Goal: Transaction & Acquisition: Download file/media

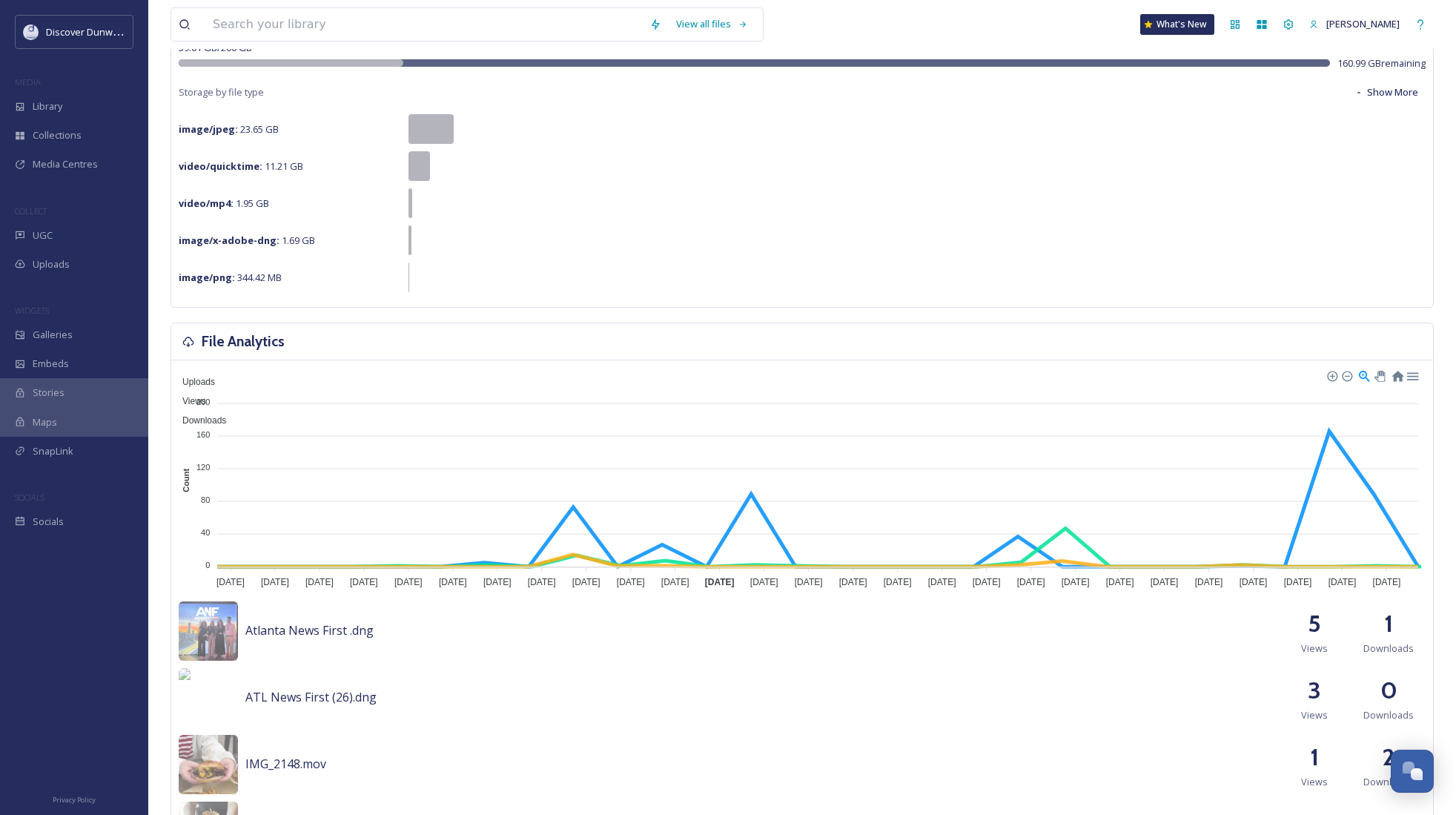
scroll to position [593, 0]
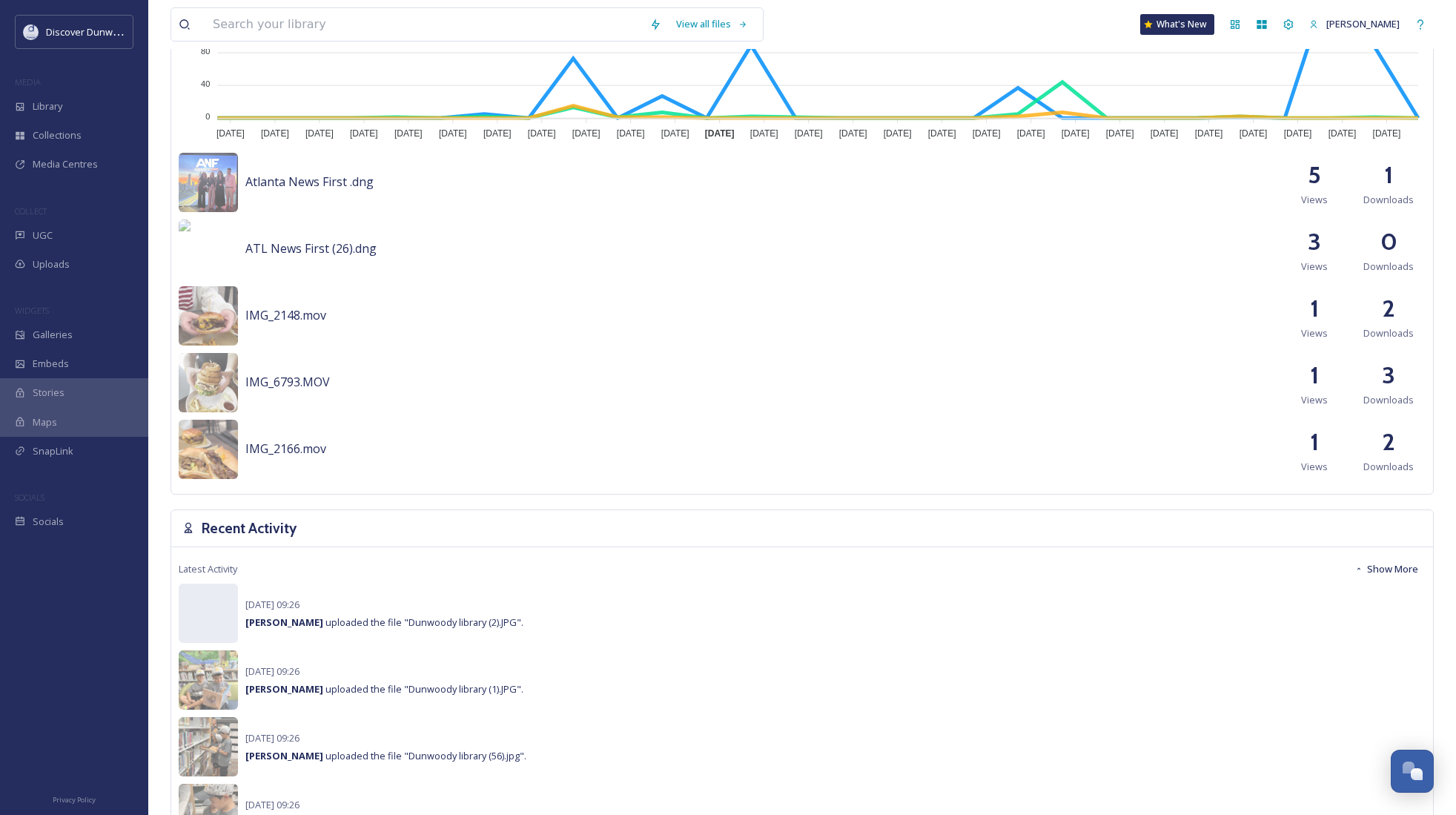
click at [1400, 565] on button "Show More" at bounding box center [1387, 568] width 78 height 29
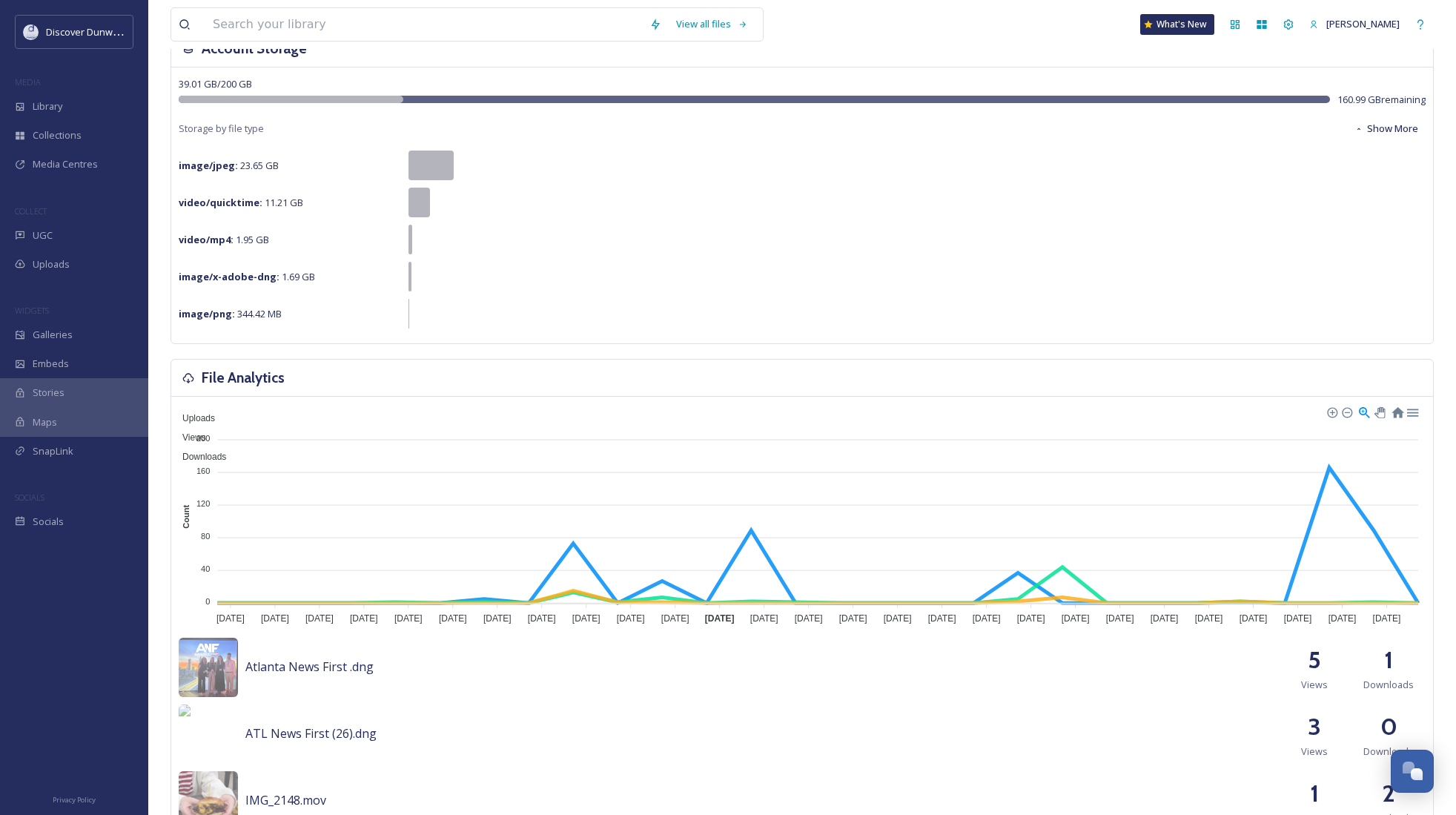
scroll to position [0, 0]
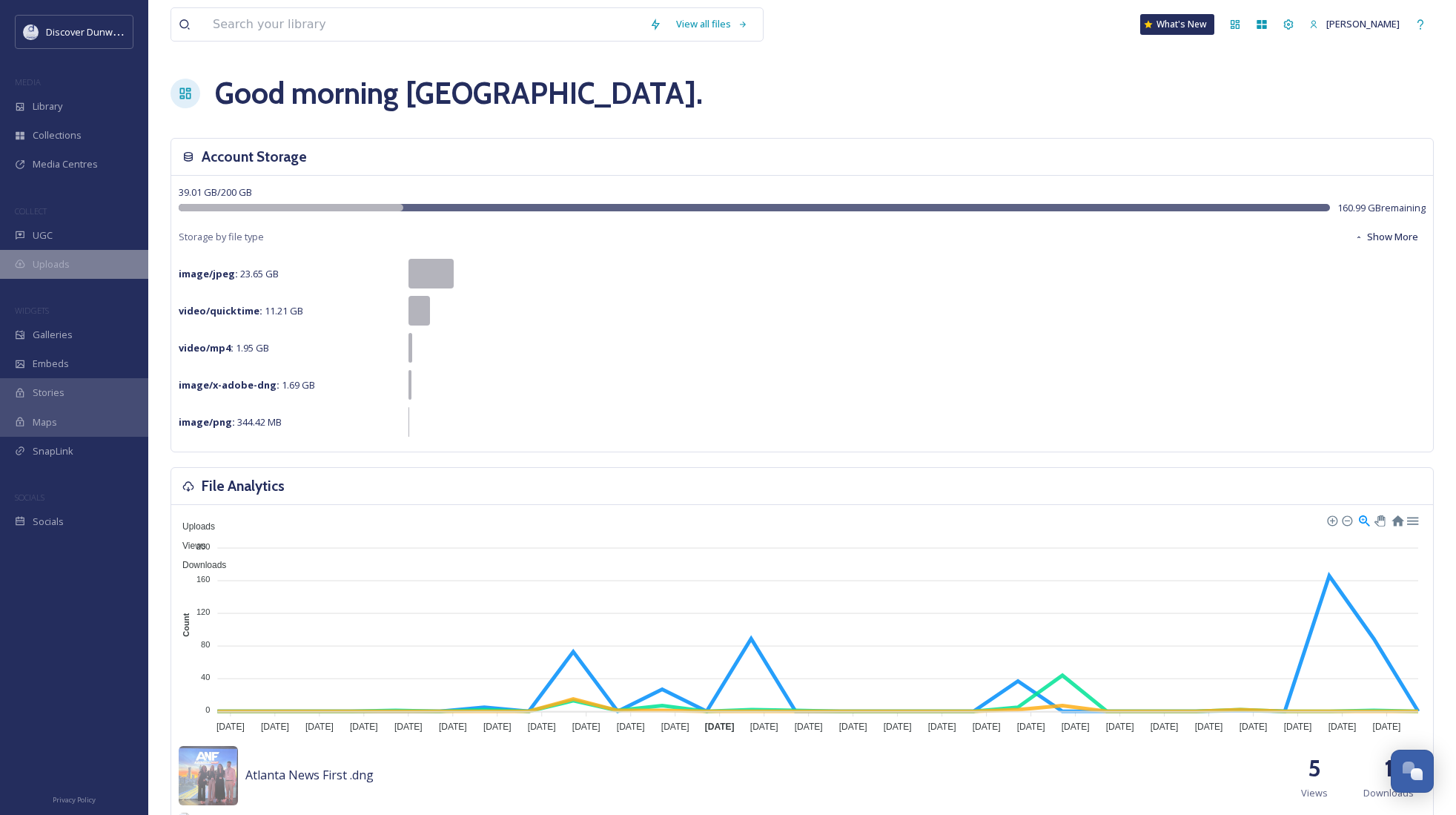
click at [46, 265] on span "Uploads" at bounding box center [51, 264] width 37 height 14
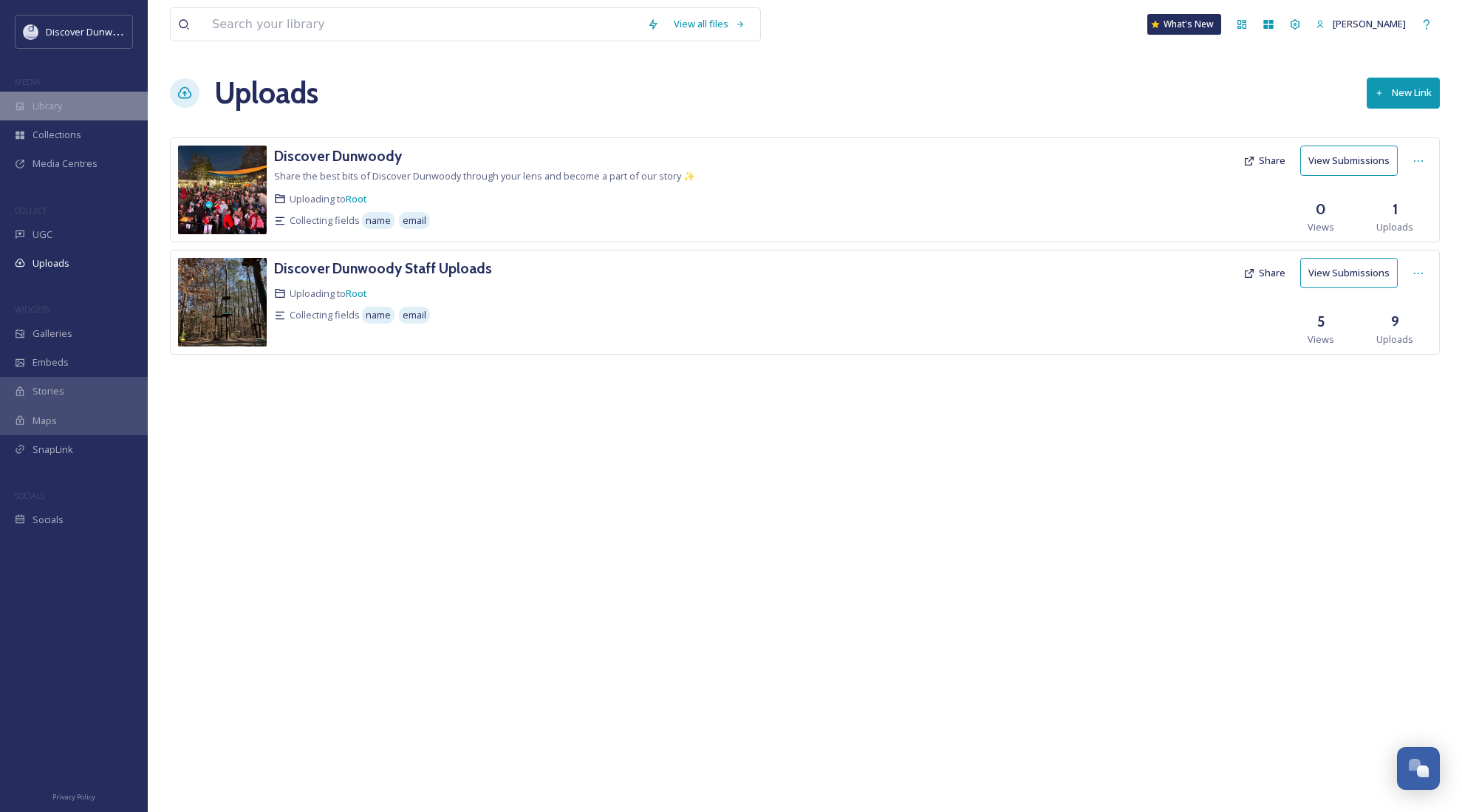
click at [63, 119] on div "Library" at bounding box center [74, 106] width 148 height 28
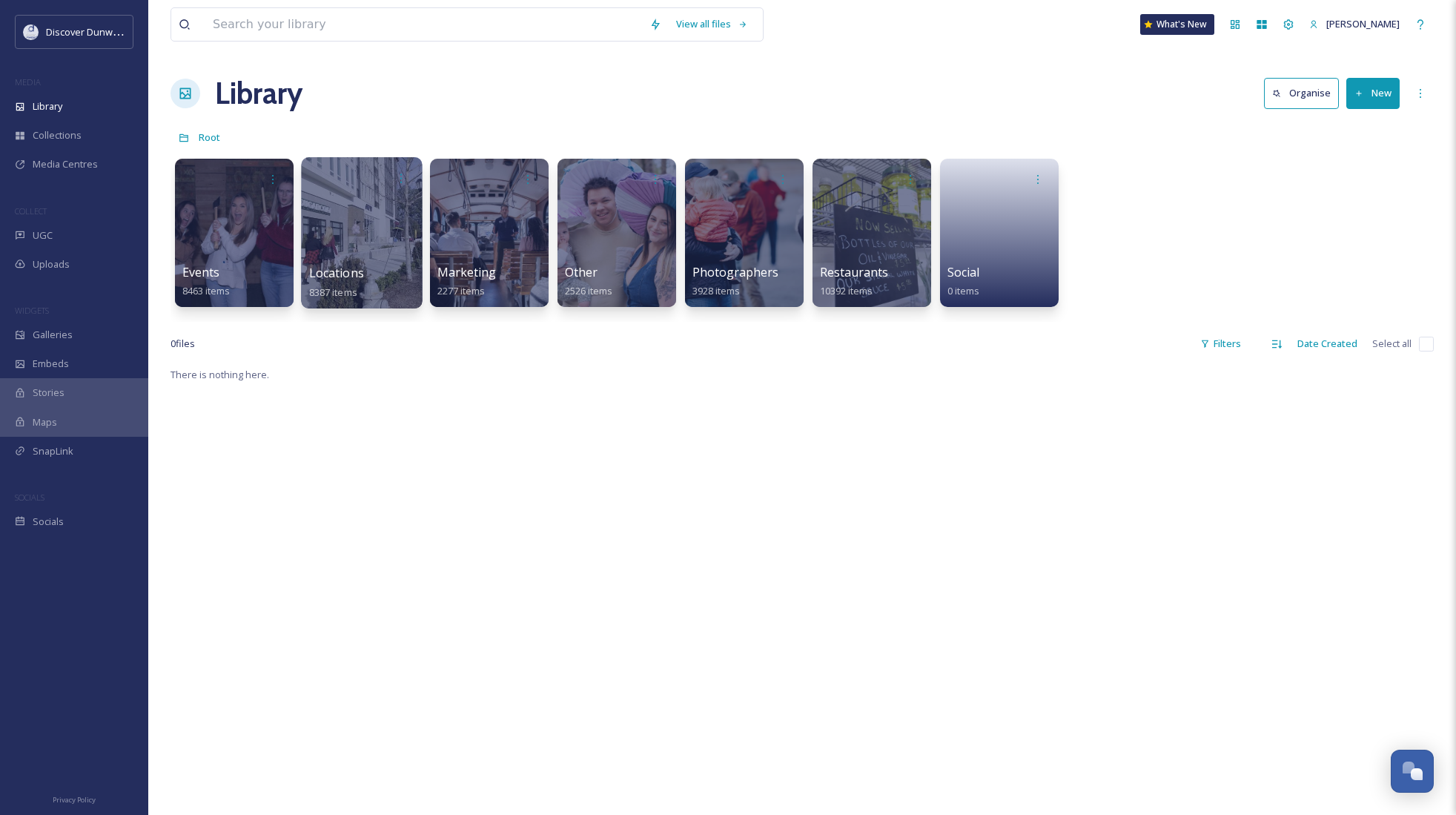
click at [407, 278] on div "Locations 8387 items" at bounding box center [363, 282] width 106 height 37
click at [348, 225] on div at bounding box center [362, 233] width 121 height 151
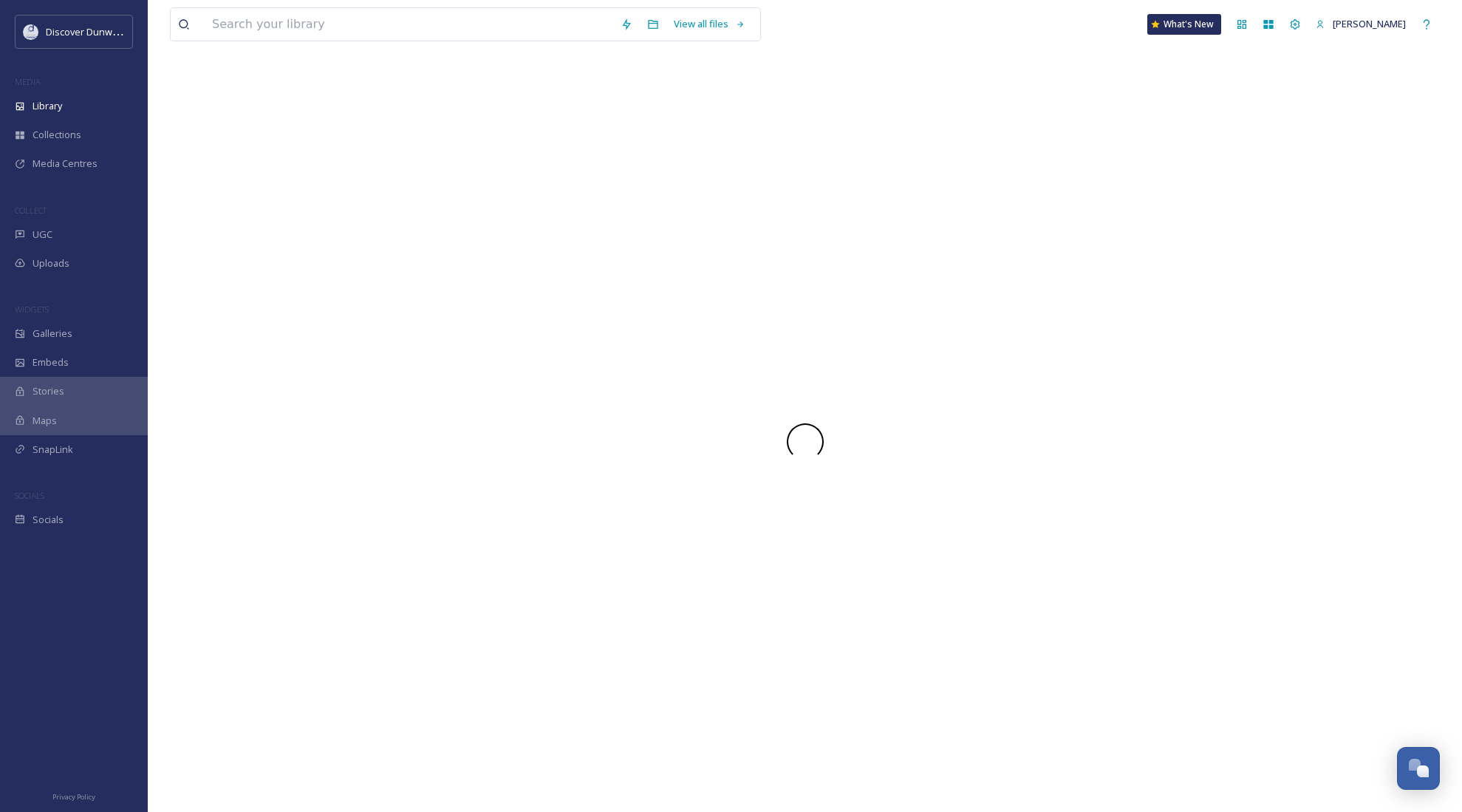
click at [347, 225] on div at bounding box center [805, 441] width 1270 height 741
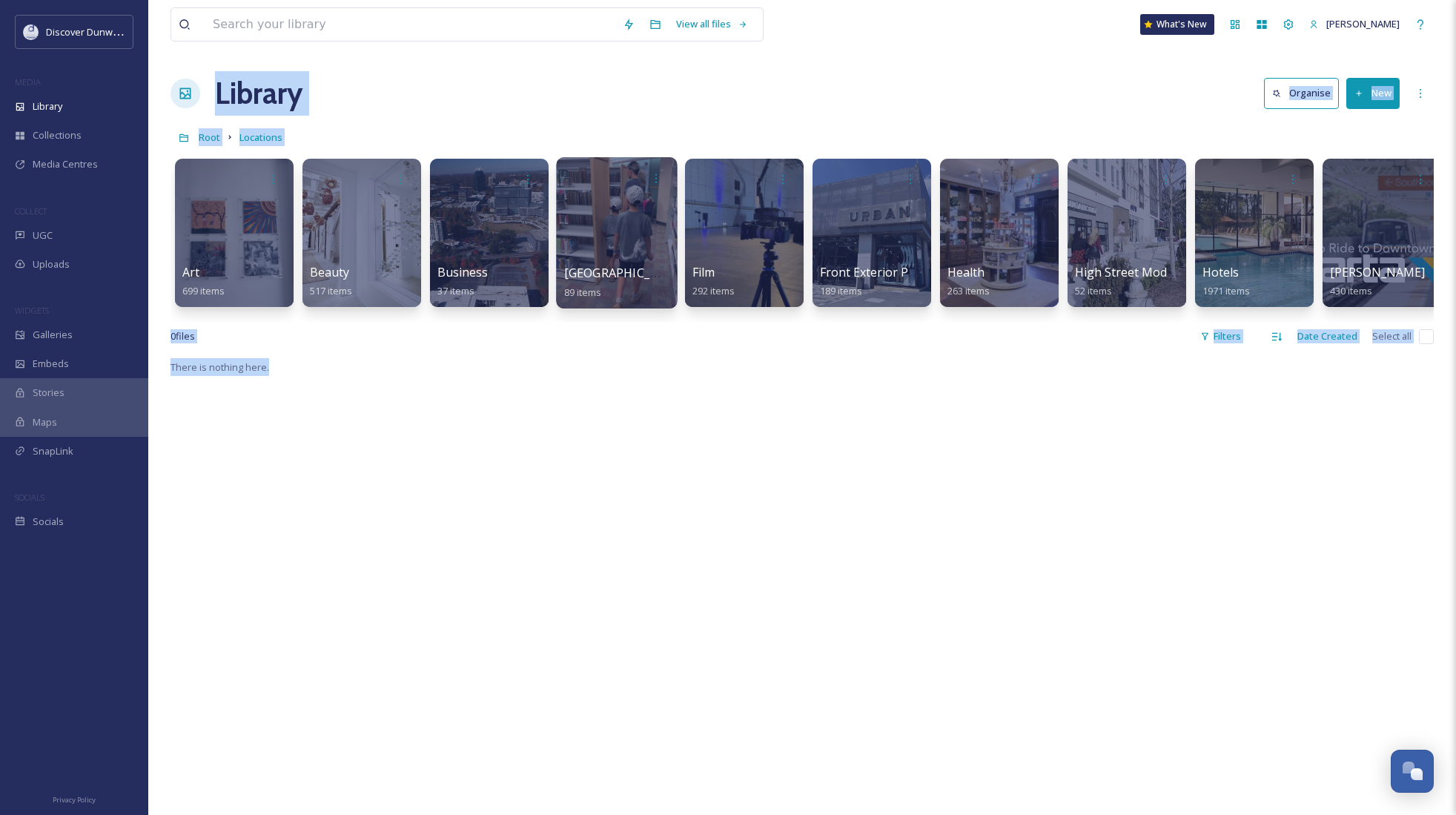
click at [622, 247] on div at bounding box center [617, 233] width 121 height 151
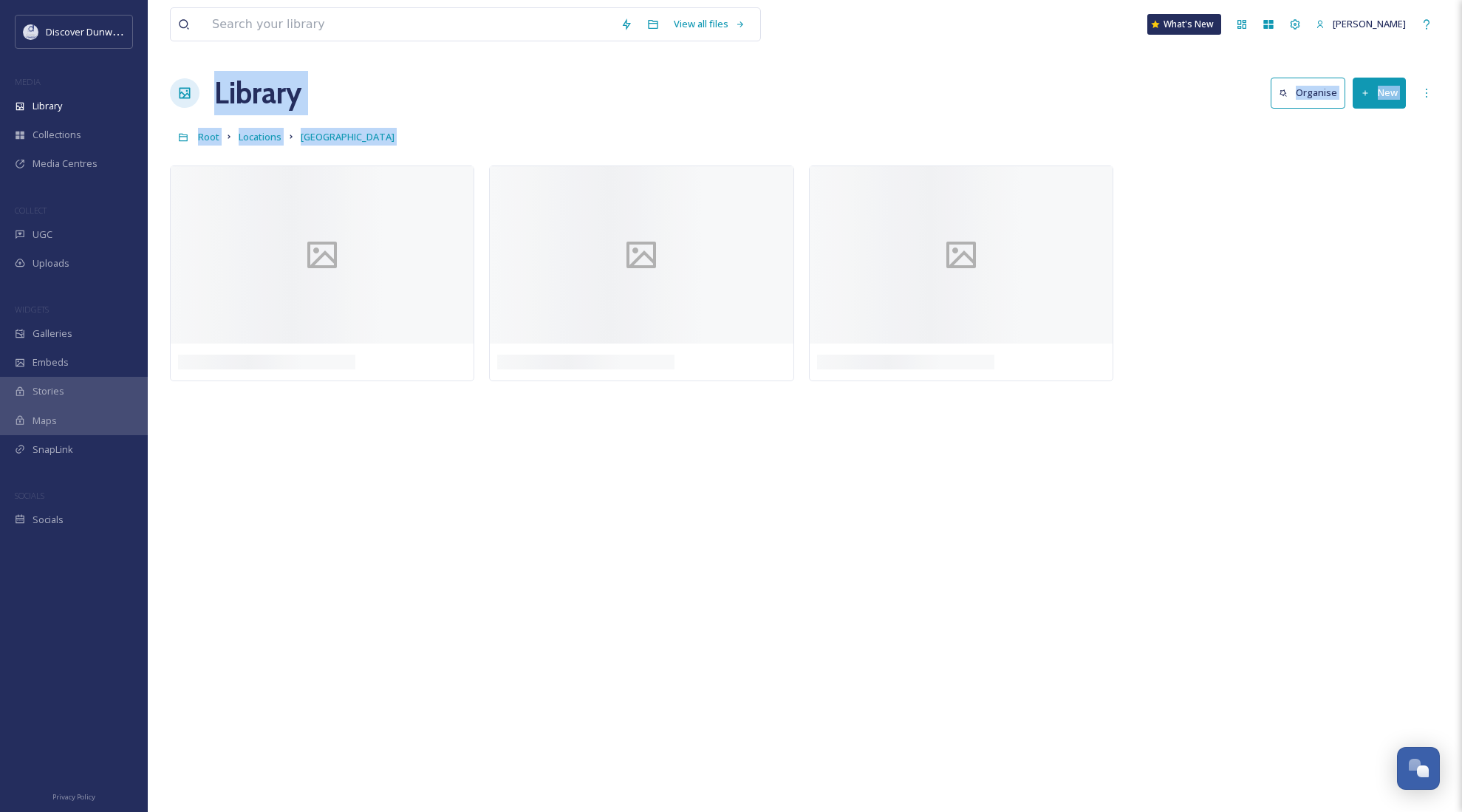
click at [1285, 274] on div at bounding box center [1284, 277] width 312 height 223
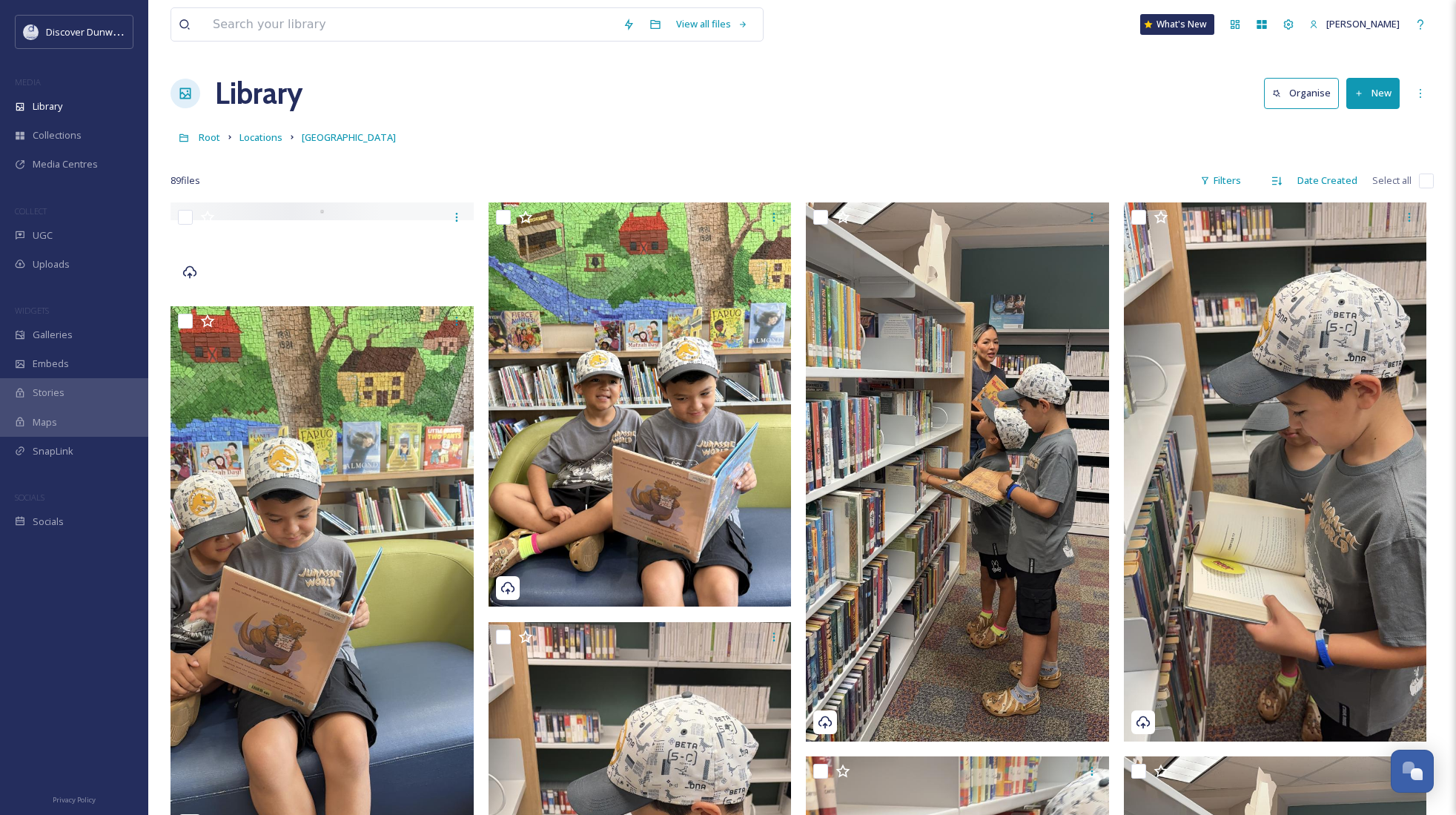
click at [1325, 93] on button "Organise" at bounding box center [1302, 92] width 75 height 30
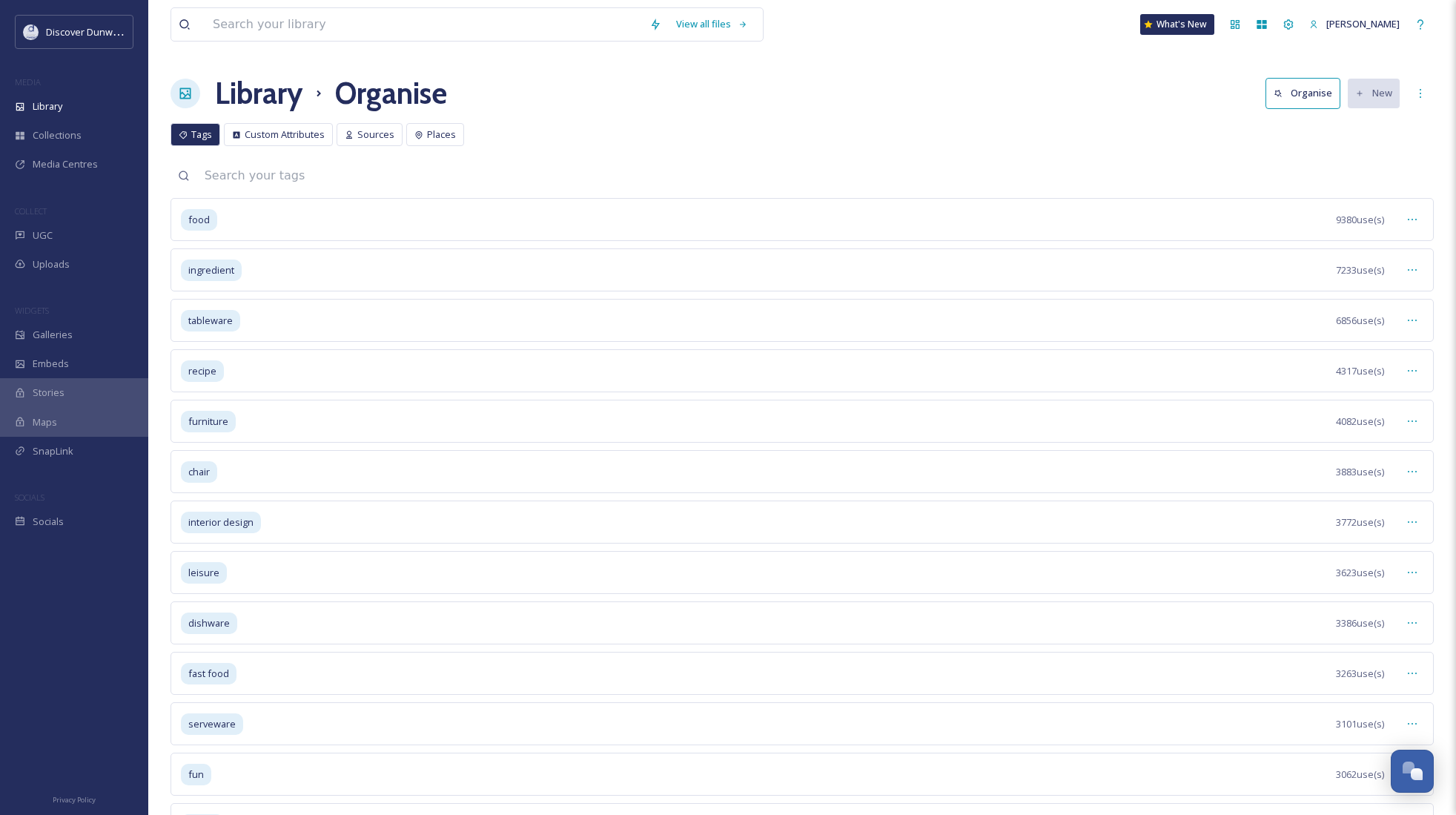
click at [1325, 90] on button "Organise" at bounding box center [1303, 92] width 75 height 30
click at [1305, 82] on button "Organise" at bounding box center [1303, 92] width 75 height 30
click at [65, 240] on div "UGC" at bounding box center [74, 235] width 149 height 29
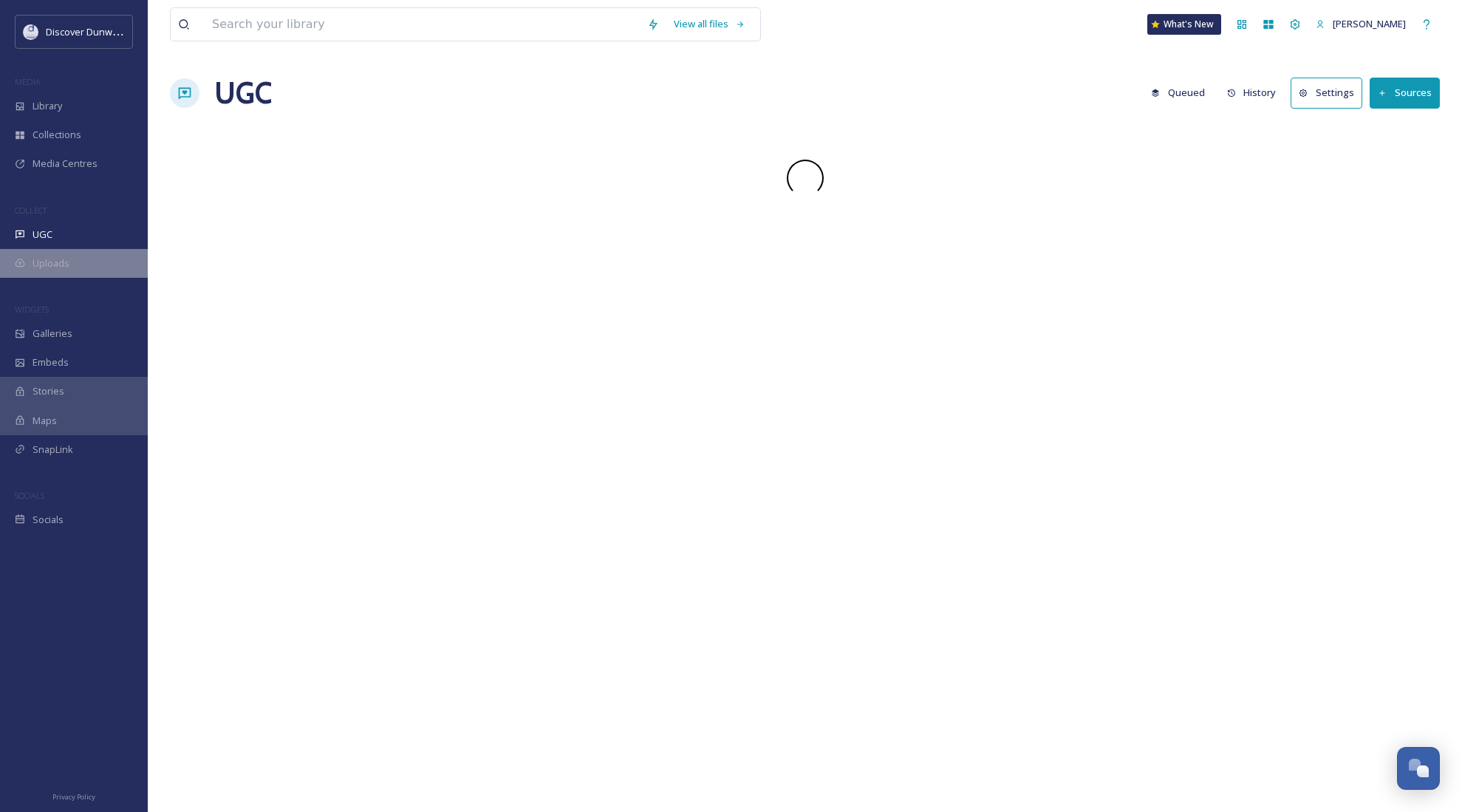
click at [65, 260] on span "Uploads" at bounding box center [50, 263] width 37 height 14
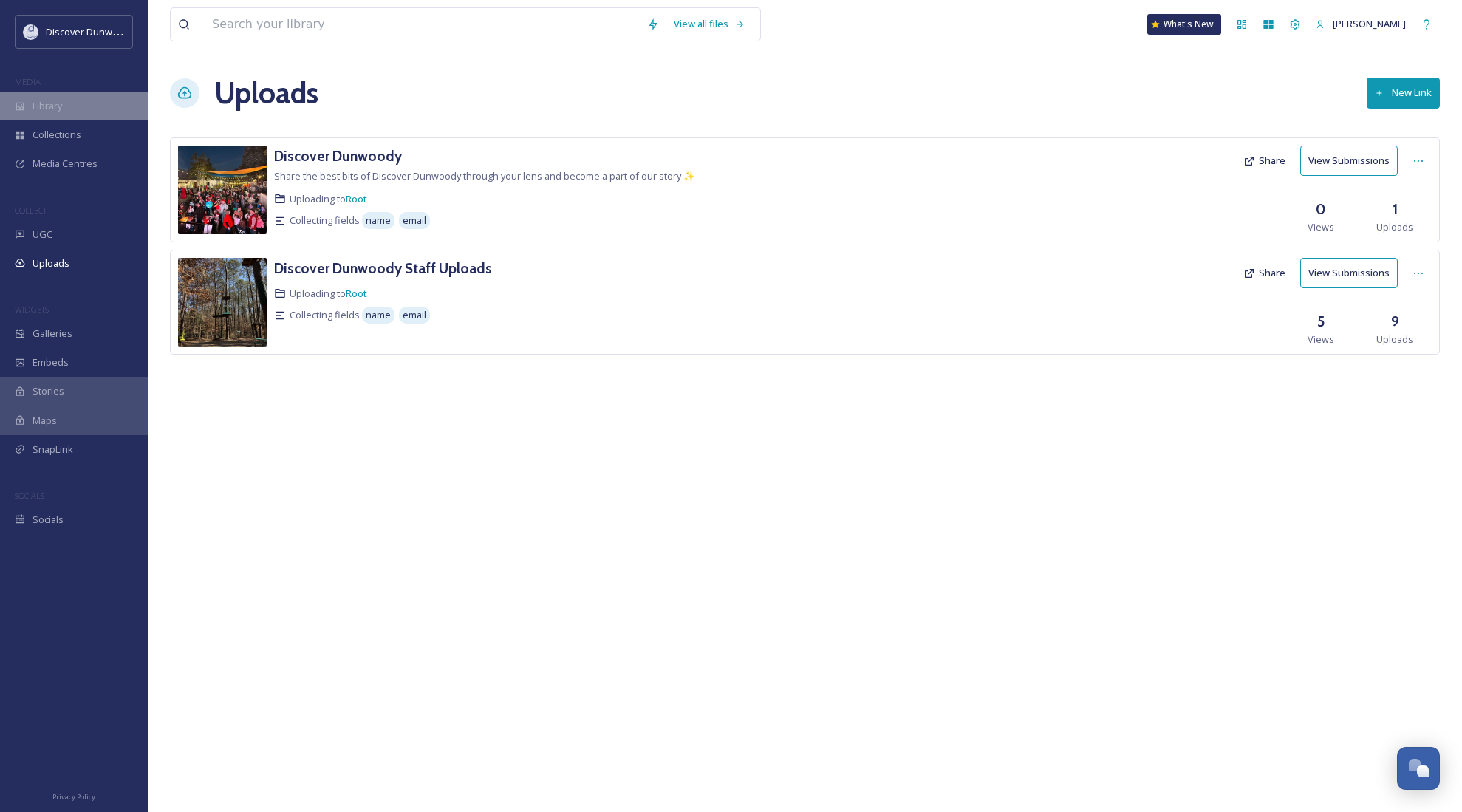
click at [60, 108] on span "Library" at bounding box center [47, 106] width 29 height 14
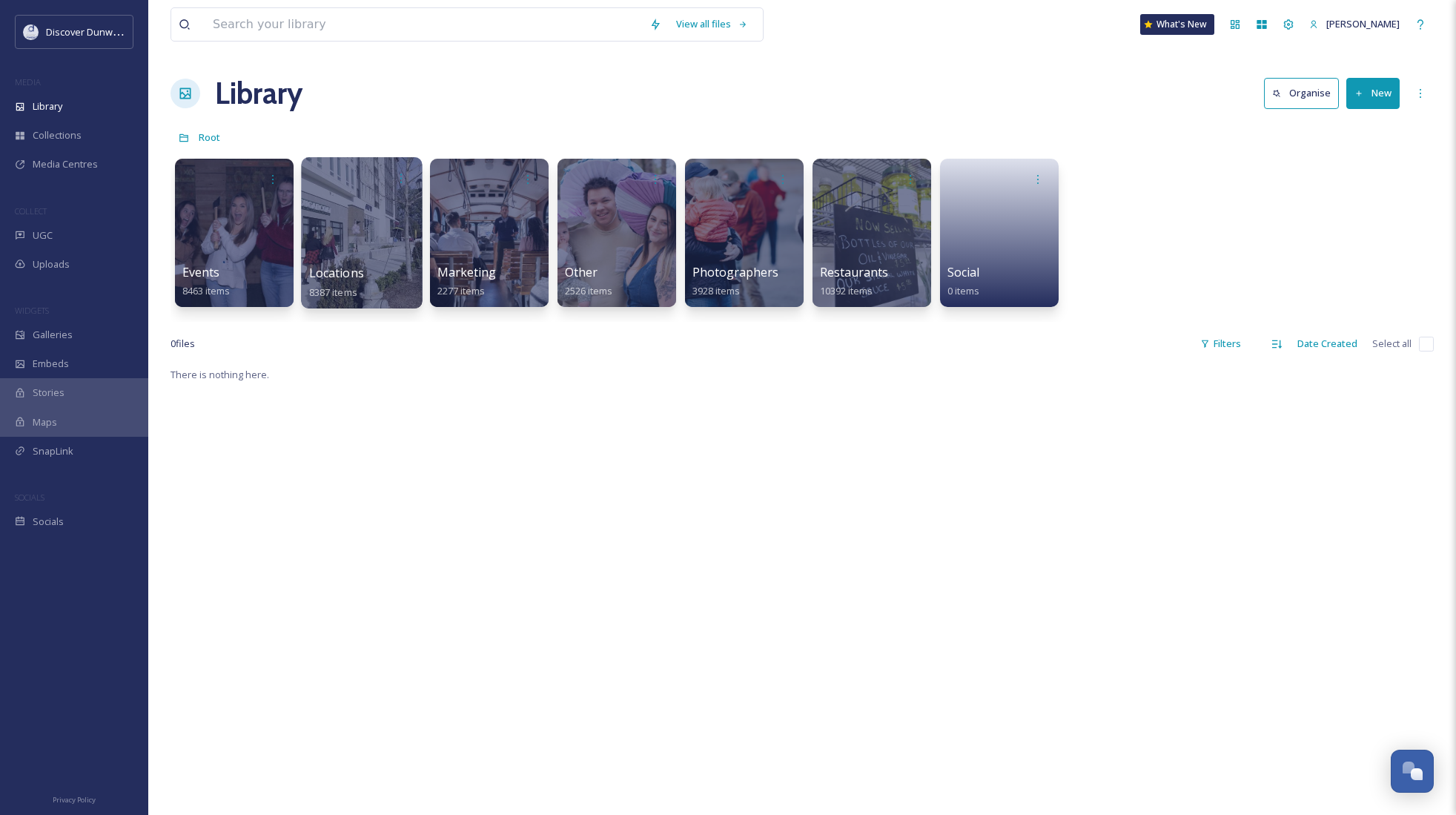
click at [330, 194] on div at bounding box center [362, 233] width 121 height 151
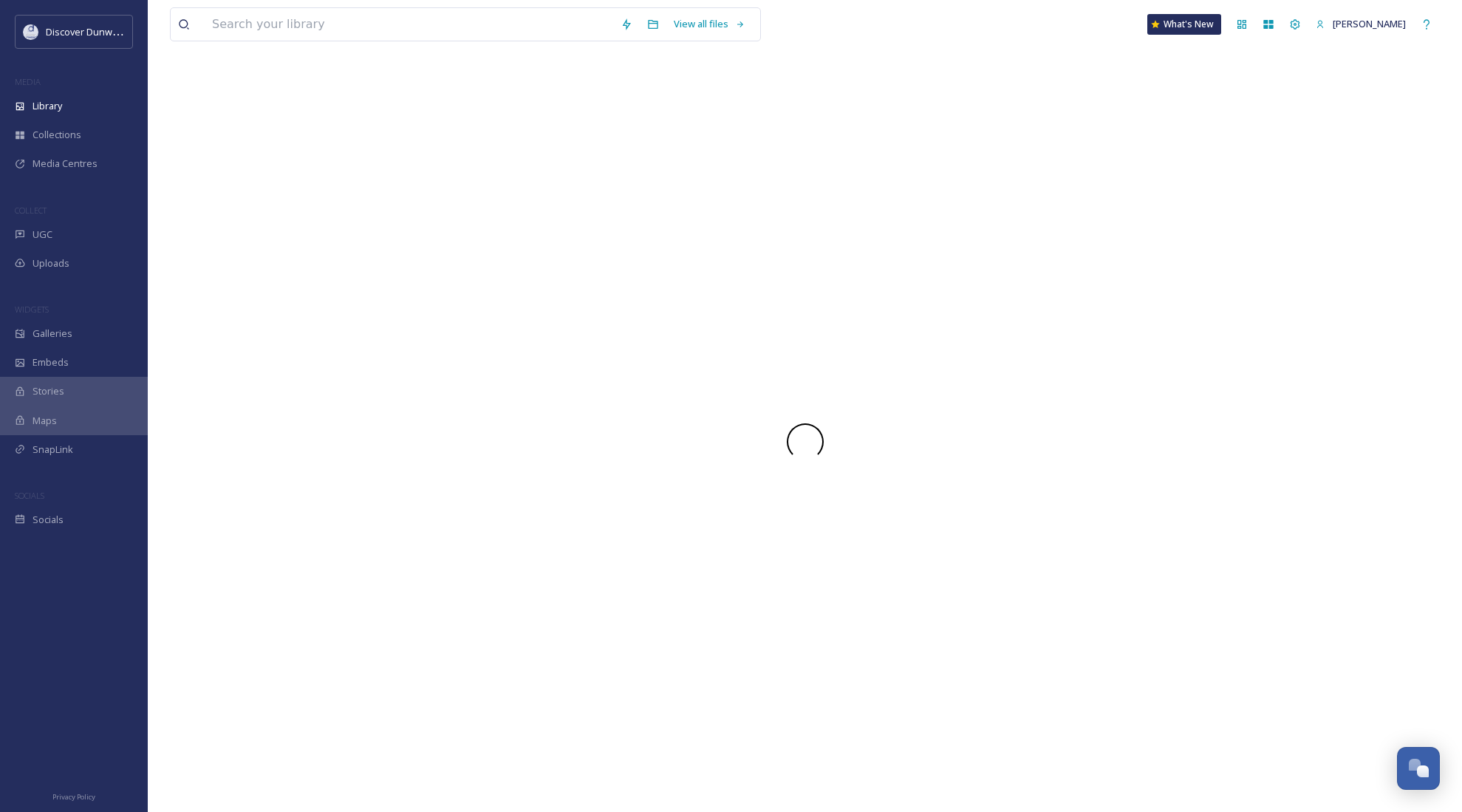
click at [329, 193] on div at bounding box center [805, 441] width 1270 height 741
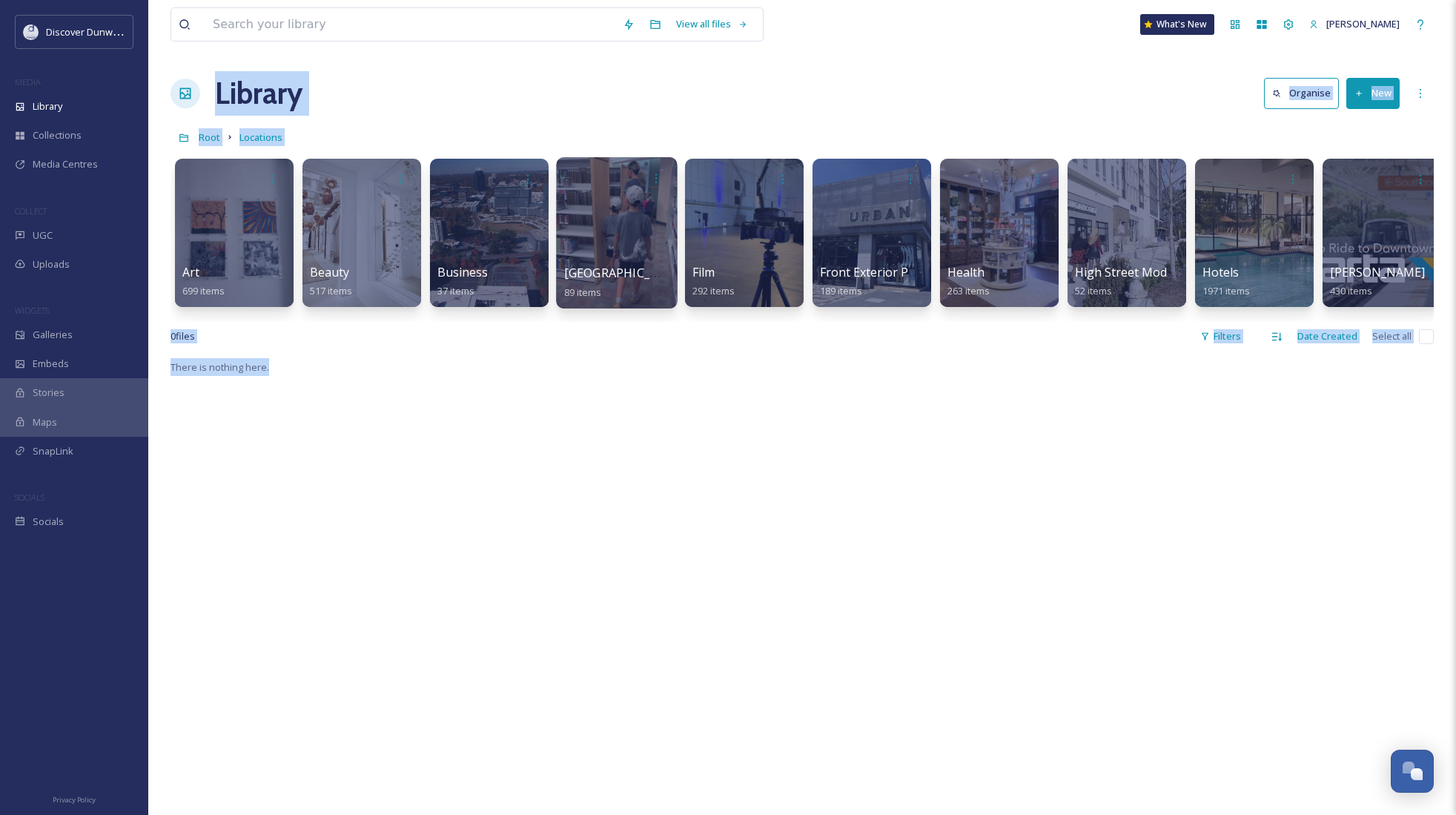
click at [594, 204] on div at bounding box center [617, 233] width 121 height 151
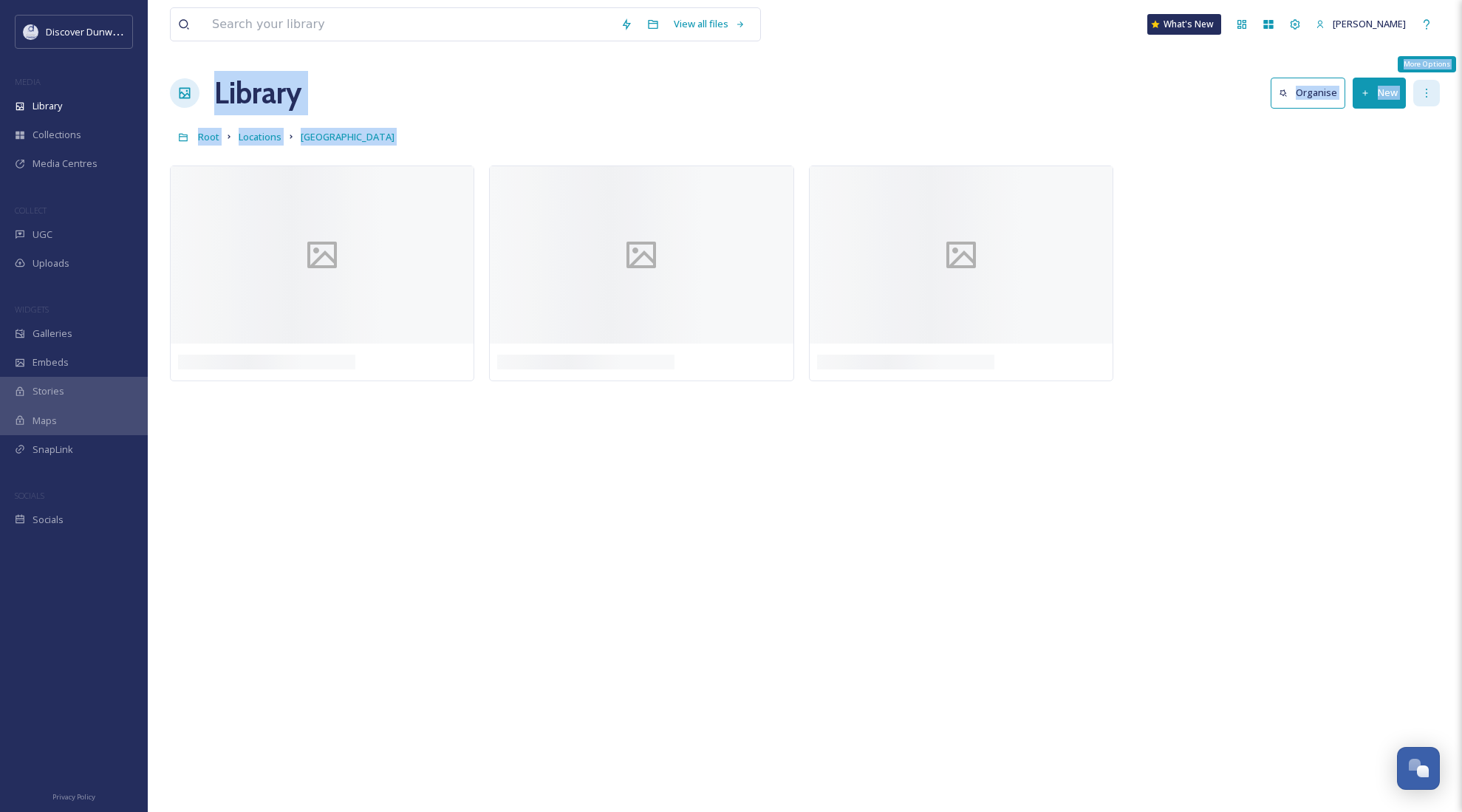
click at [1434, 85] on div "More Options" at bounding box center [1426, 93] width 27 height 27
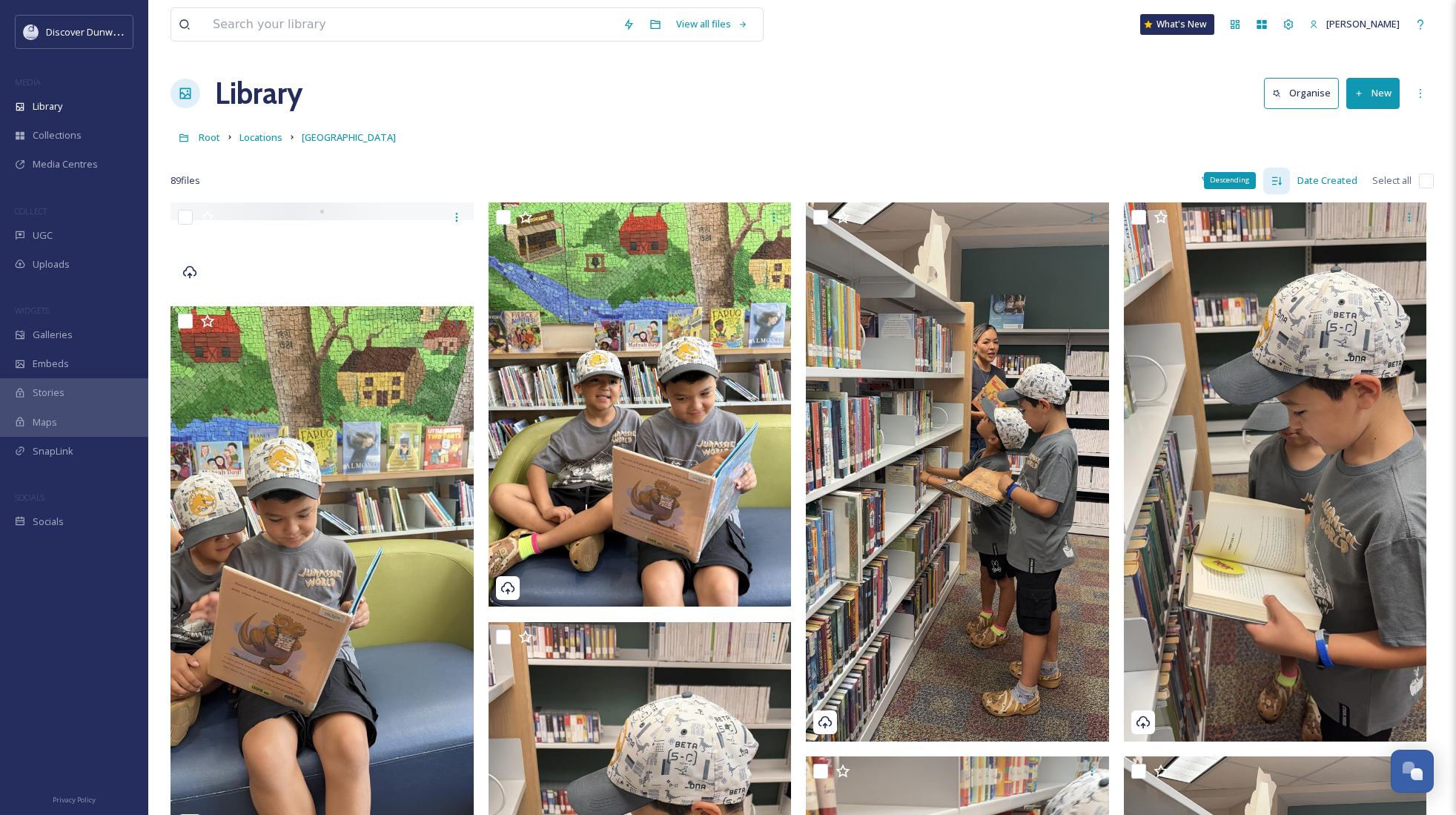
click at [1281, 177] on icon at bounding box center [1277, 180] width 10 height 8
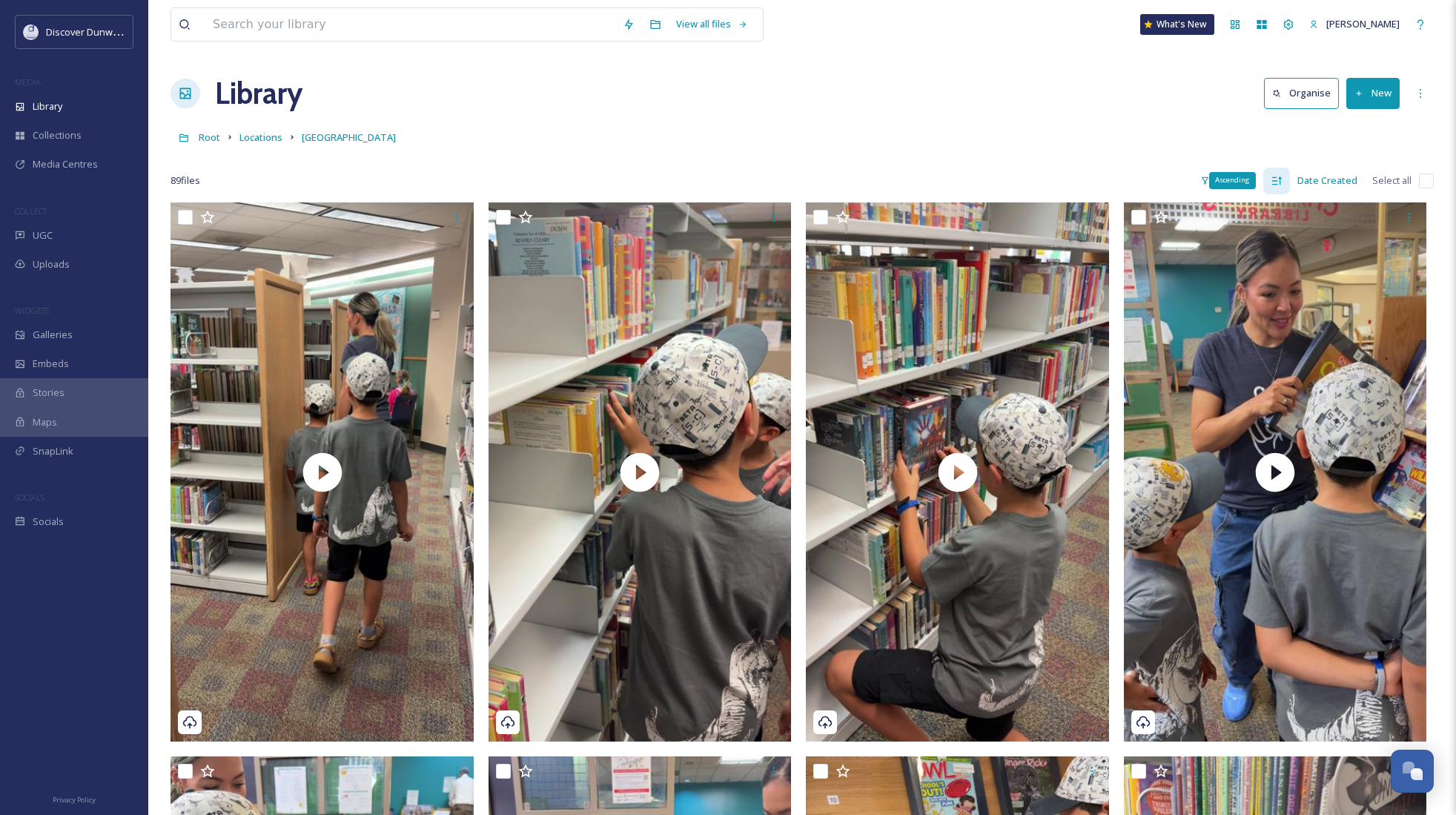
click at [1218, 172] on div "Ascending" at bounding box center [1232, 180] width 47 height 16
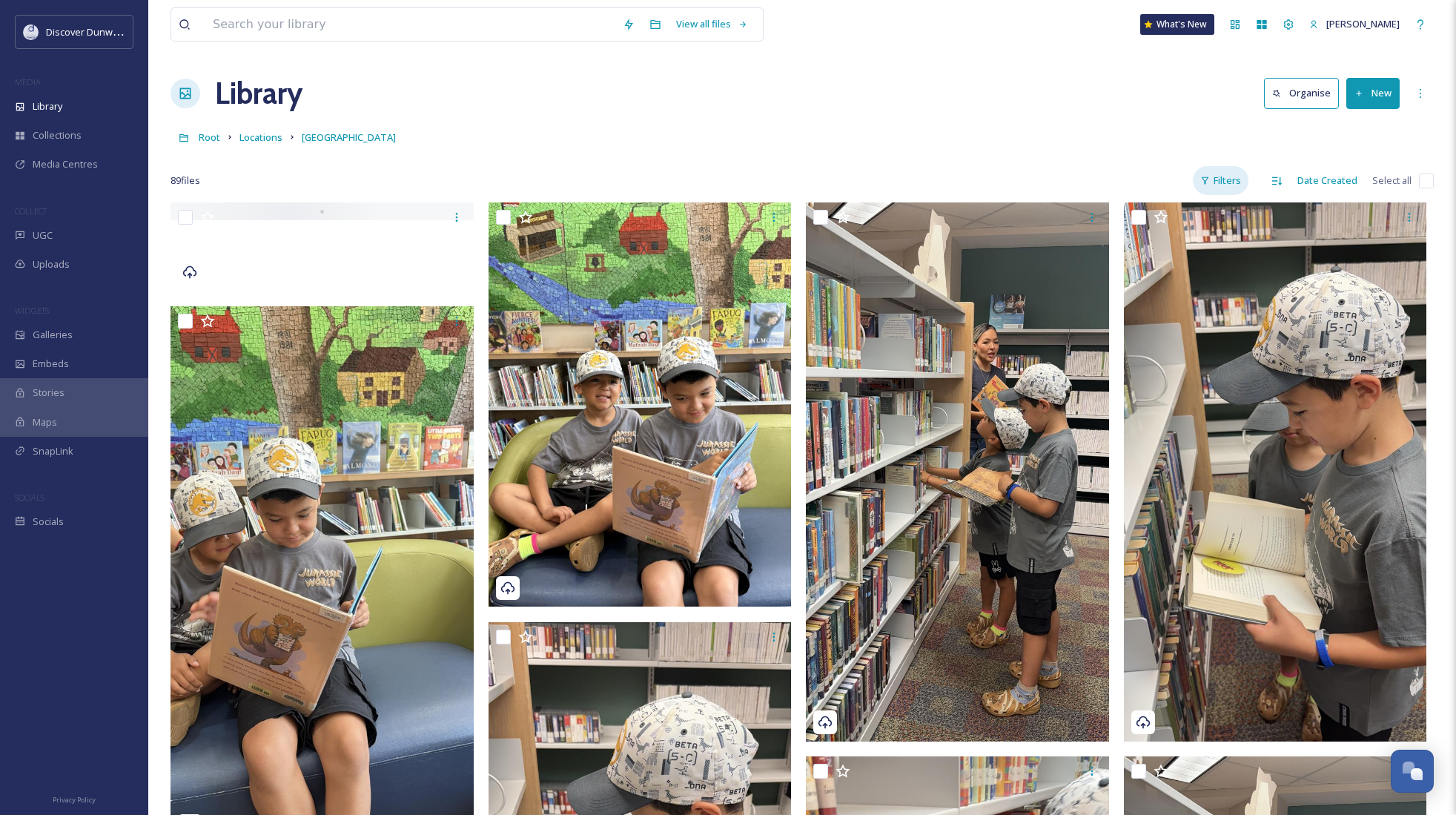
click at [1207, 180] on icon at bounding box center [1205, 180] width 10 height 10
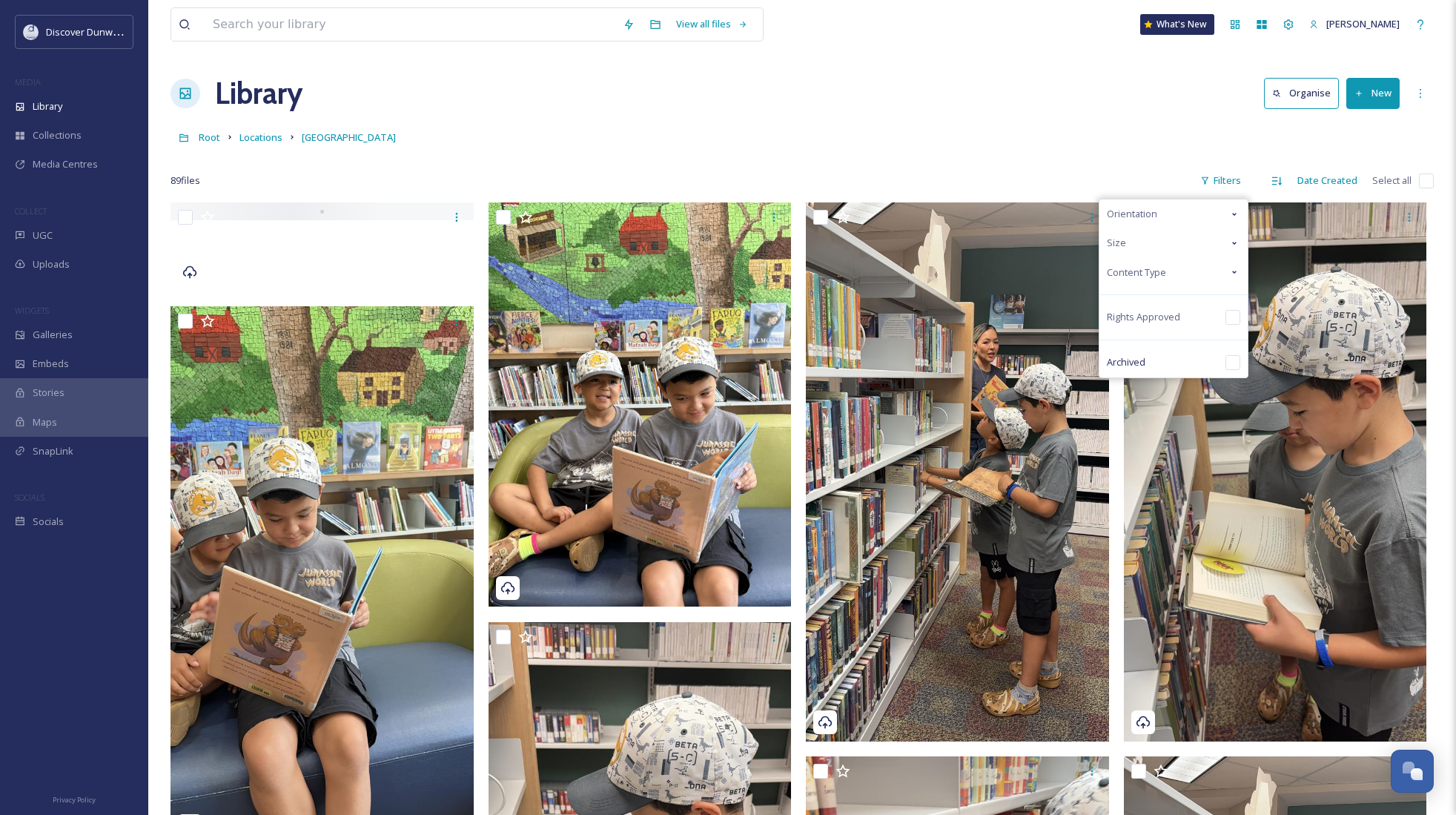
click at [1204, 275] on div "Content Type" at bounding box center [1174, 272] width 149 height 29
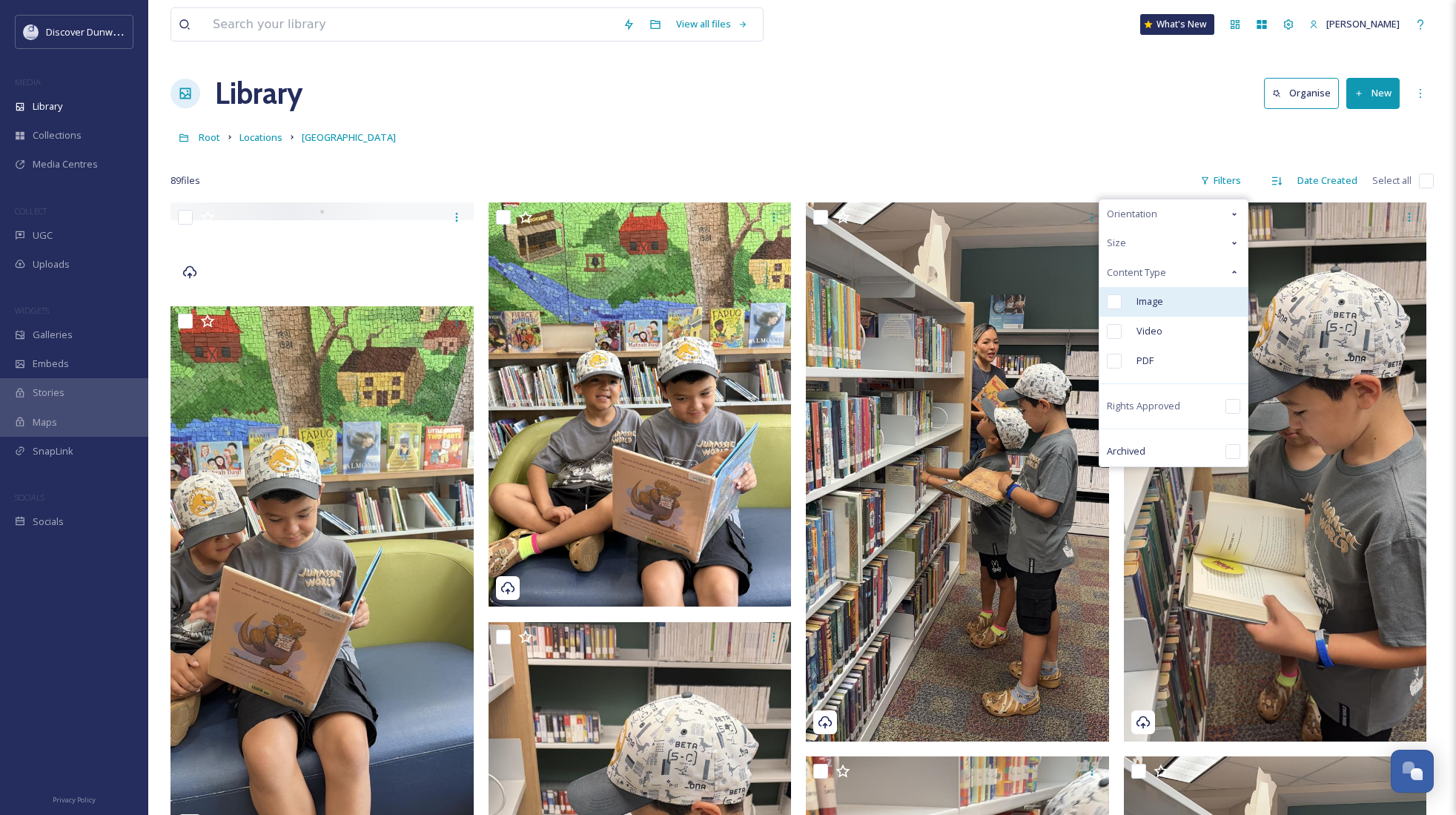
click at [1166, 305] on div "Image" at bounding box center [1174, 301] width 149 height 29
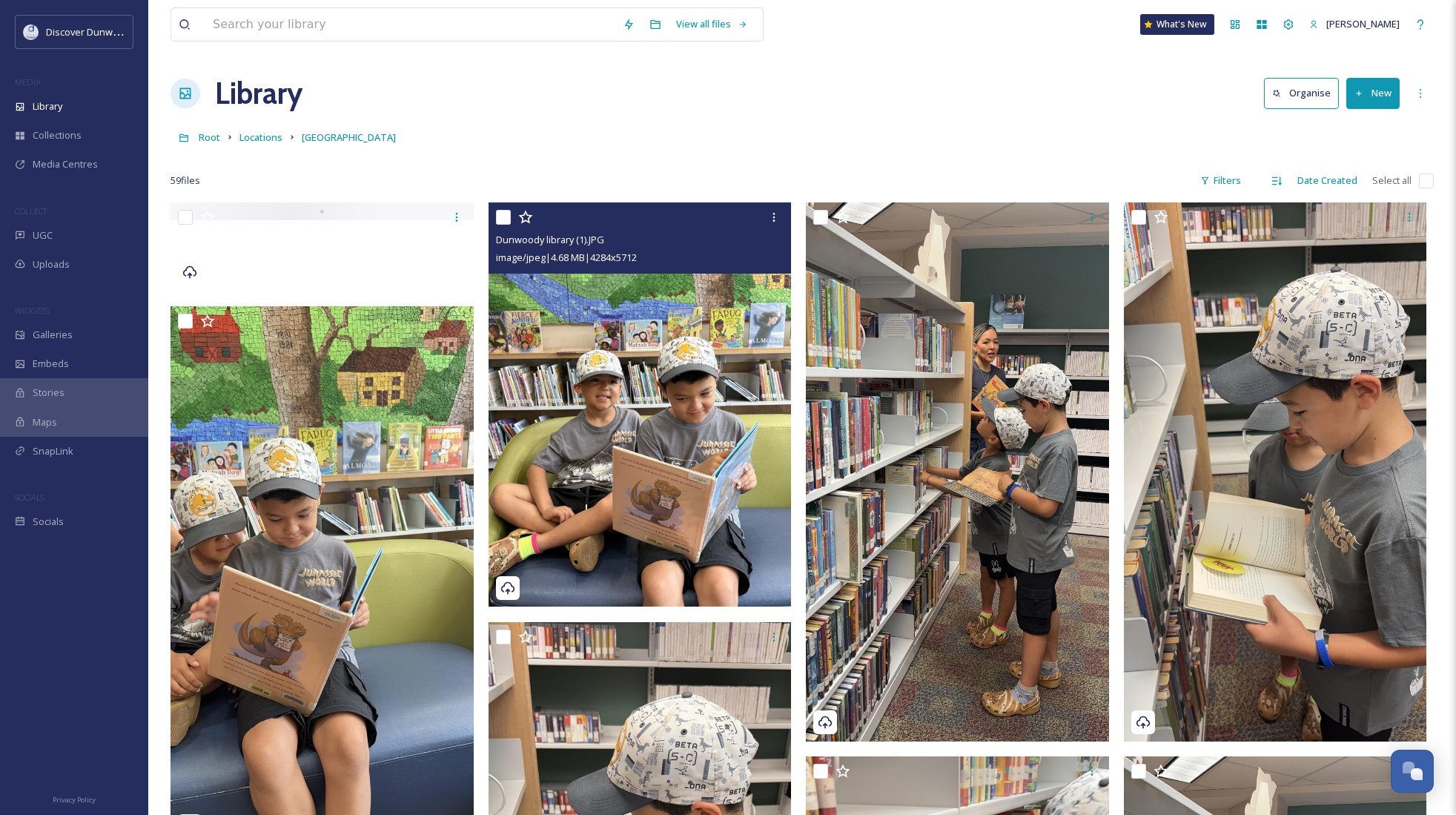
click at [504, 220] on input "checkbox" at bounding box center [504, 217] width 15 height 15
checkbox input "true"
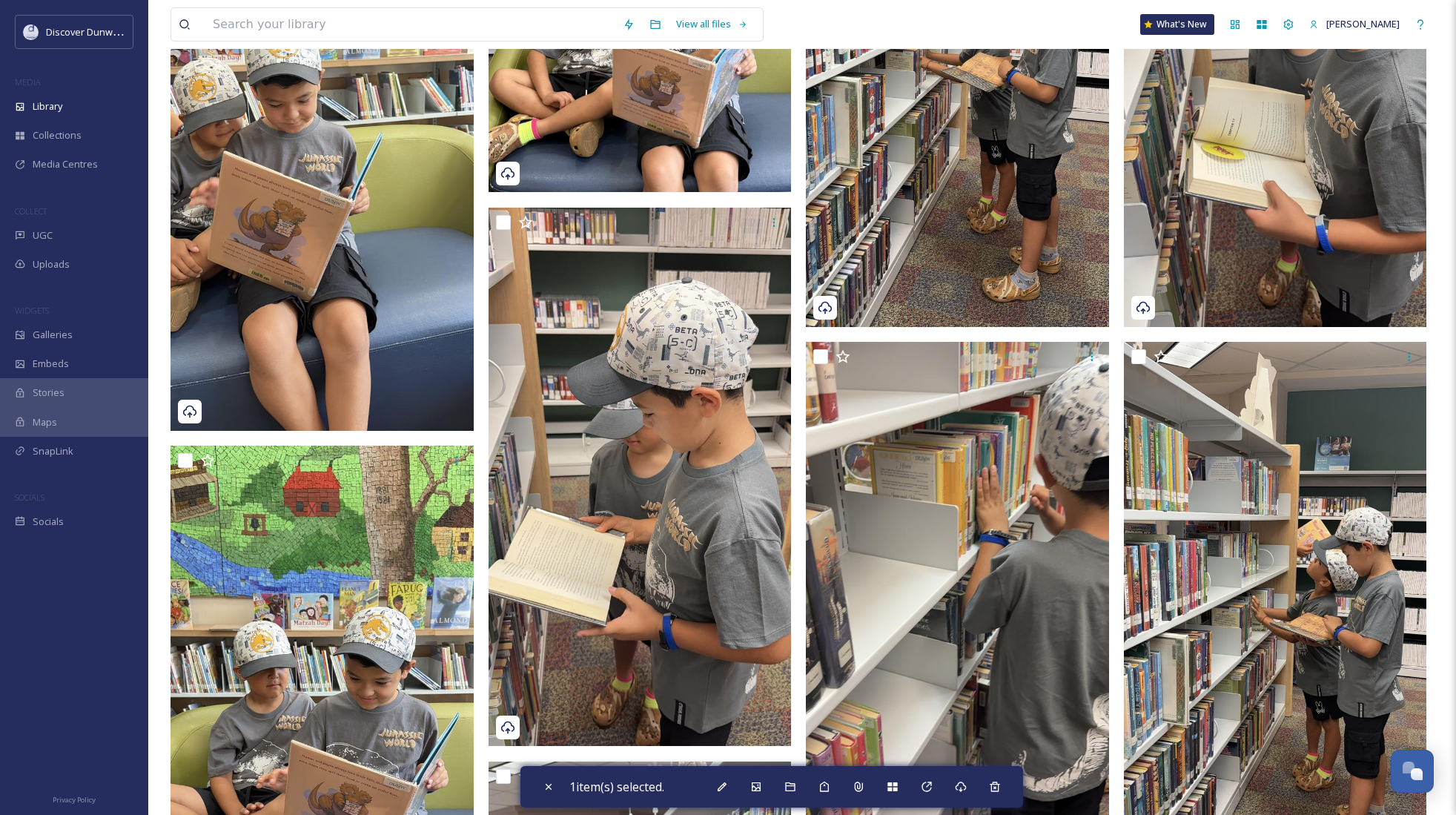
scroll to position [445, 0]
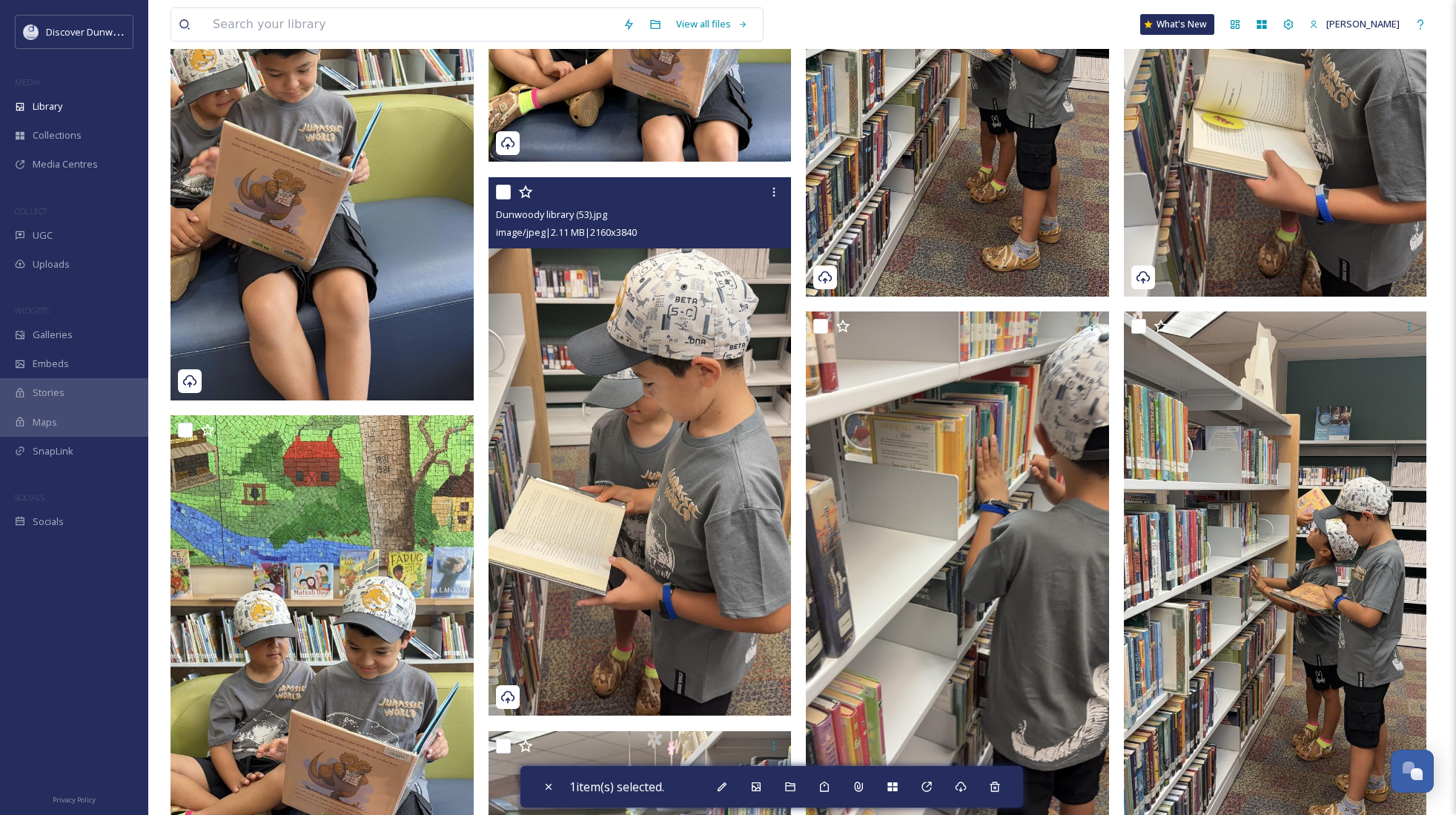
click at [498, 187] on input "checkbox" at bounding box center [504, 192] width 15 height 15
checkbox input "true"
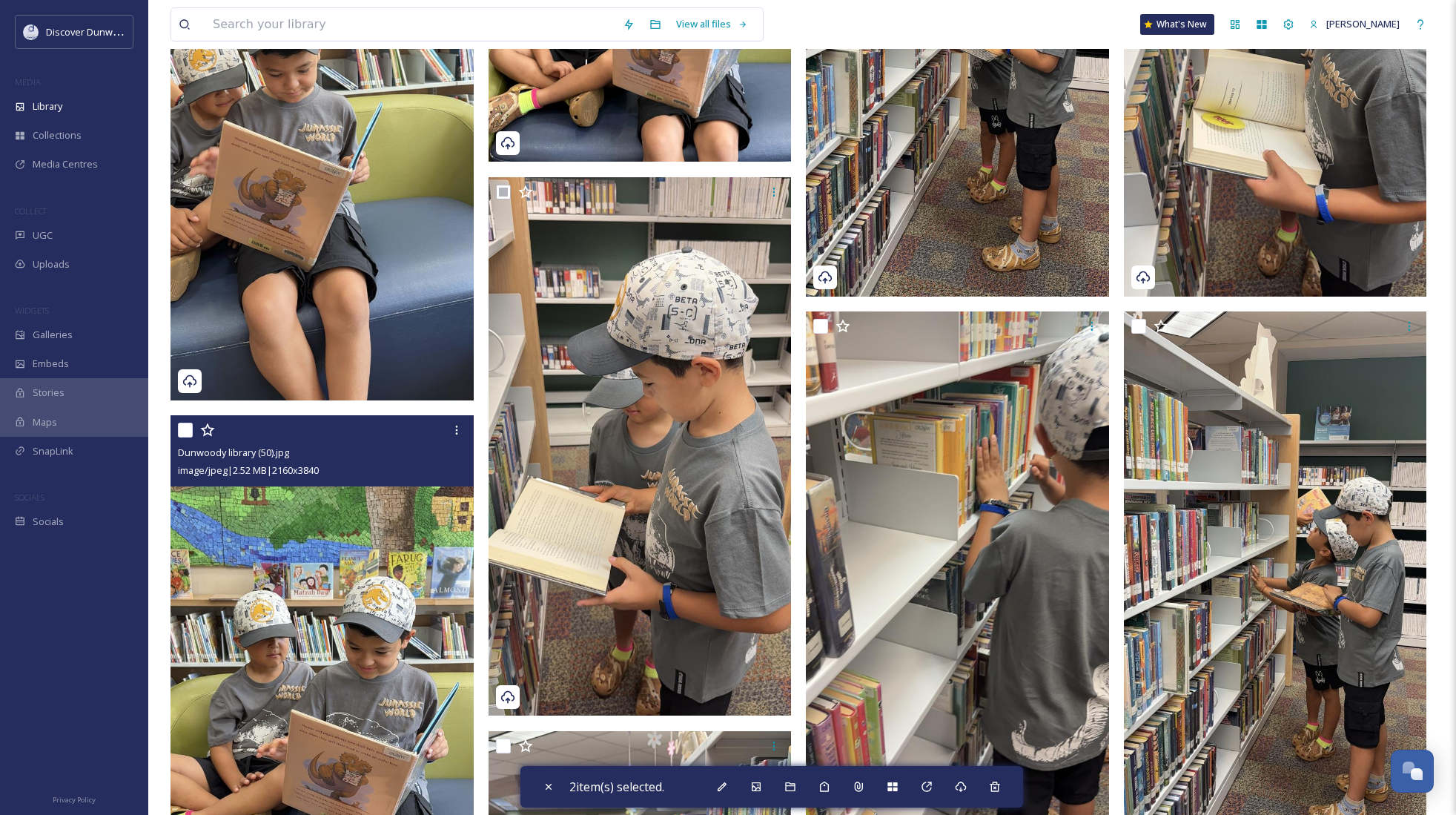
click at [185, 429] on input "checkbox" at bounding box center [185, 430] width 15 height 15
checkbox input "true"
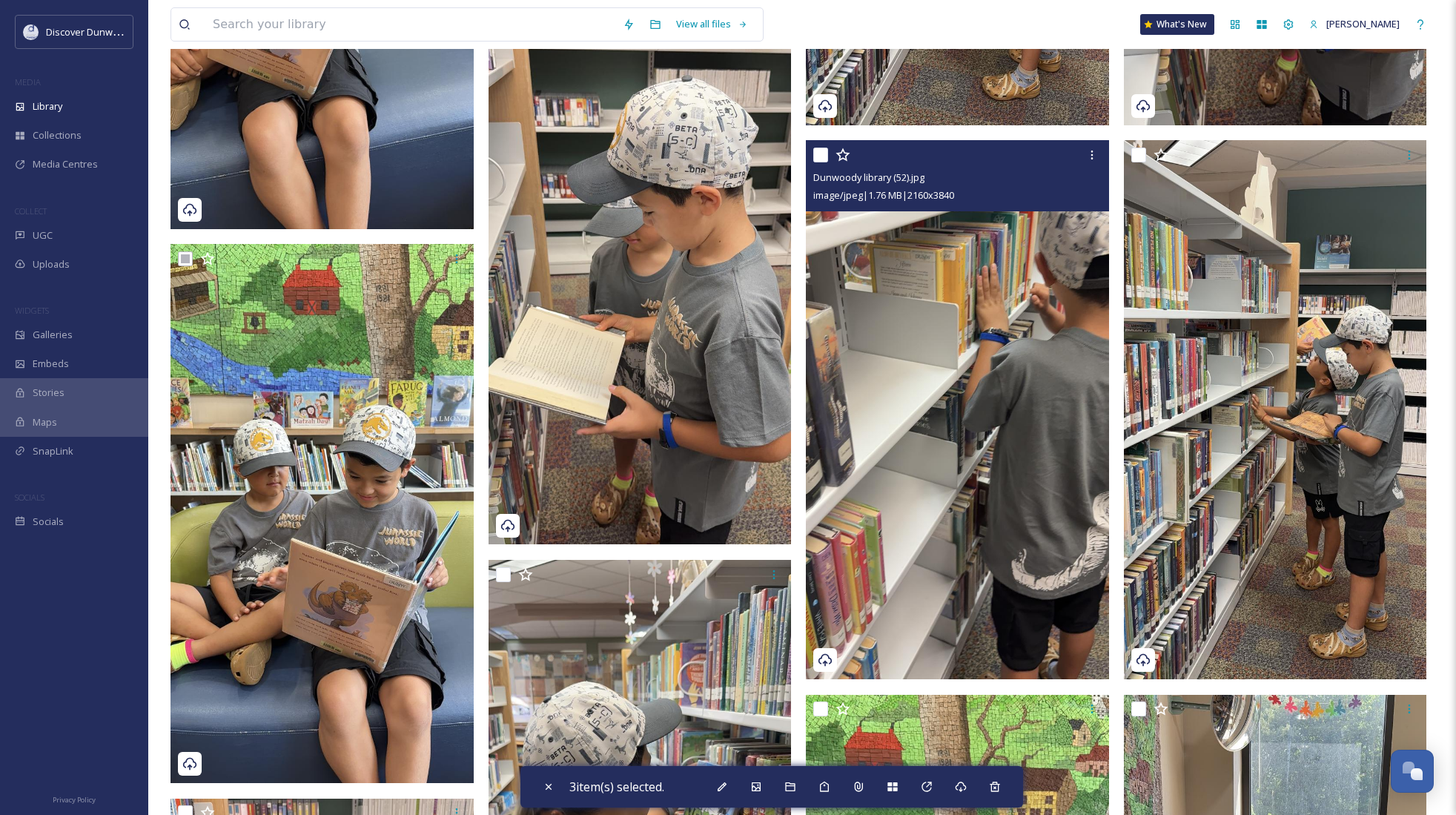
scroll to position [667, 0]
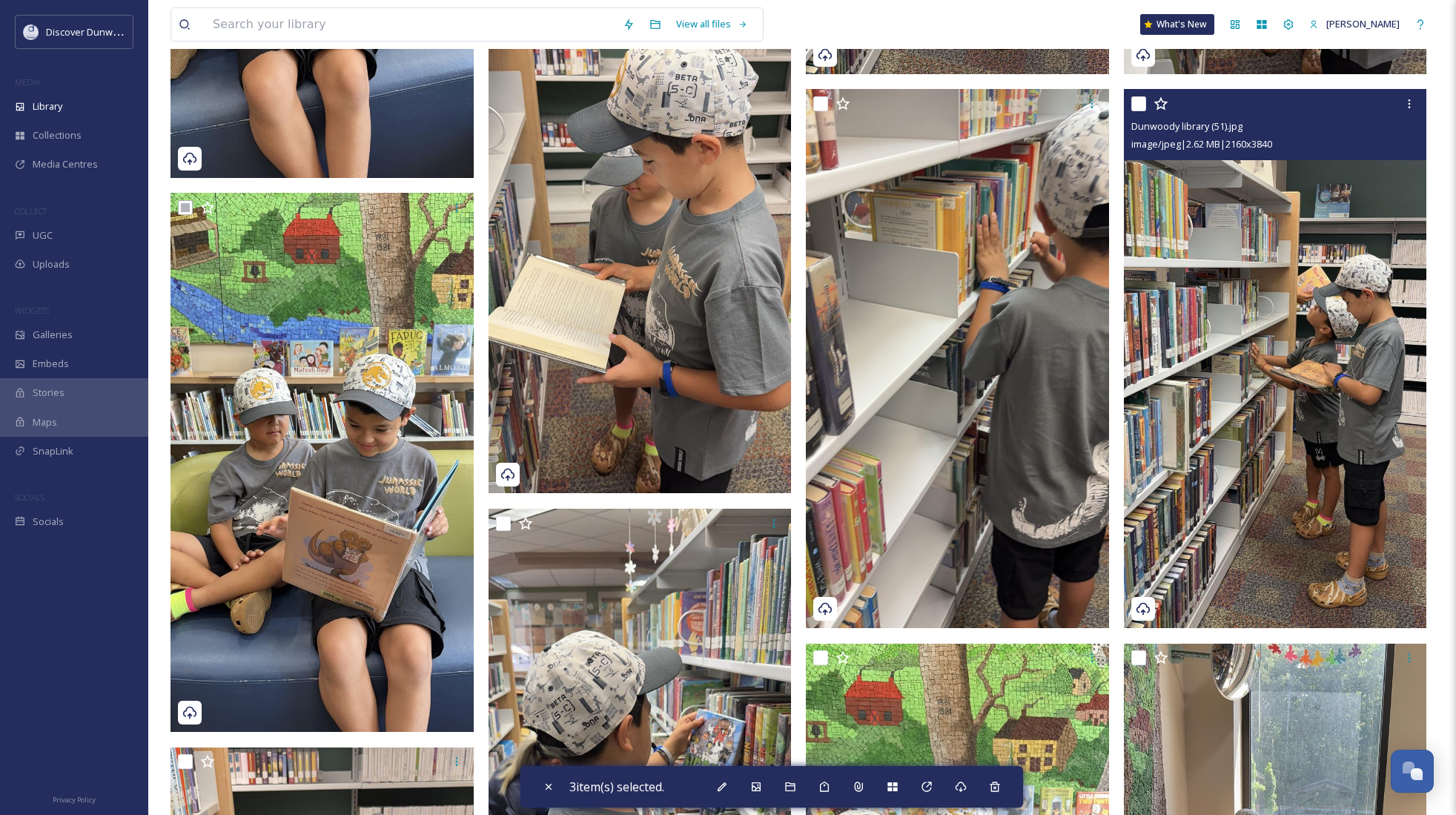
click at [1141, 100] on input "checkbox" at bounding box center [1139, 104] width 15 height 15
checkbox input "true"
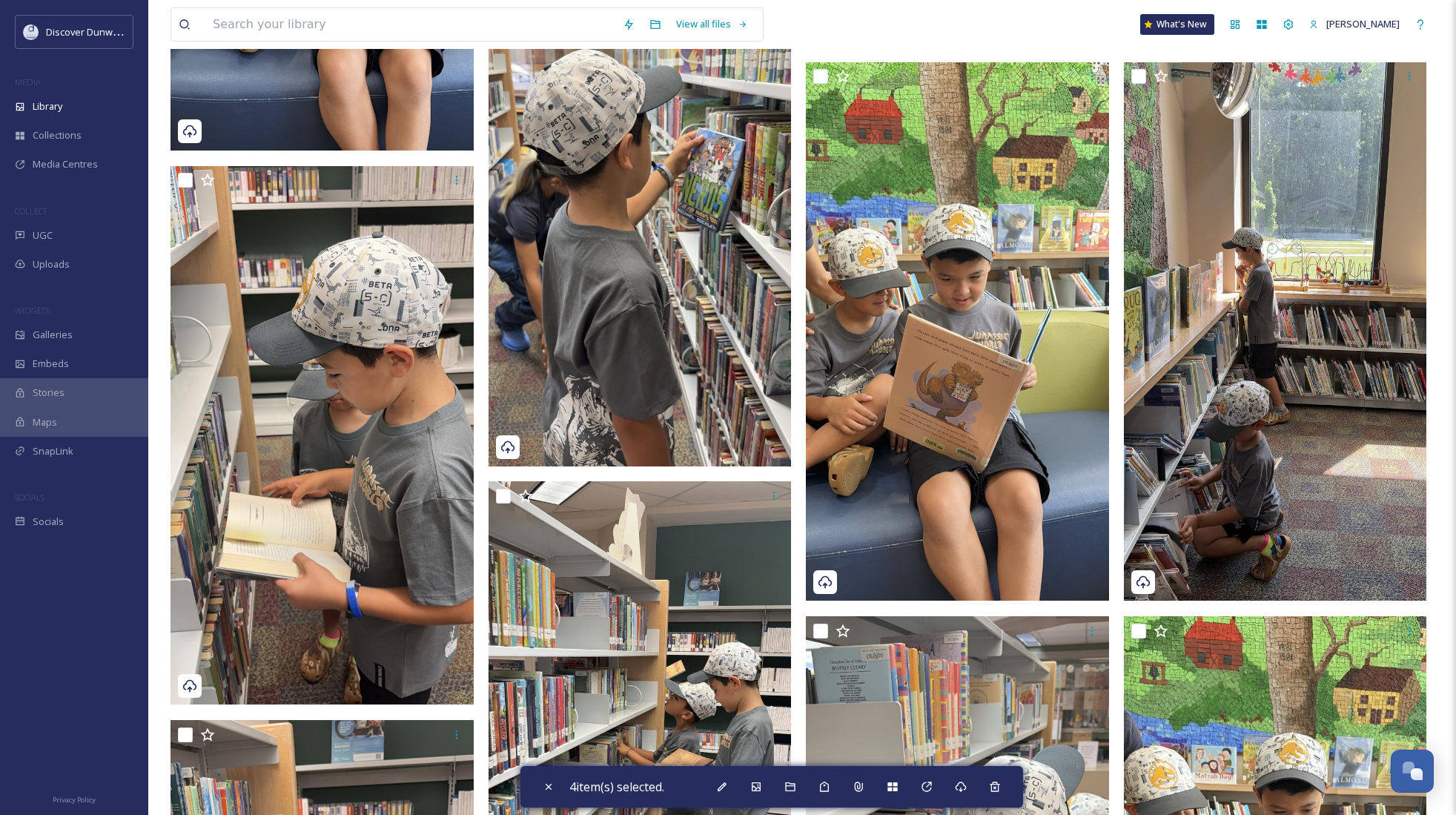
scroll to position [1261, 0]
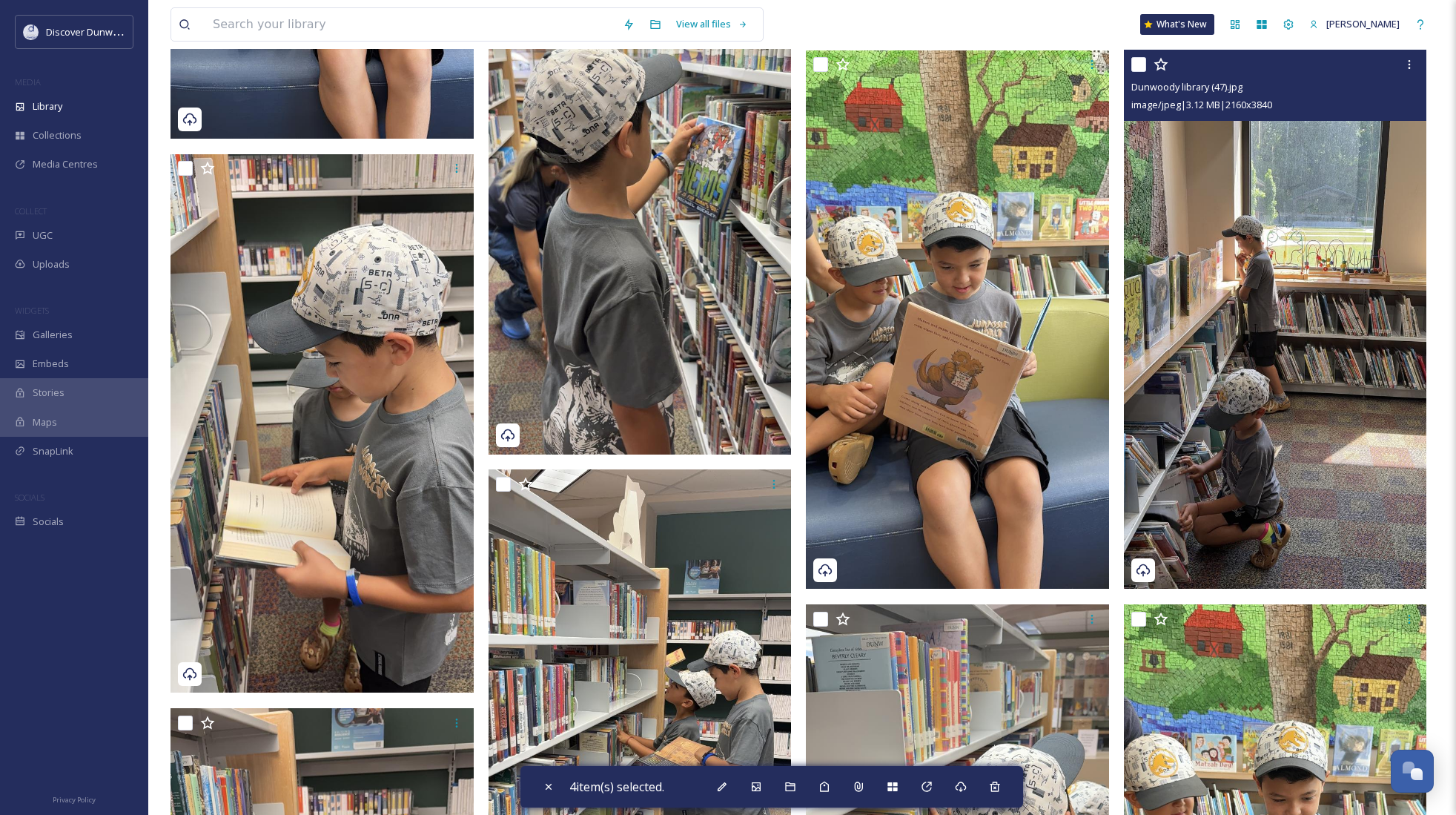
click at [1142, 69] on input "checkbox" at bounding box center [1139, 65] width 15 height 15
checkbox input "true"
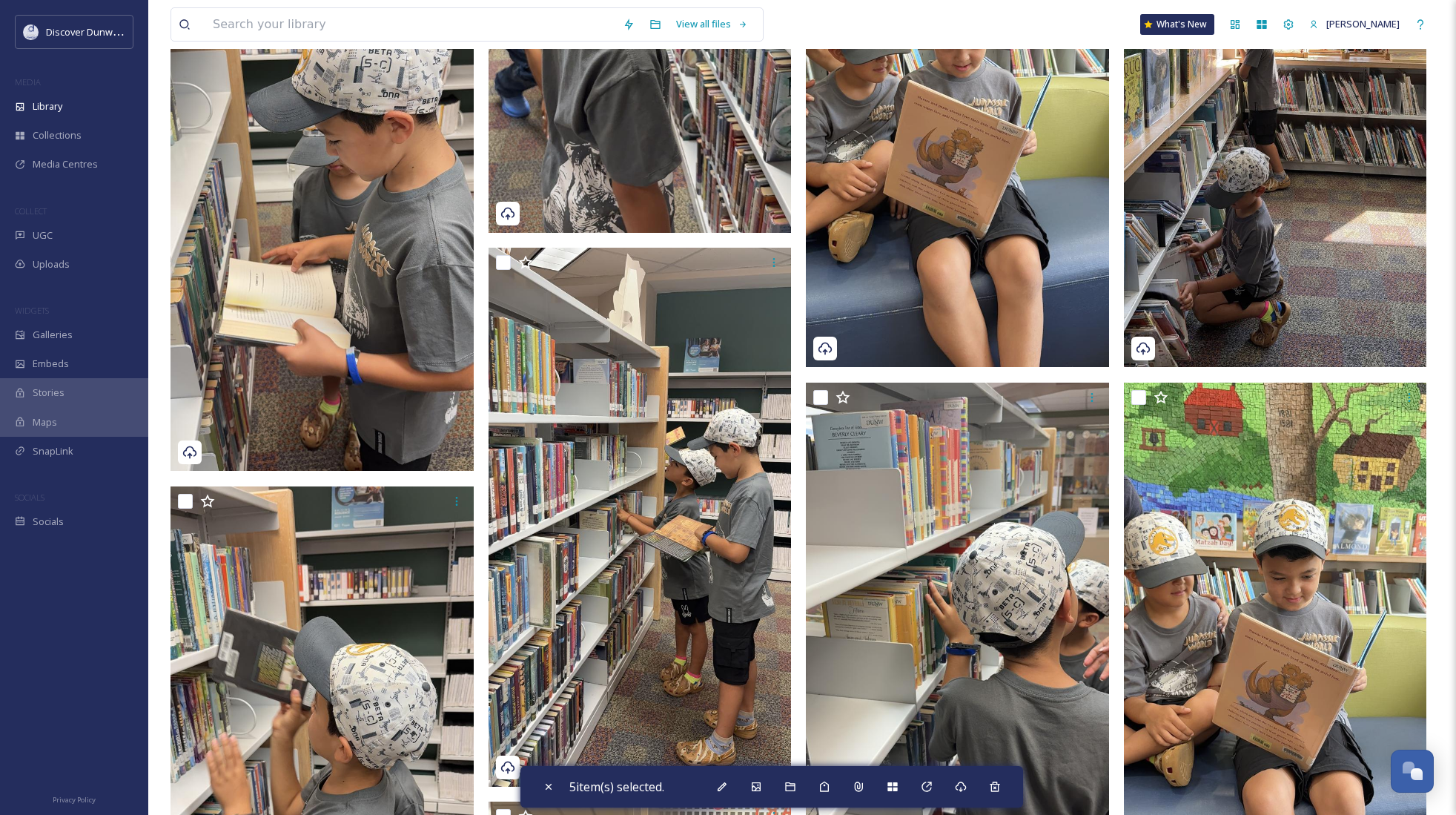
scroll to position [1483, 0]
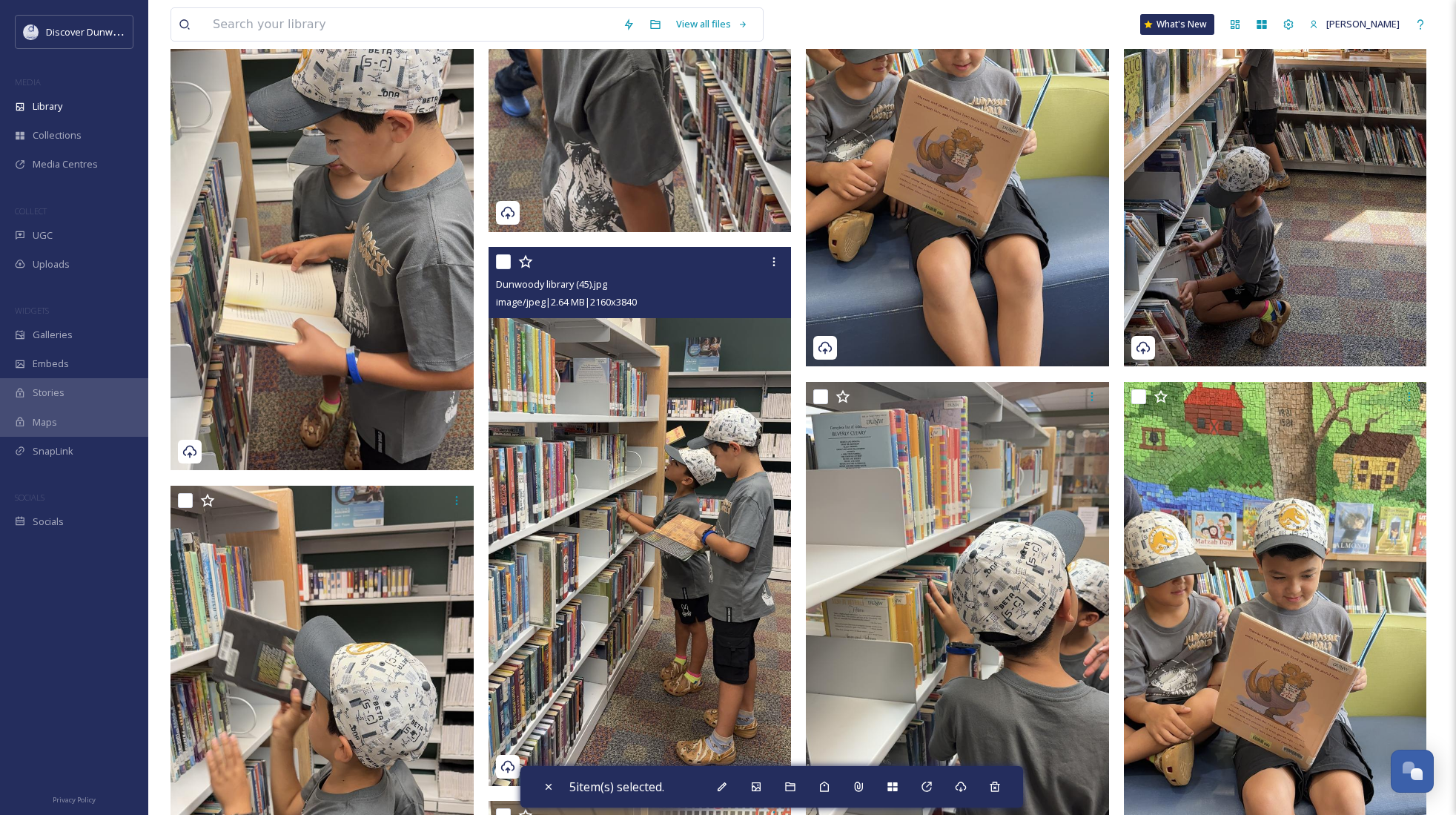
click at [498, 259] on input "checkbox" at bounding box center [504, 261] width 15 height 15
checkbox input "true"
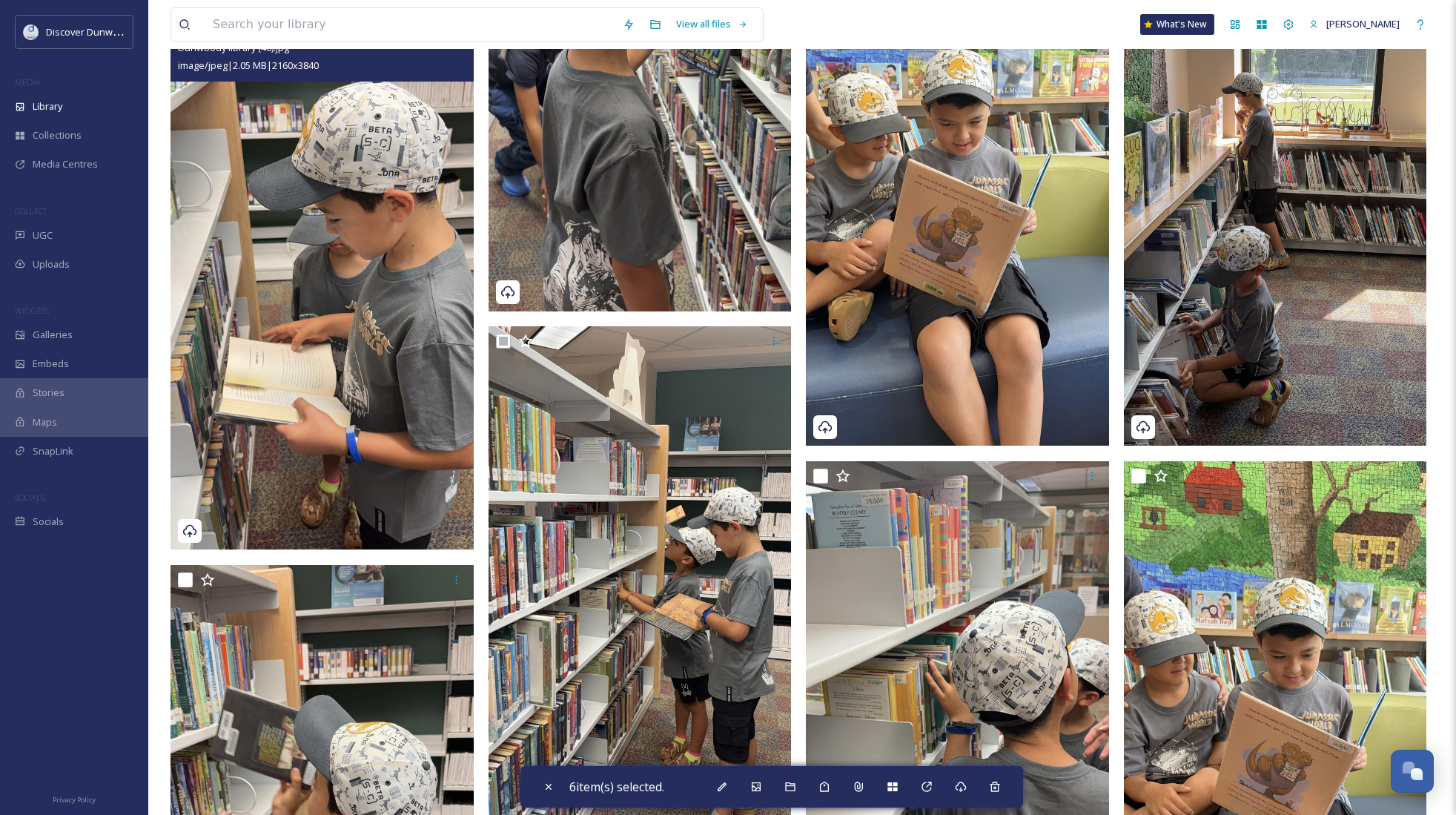
scroll to position [1187, 0]
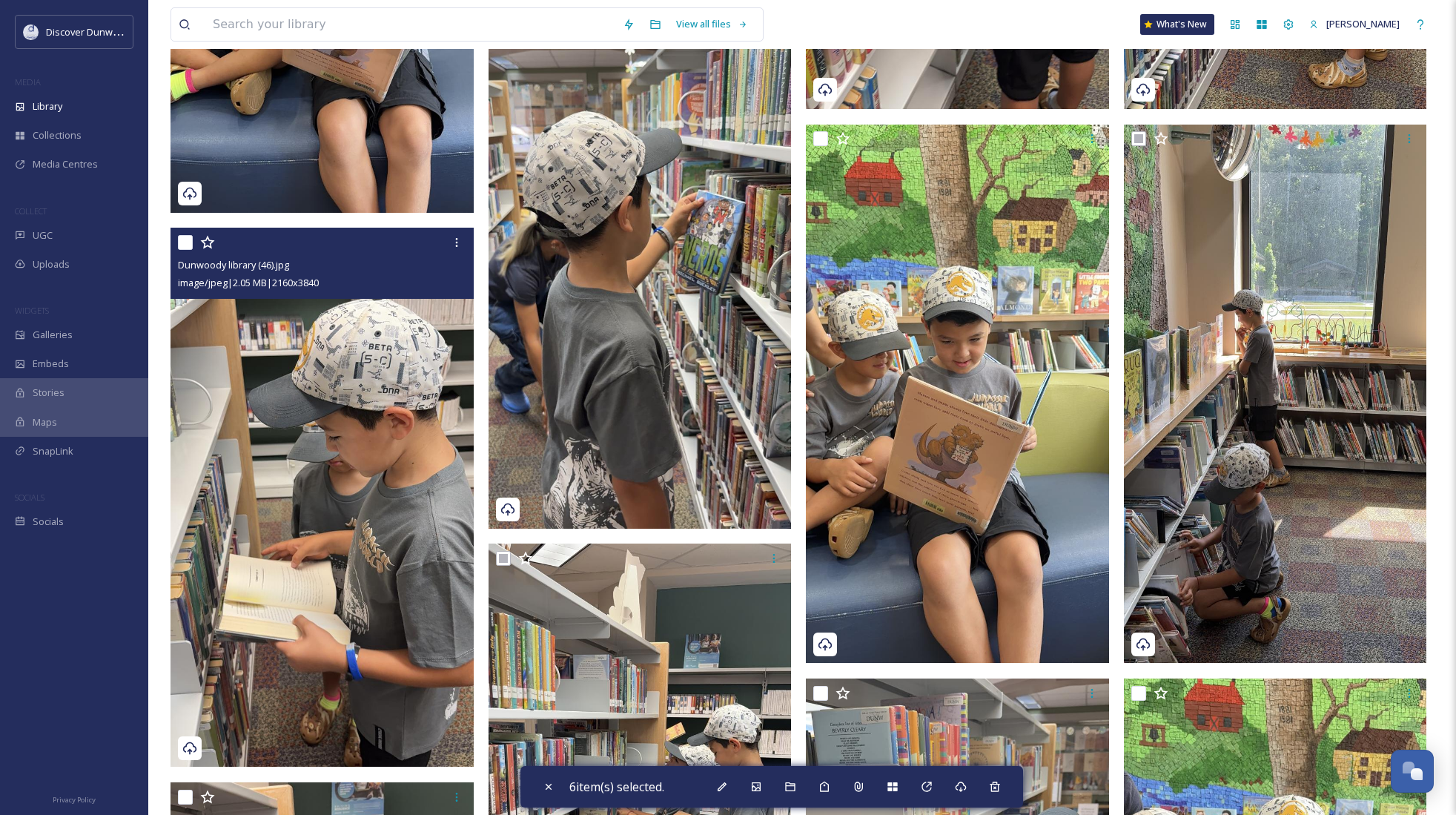
click at [189, 238] on input "checkbox" at bounding box center [185, 243] width 15 height 15
checkbox input "true"
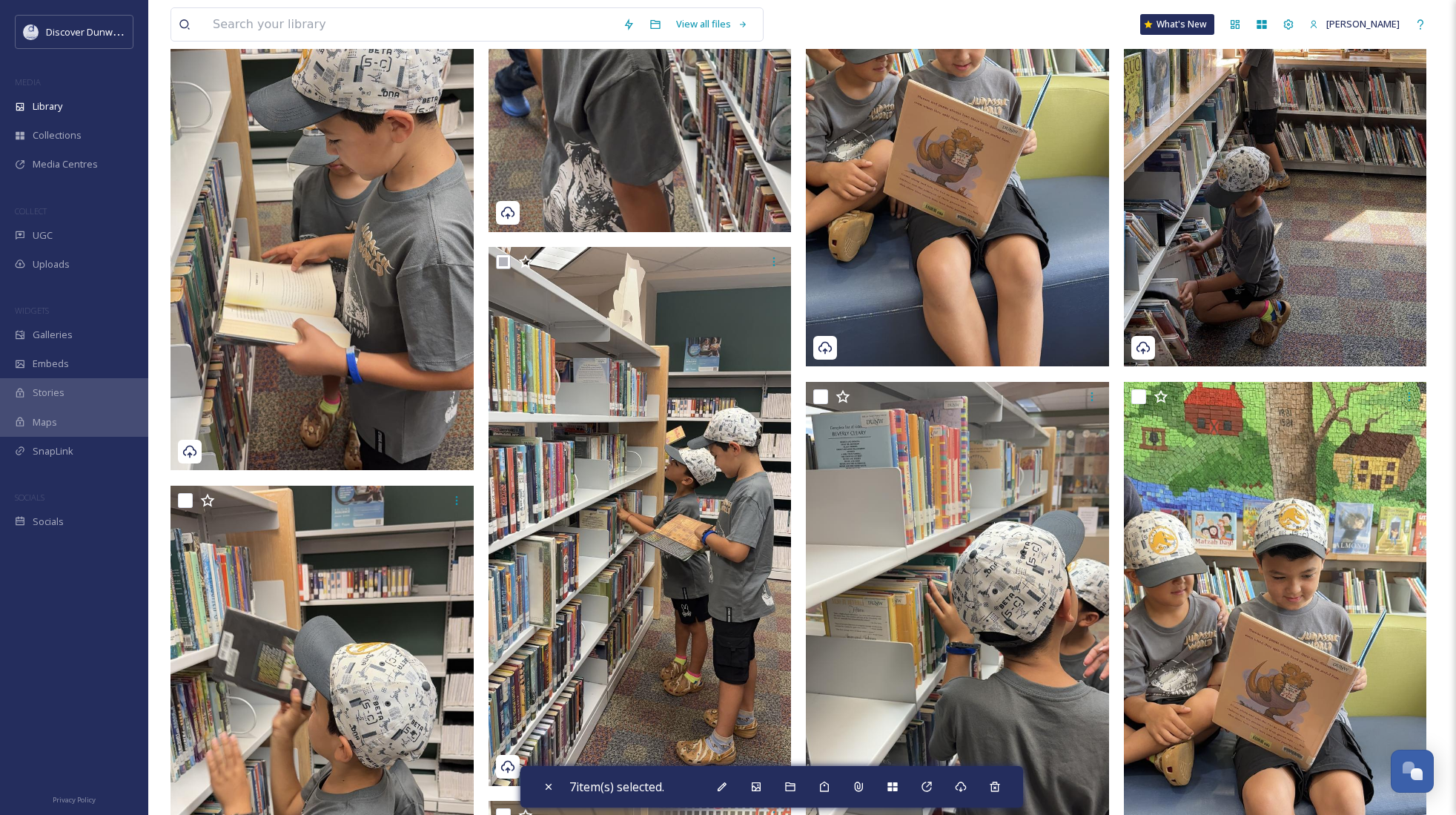
scroll to position [1854, 0]
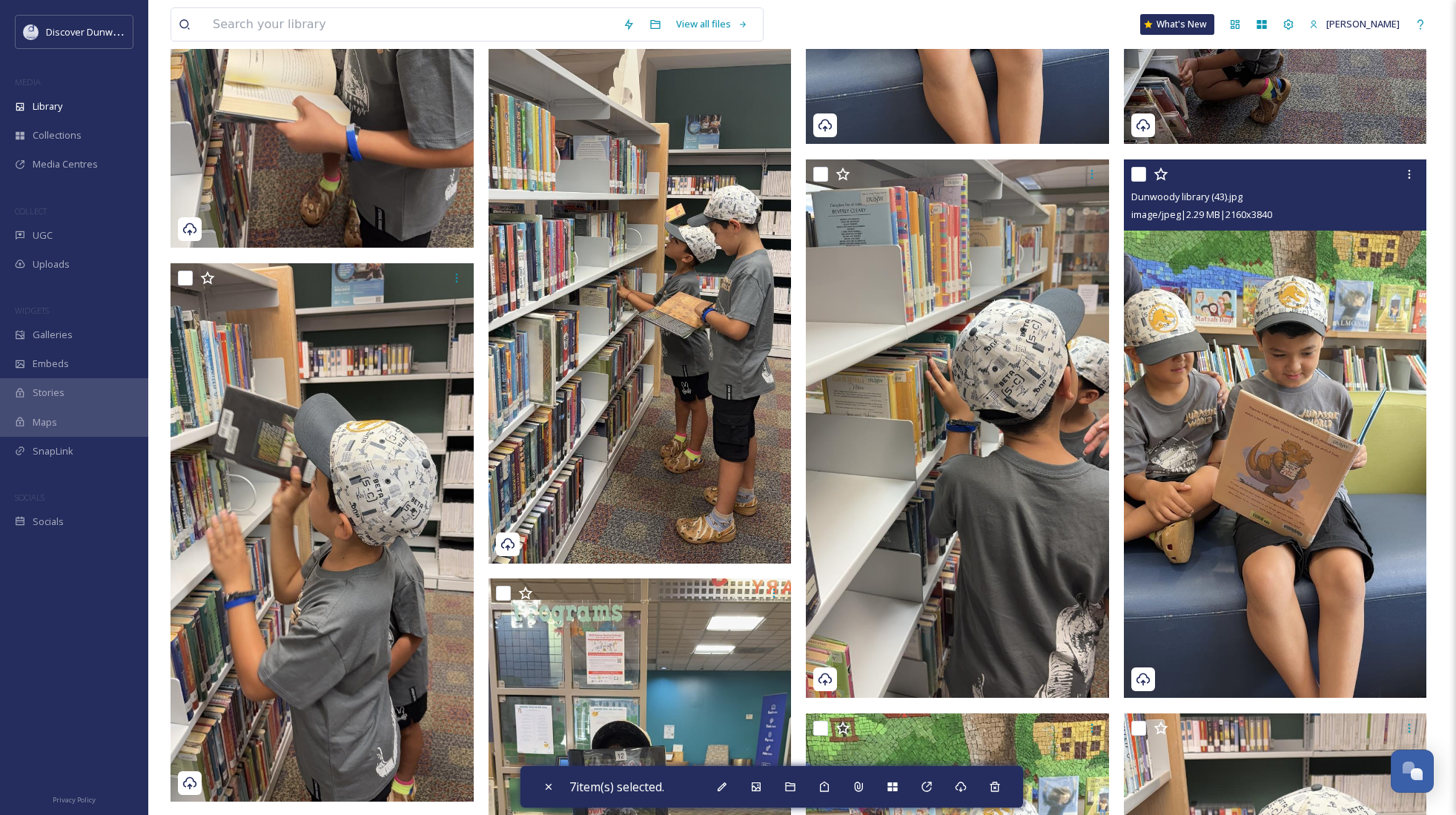
click at [1133, 176] on input "checkbox" at bounding box center [1139, 174] width 15 height 15
checkbox input "true"
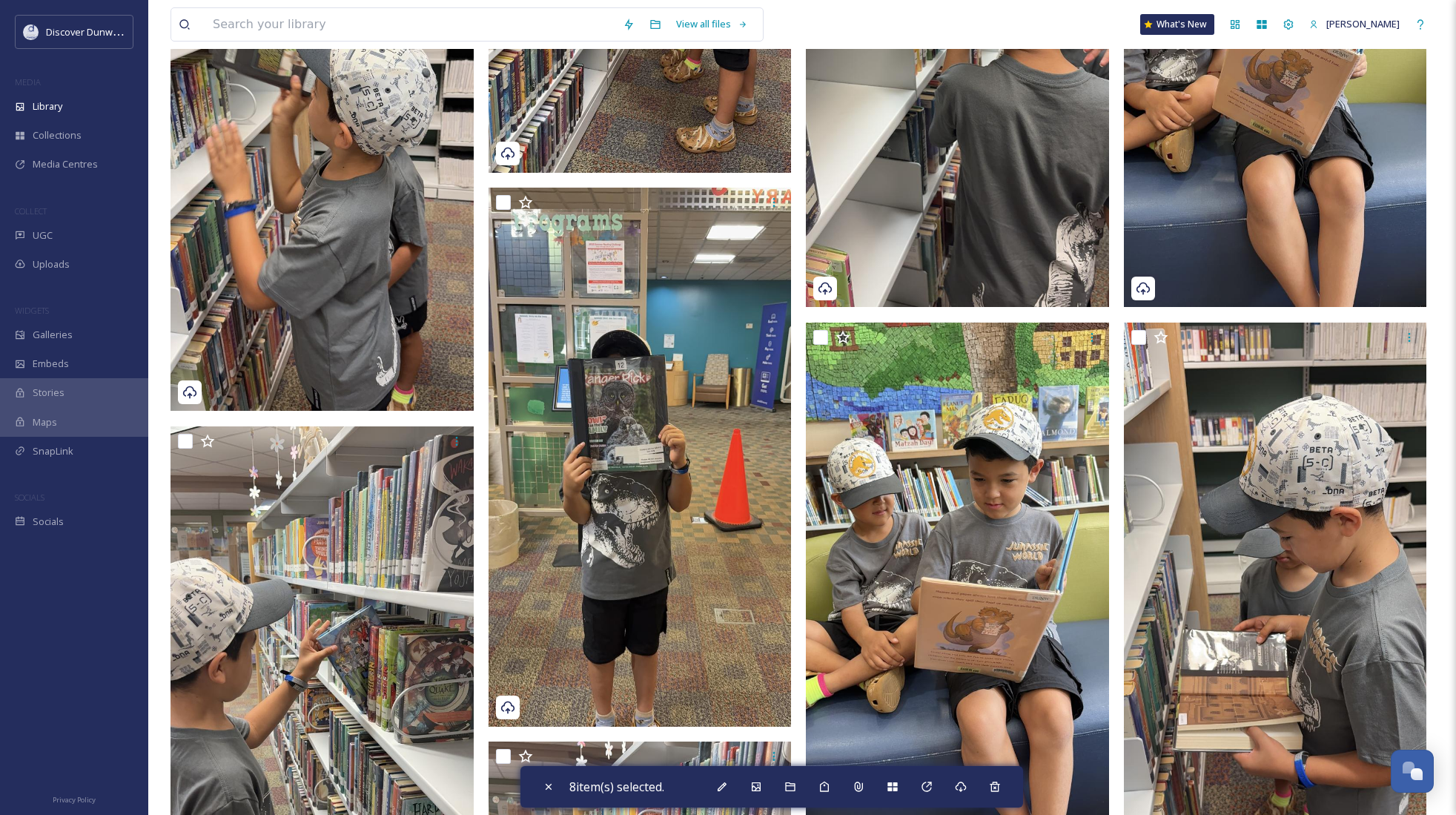
scroll to position [2299, 0]
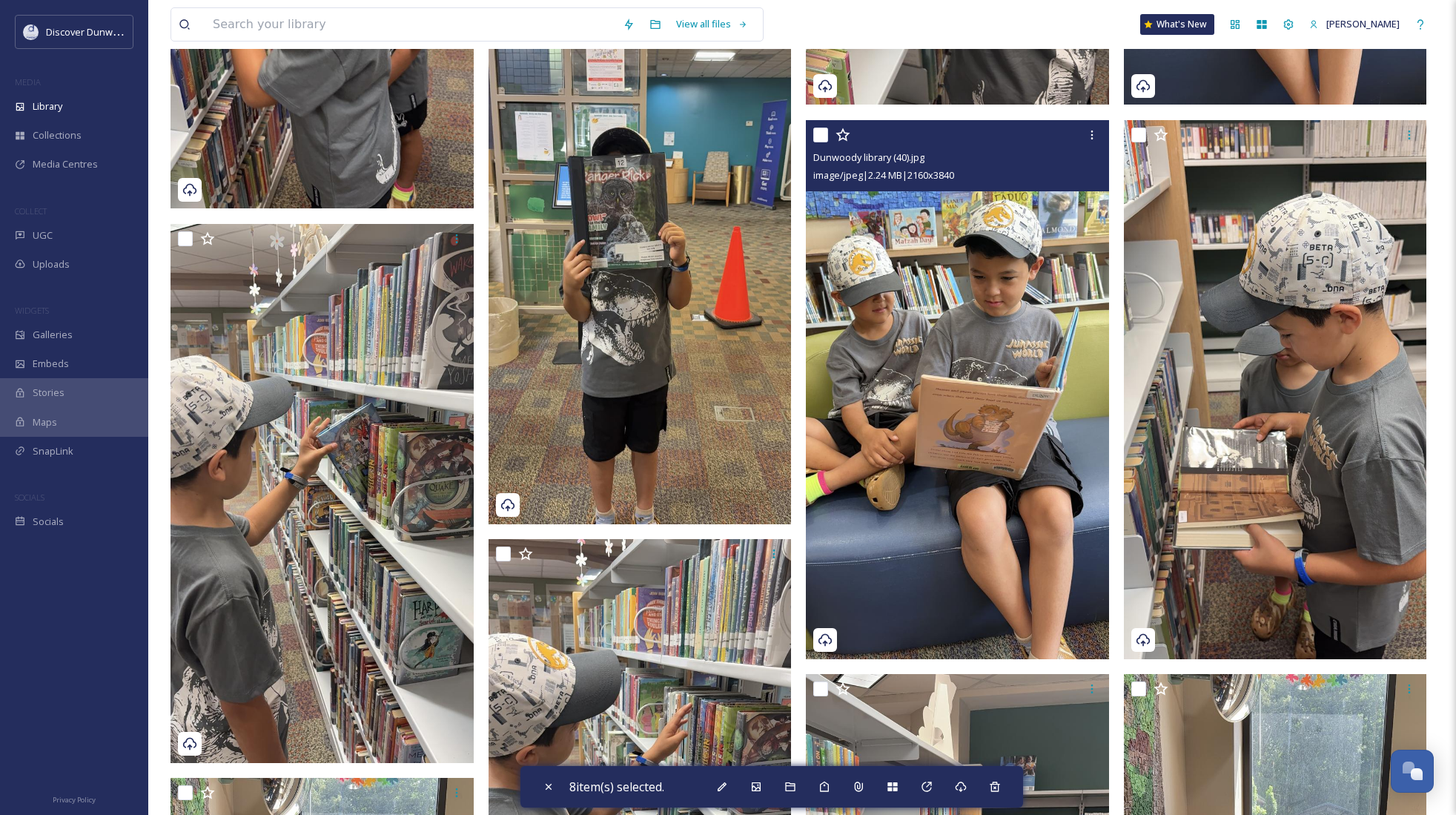
click at [820, 131] on input "checkbox" at bounding box center [821, 135] width 15 height 15
checkbox input "true"
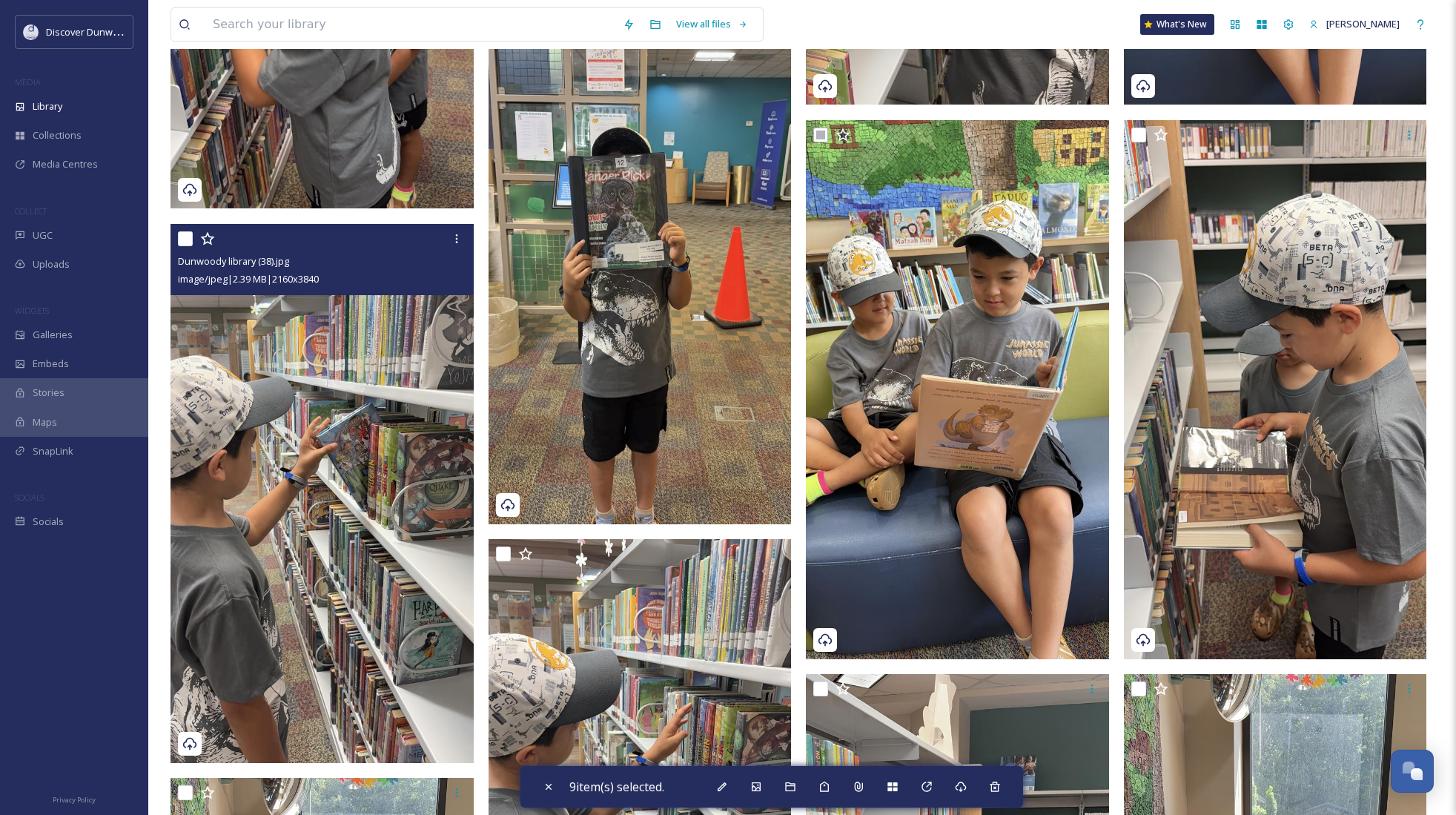
click at [184, 237] on input "checkbox" at bounding box center [185, 238] width 15 height 15
checkbox input "true"
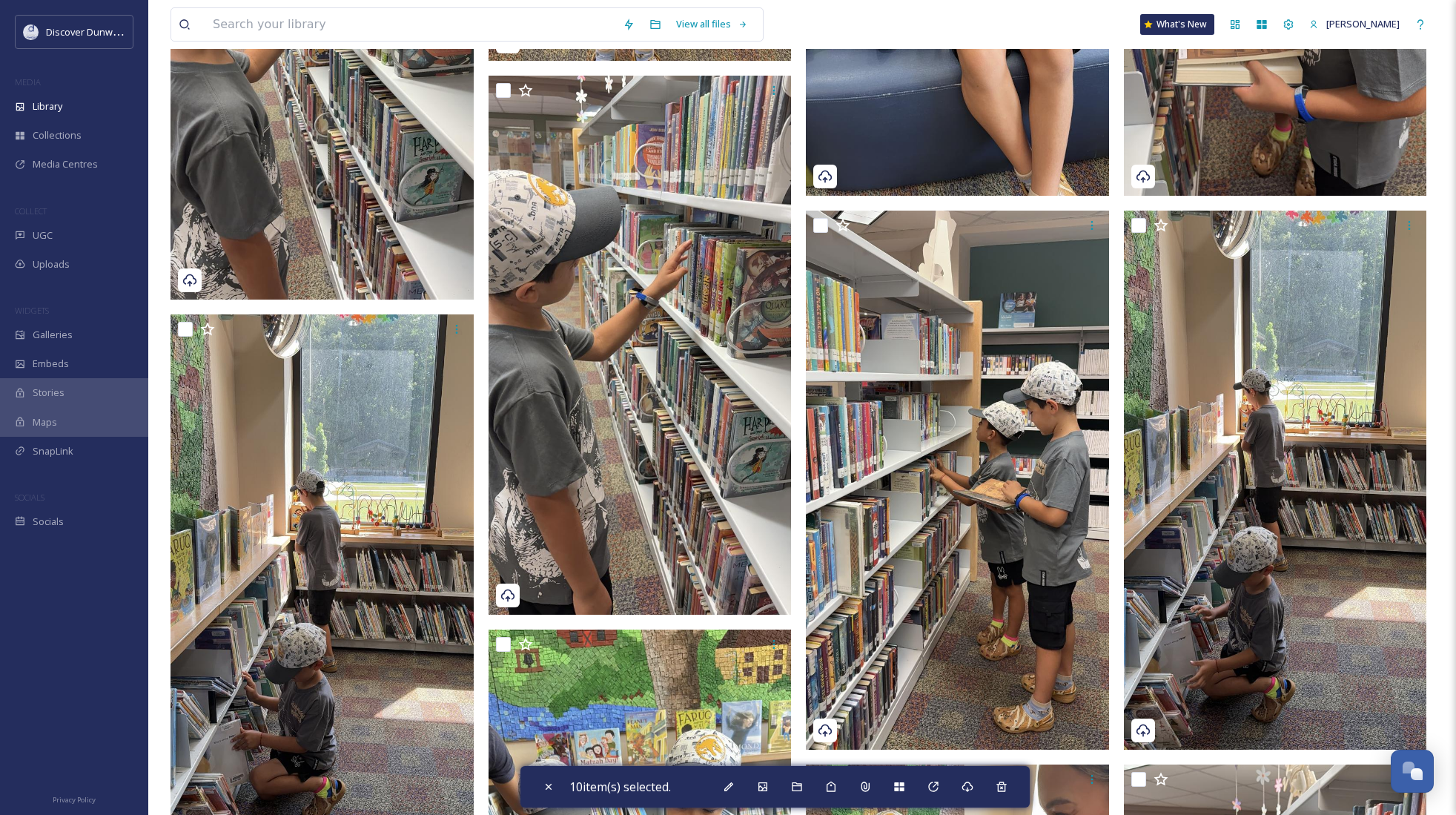
scroll to position [2818, 0]
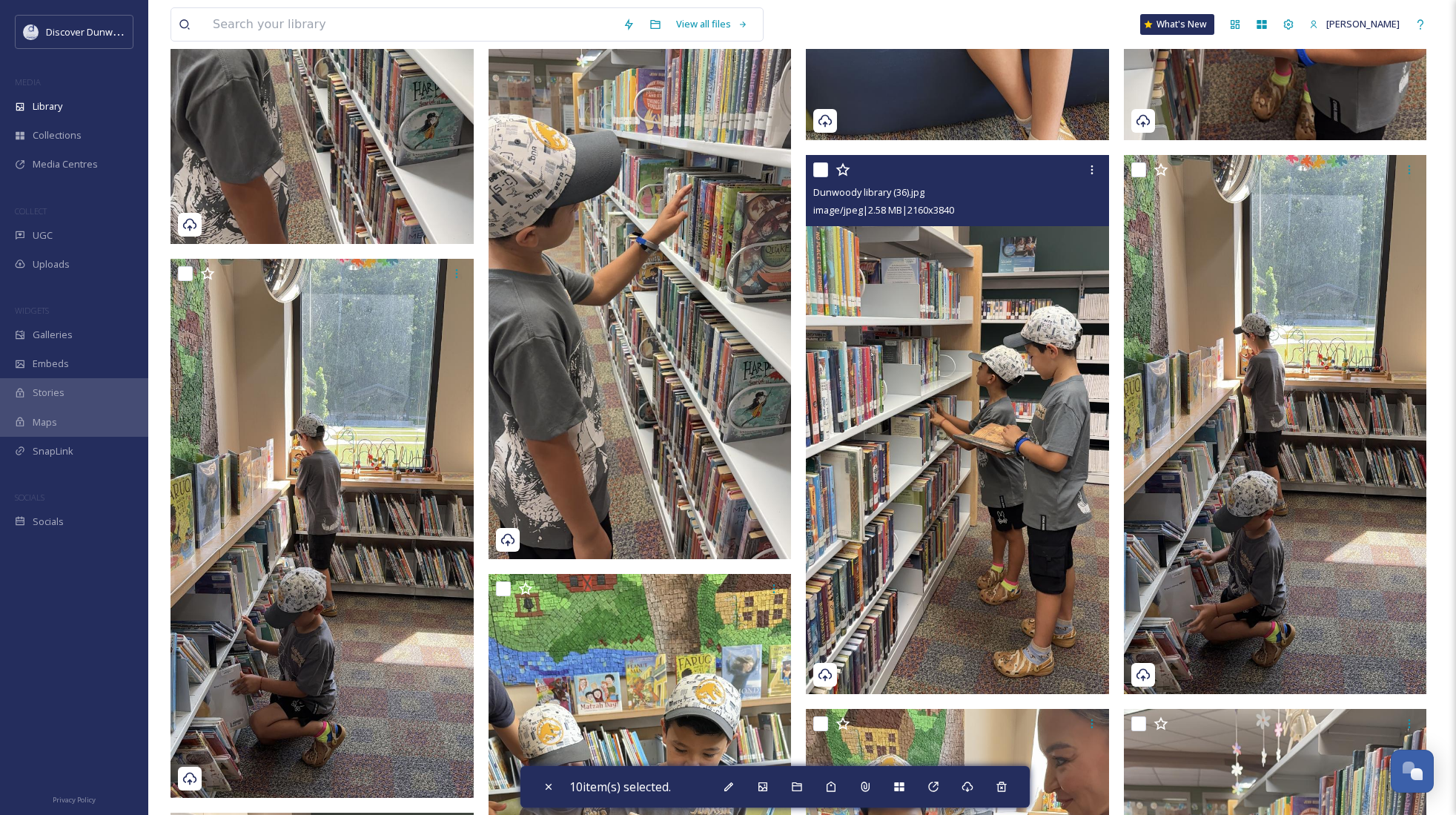
click at [814, 173] on input "checkbox" at bounding box center [821, 170] width 15 height 15
checkbox input "true"
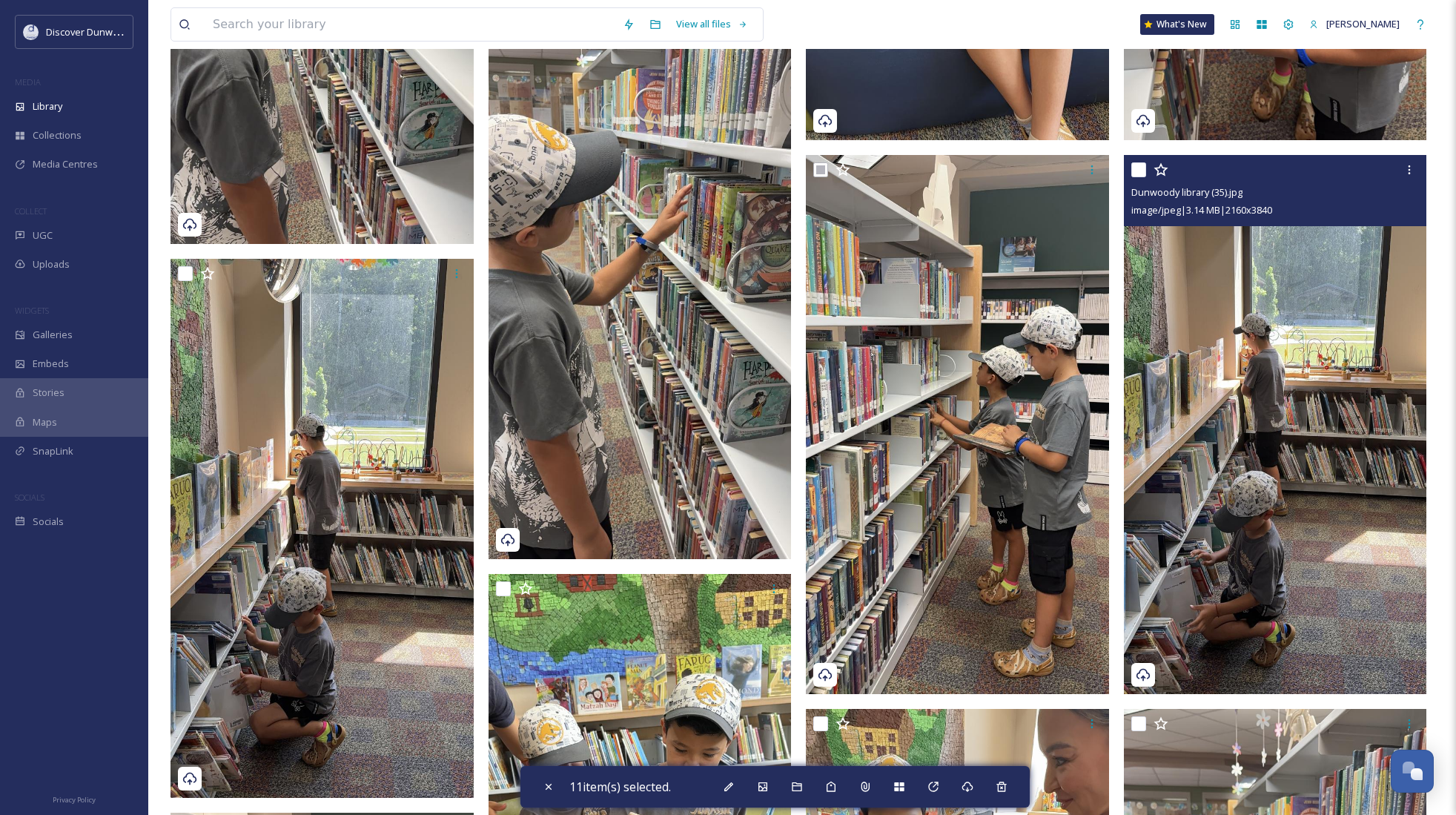
click at [1140, 175] on input "checkbox" at bounding box center [1139, 170] width 15 height 15
checkbox input "true"
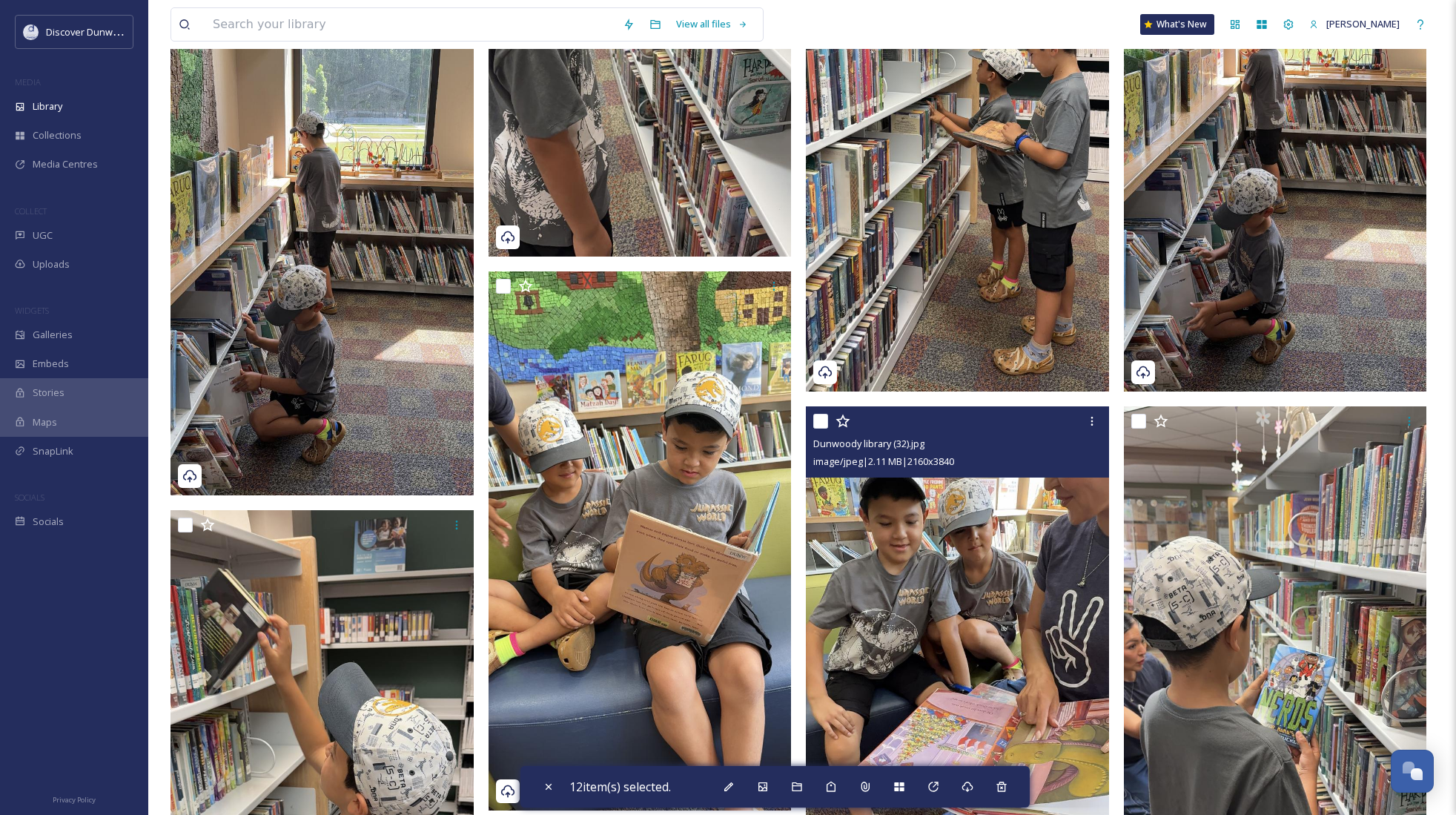
scroll to position [3263, 0]
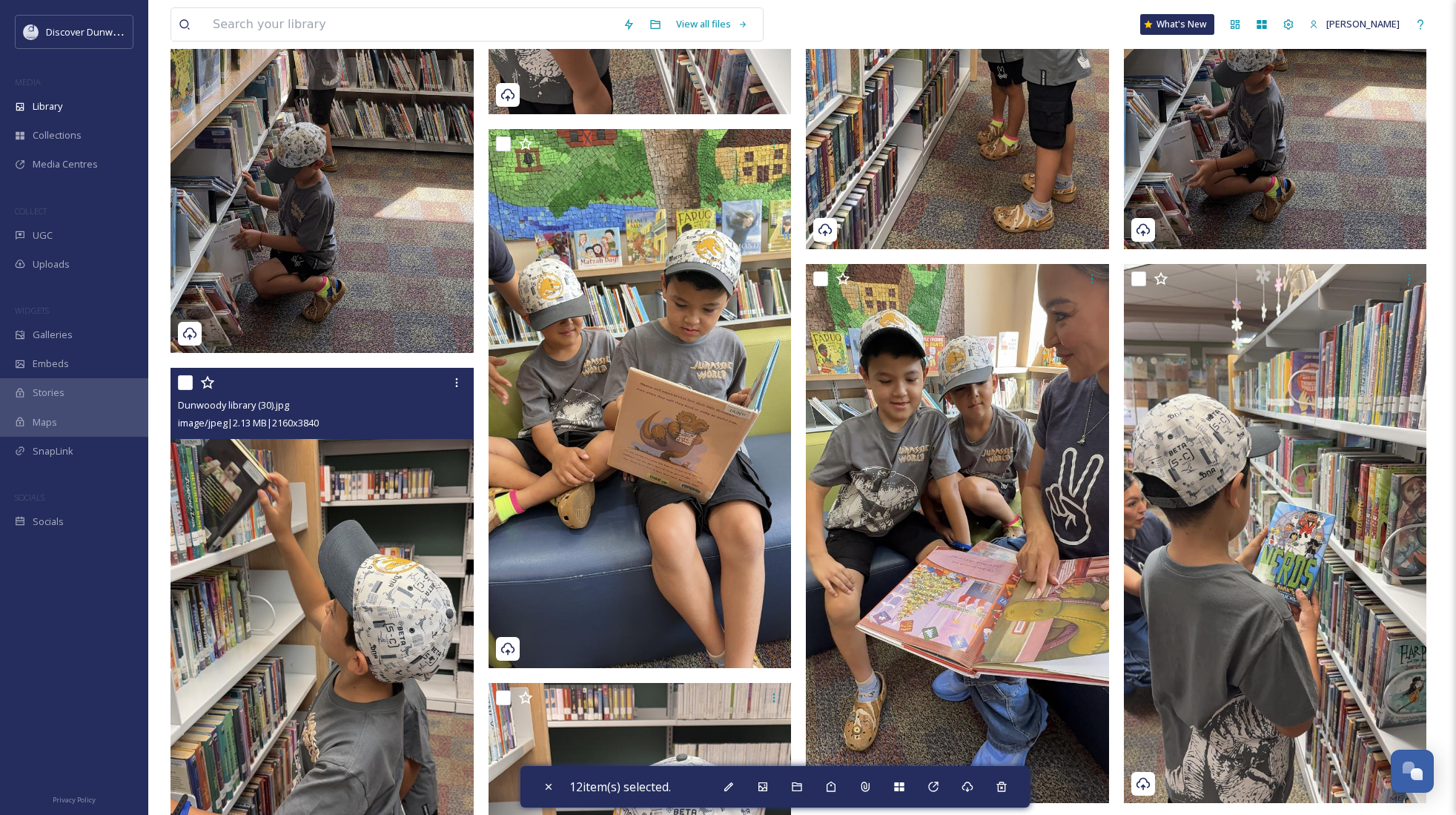
click at [176, 377] on div "Dunwoody library (30).jpg image/jpeg | 2.13 MB | 2160 x 3840" at bounding box center [322, 403] width 303 height 71
click at [178, 384] on div "Dunwoody library (30).jpg image/jpeg | 2.13 MB | 2160 x 3840" at bounding box center [322, 403] width 303 height 71
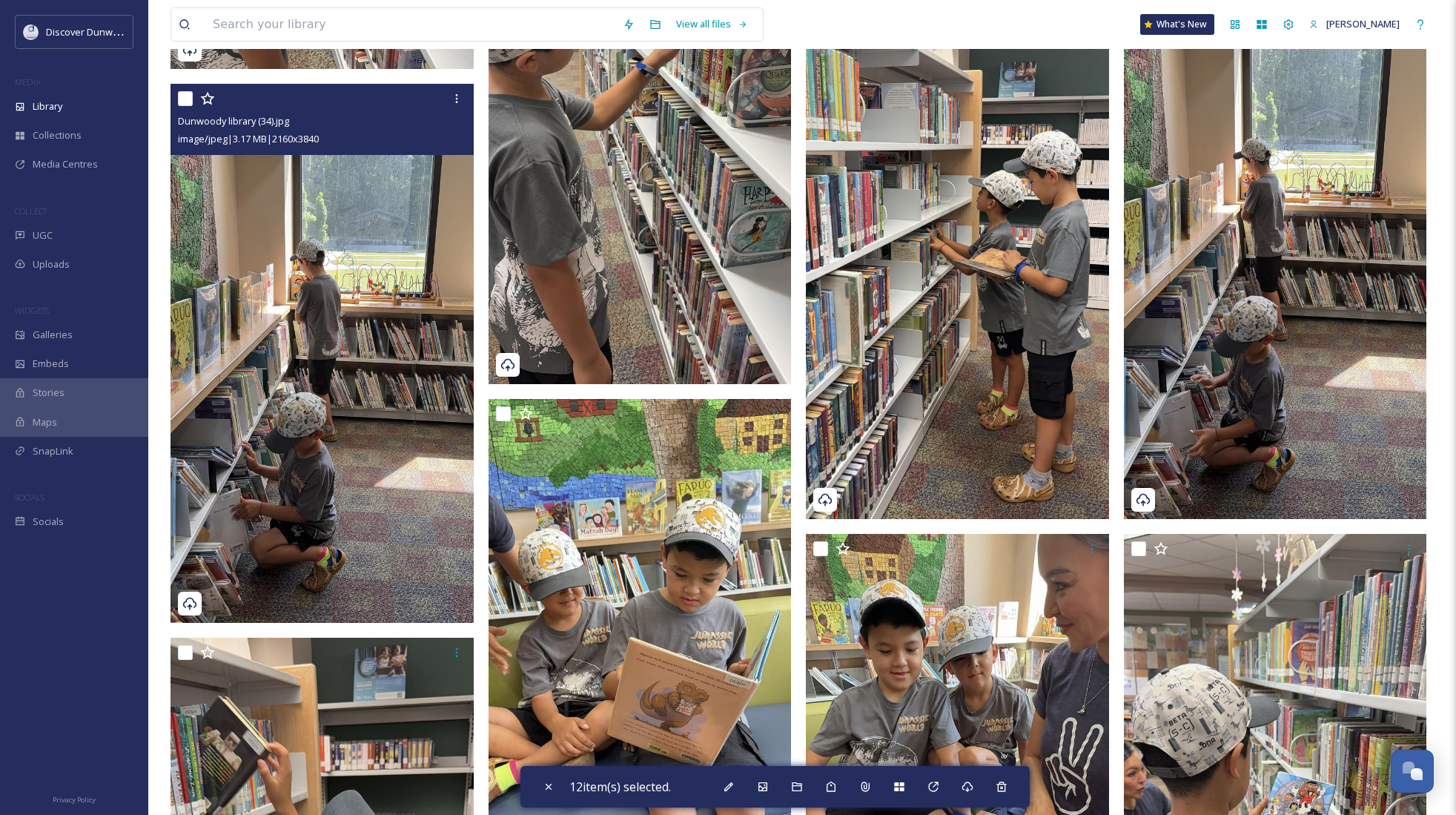
scroll to position [2893, 0]
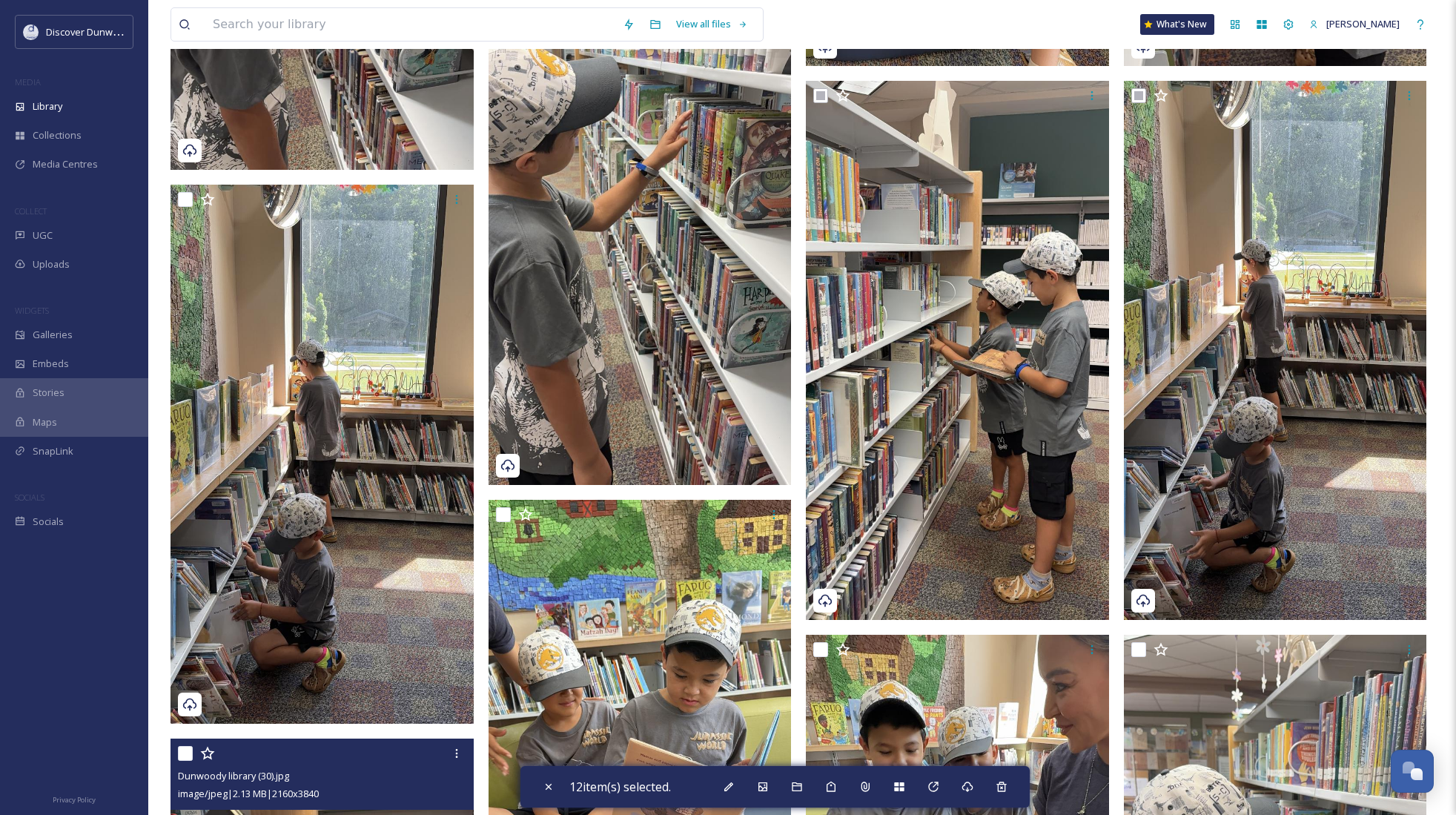
click at [183, 751] on input "checkbox" at bounding box center [185, 754] width 15 height 15
checkbox input "true"
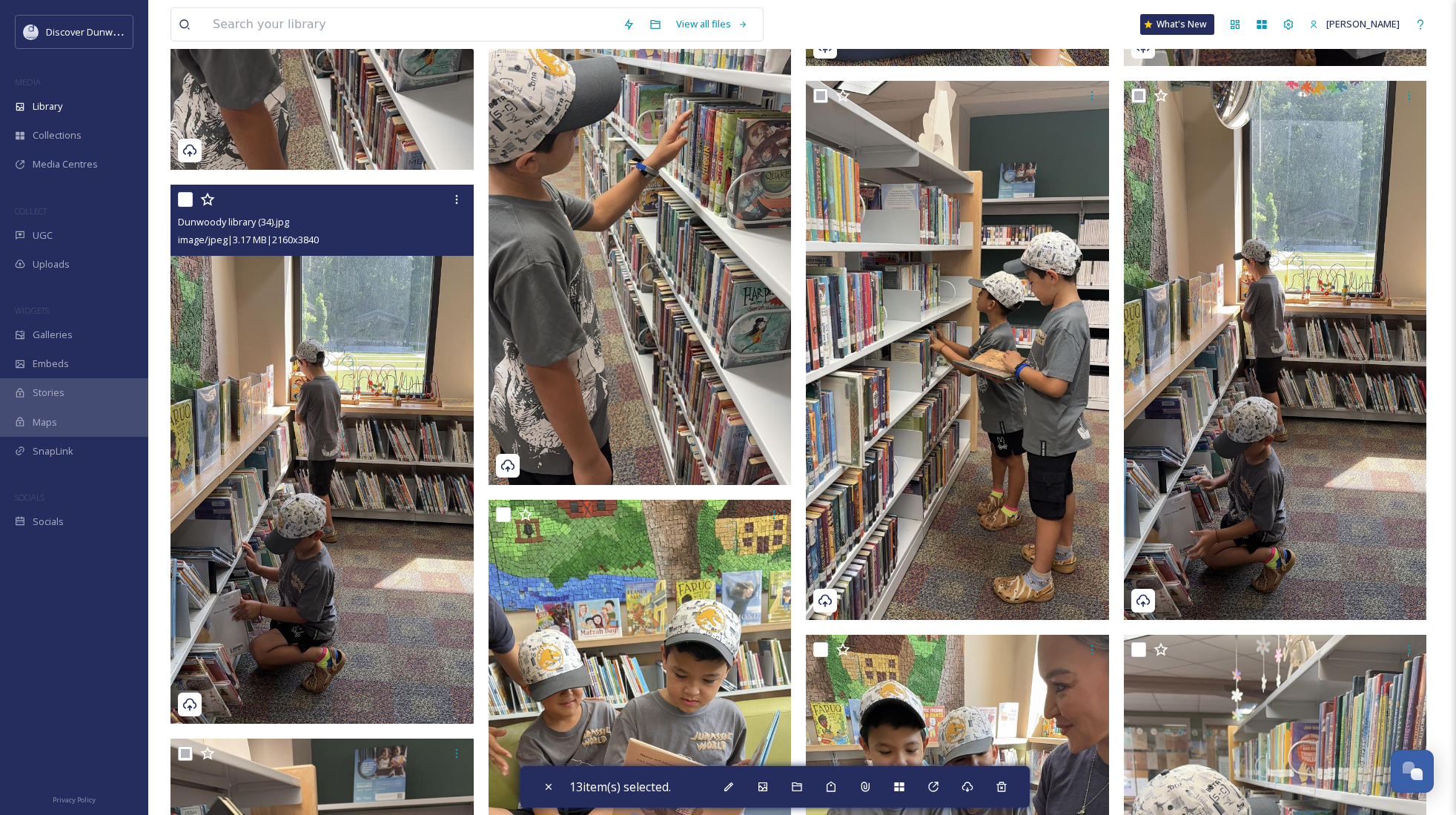
click at [185, 200] on input "checkbox" at bounding box center [185, 199] width 15 height 15
checkbox input "true"
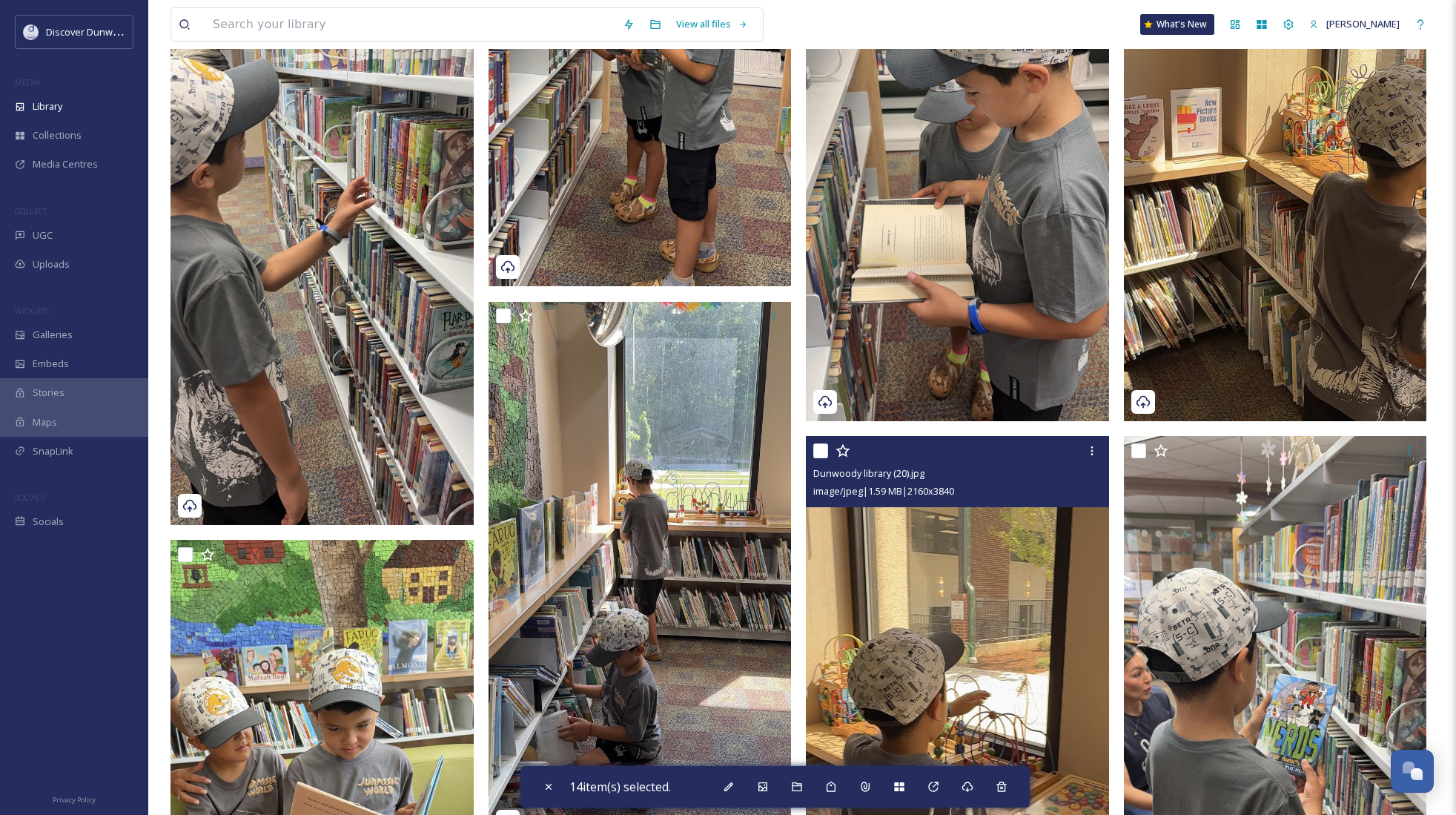
scroll to position [4746, 0]
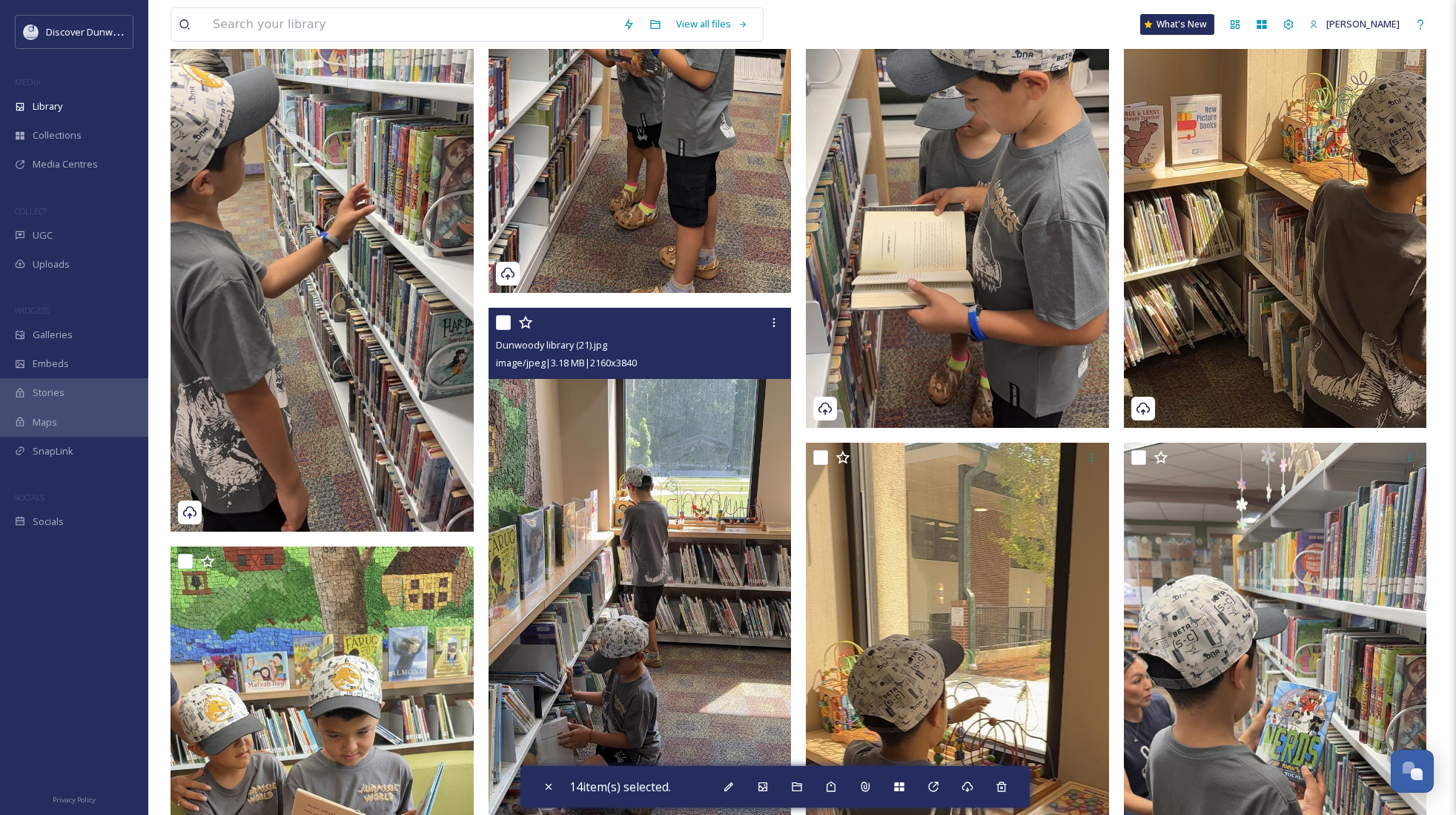
click at [500, 323] on input "checkbox" at bounding box center [504, 323] width 15 height 15
checkbox input "true"
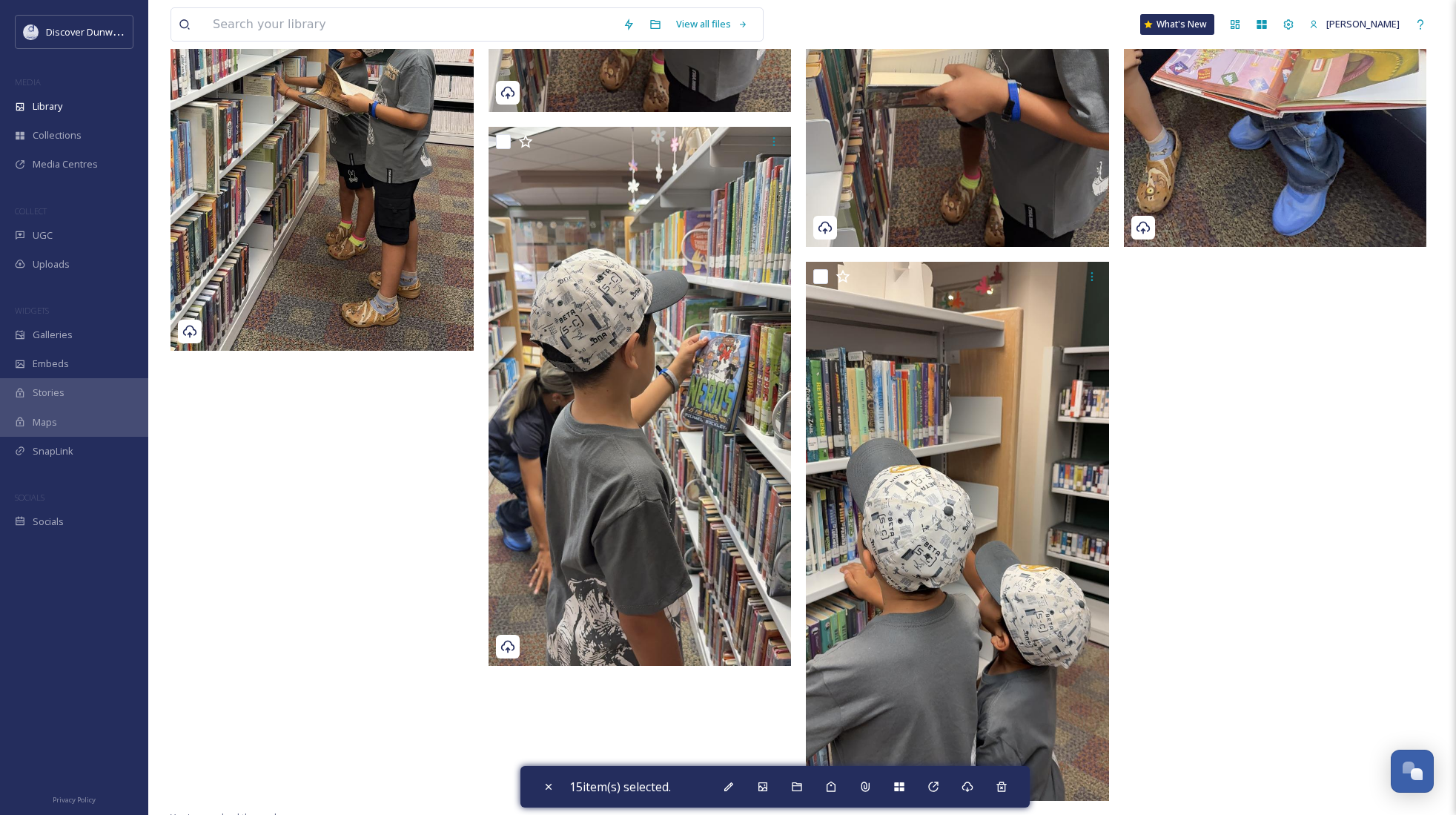
scroll to position [7709, 0]
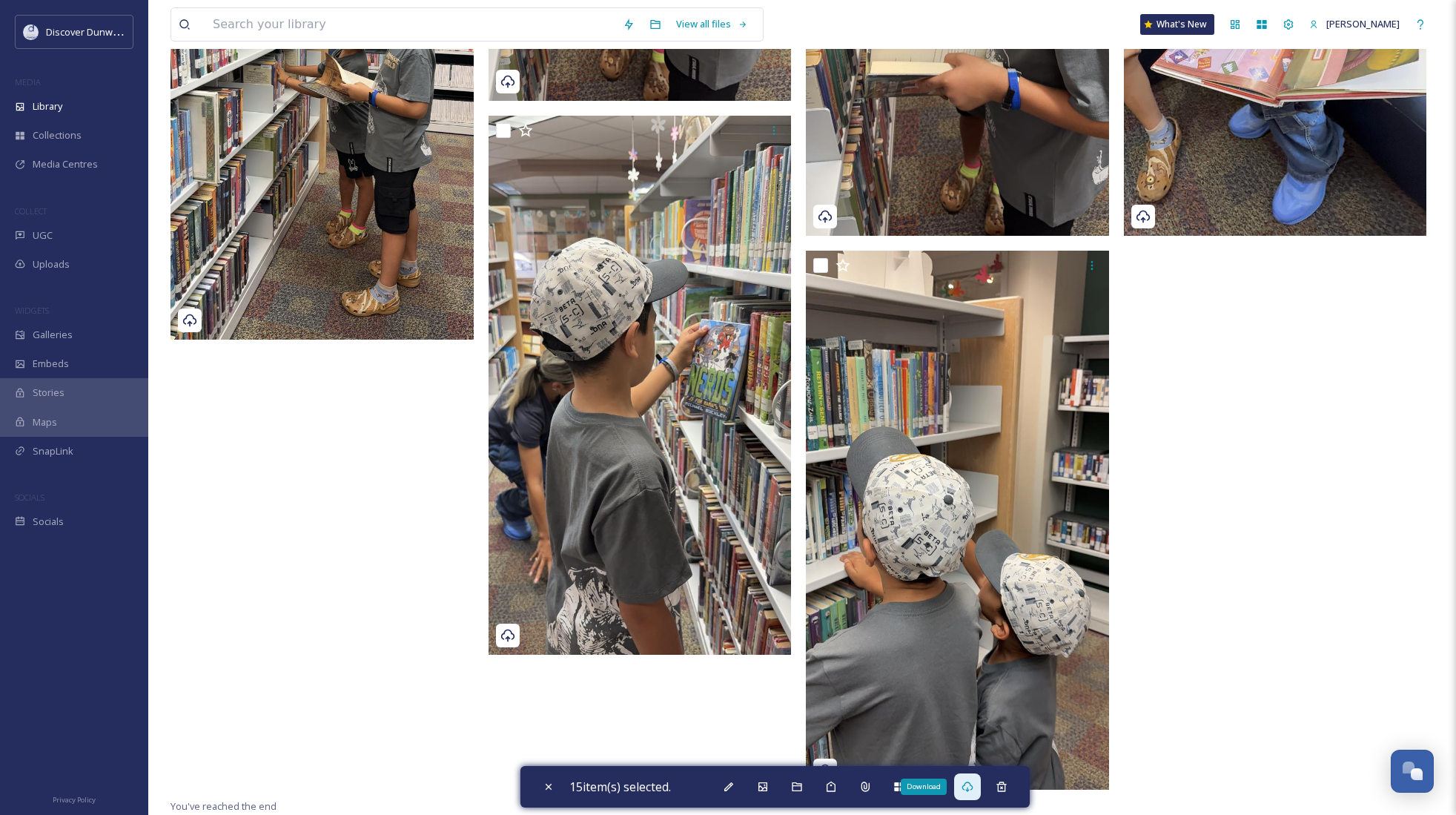
click at [981, 790] on div "Download" at bounding box center [968, 786] width 27 height 27
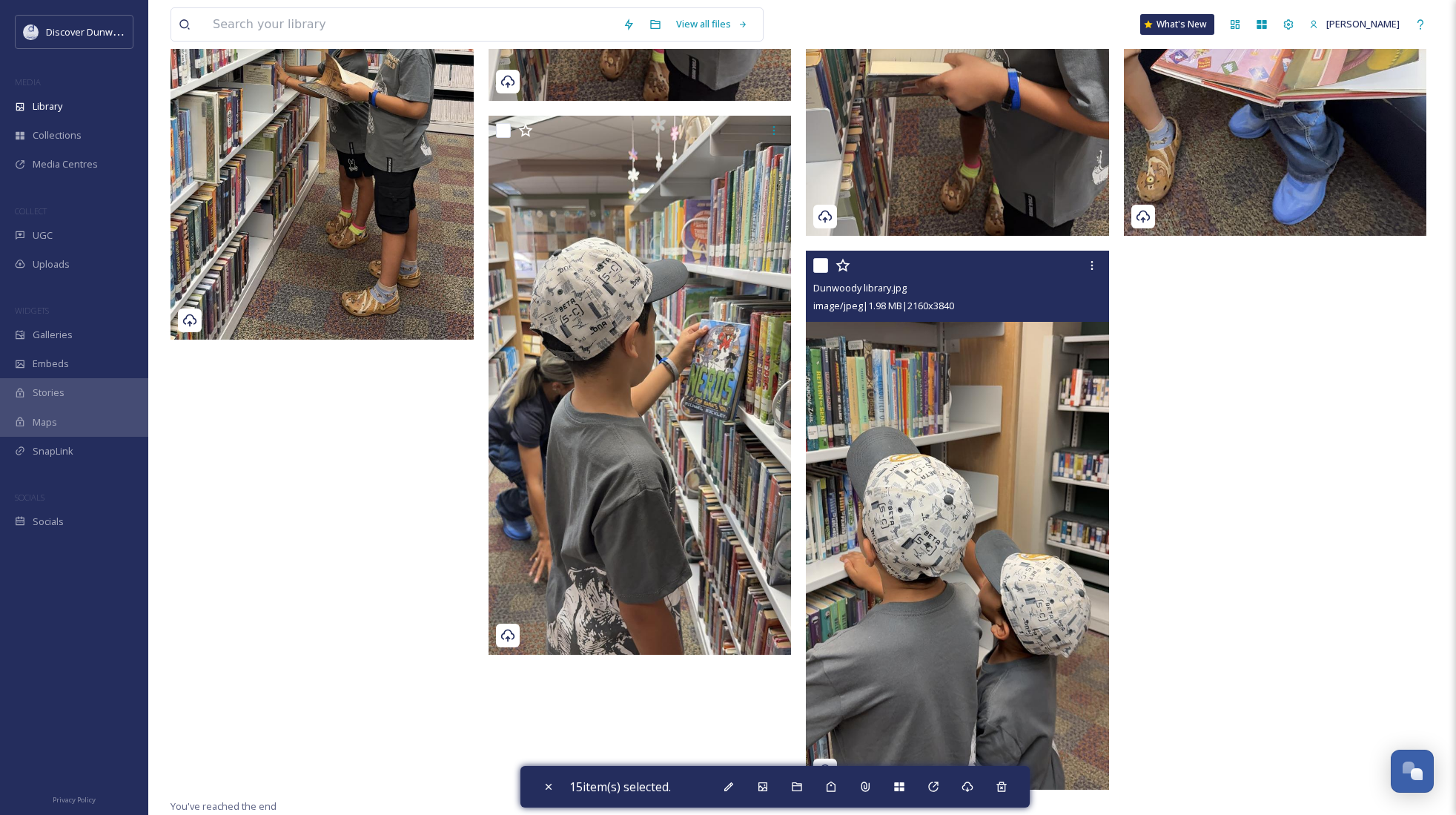
click at [1109, 504] on img at bounding box center [957, 520] width 303 height 539
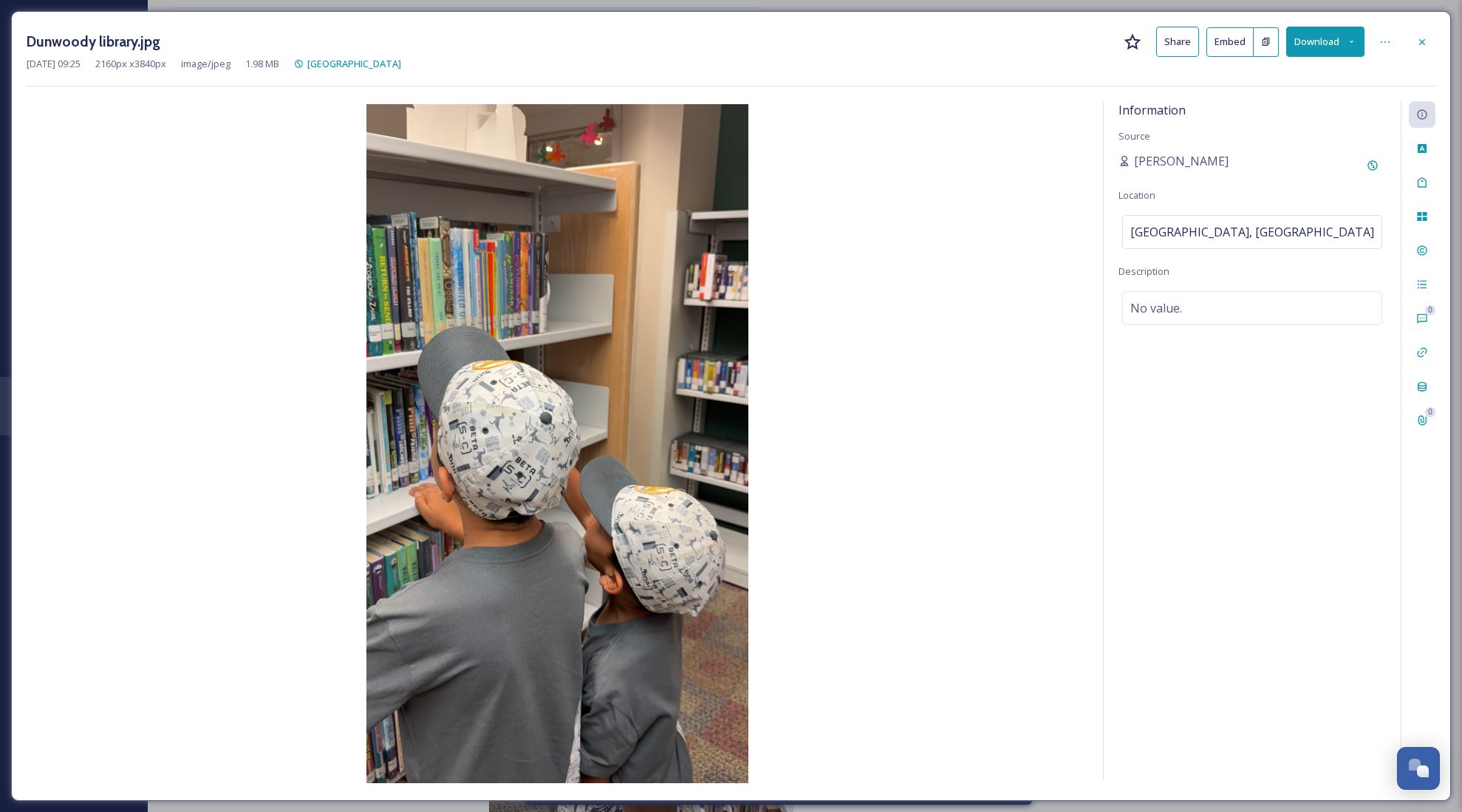
click at [1314, 42] on button "Download" at bounding box center [1325, 41] width 78 height 30
click at [1301, 64] on div "Download Original (2160 x 3840)" at bounding box center [1287, 75] width 155 height 28
click at [1418, 36] on icon at bounding box center [1422, 41] width 12 height 12
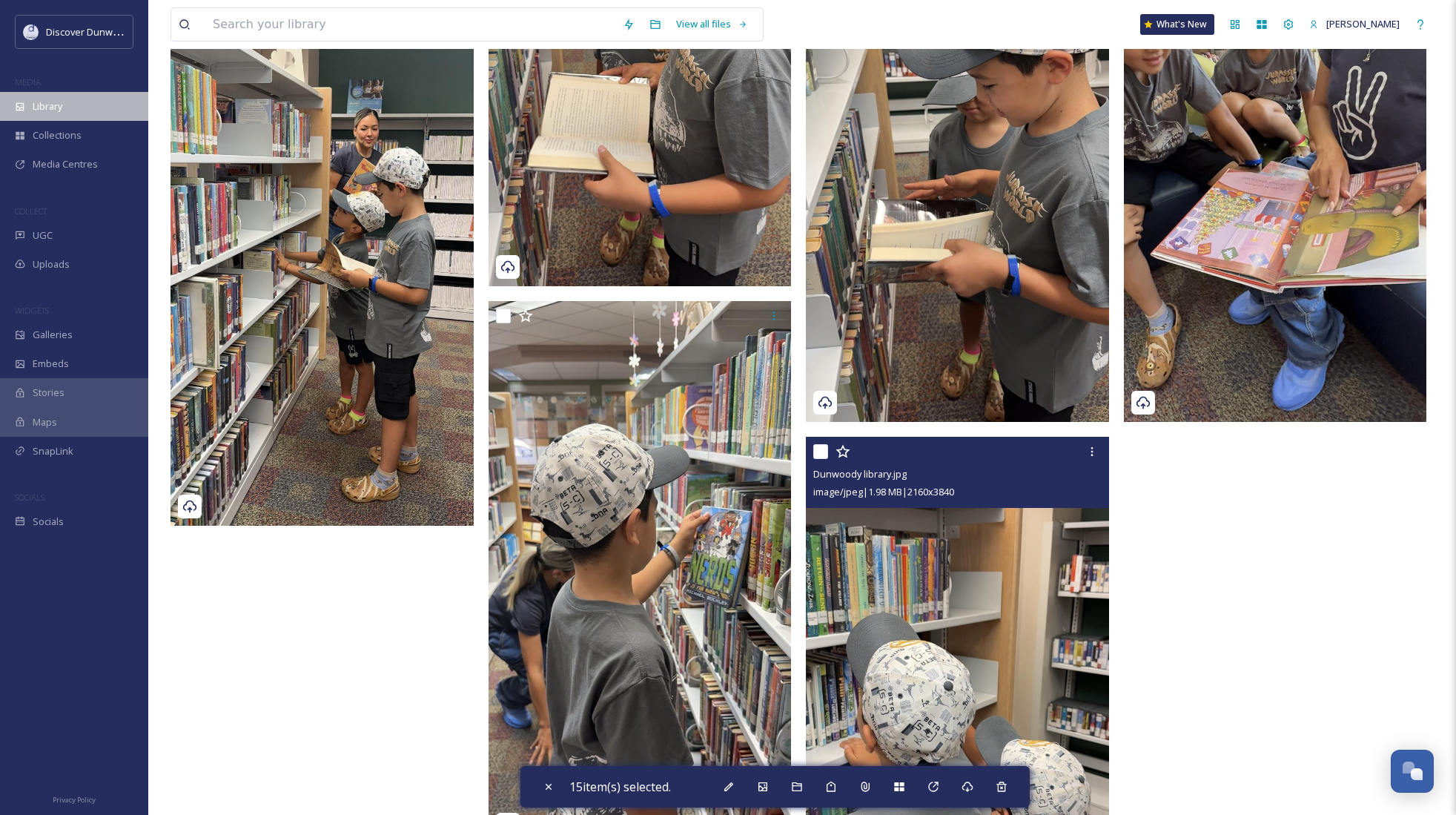
click at [78, 103] on div "Library" at bounding box center [74, 106] width 149 height 29
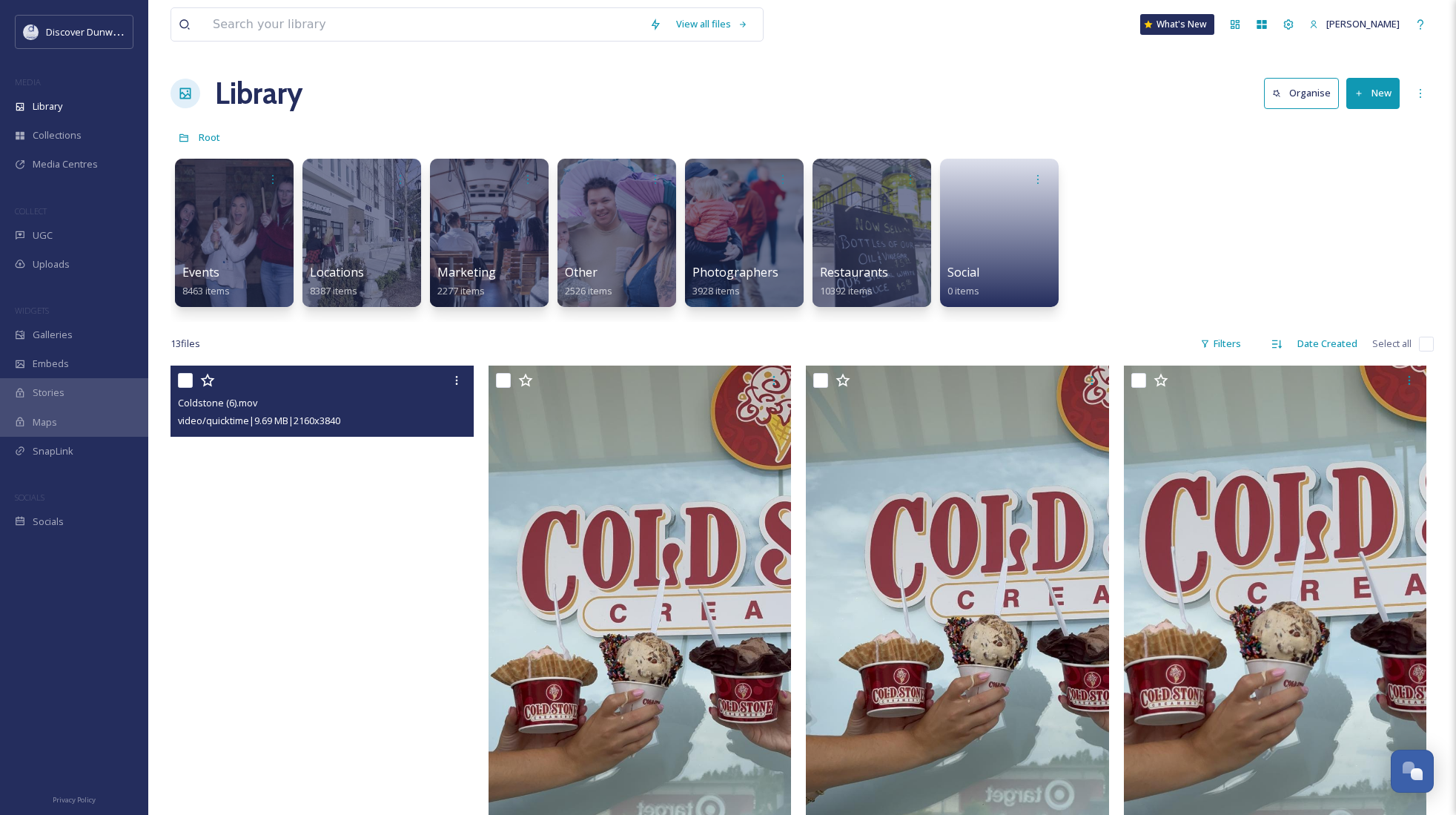
click at [1424, 341] on input "checkbox" at bounding box center [1427, 344] width 15 height 15
checkbox input "true"
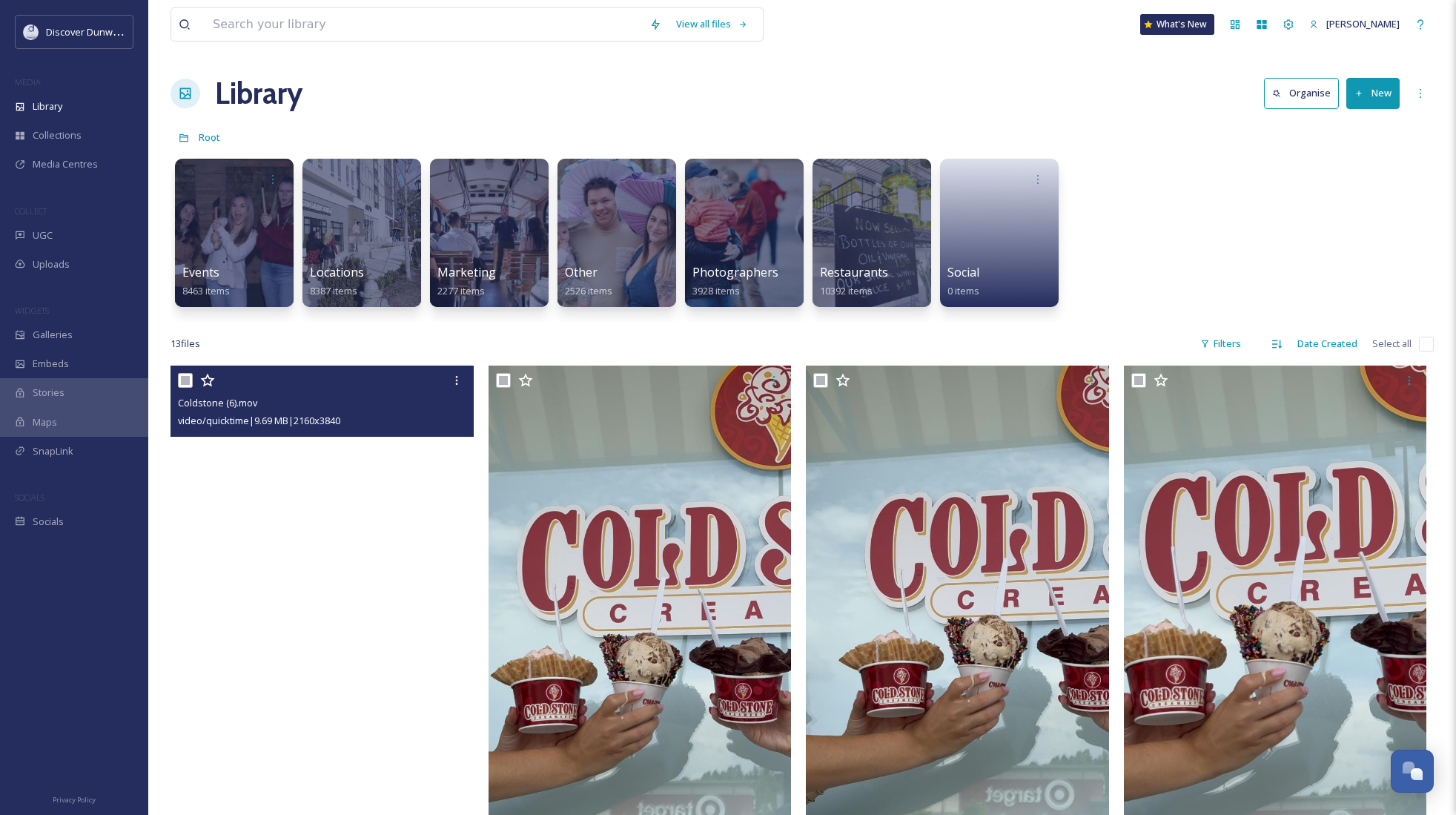
checkbox input "true"
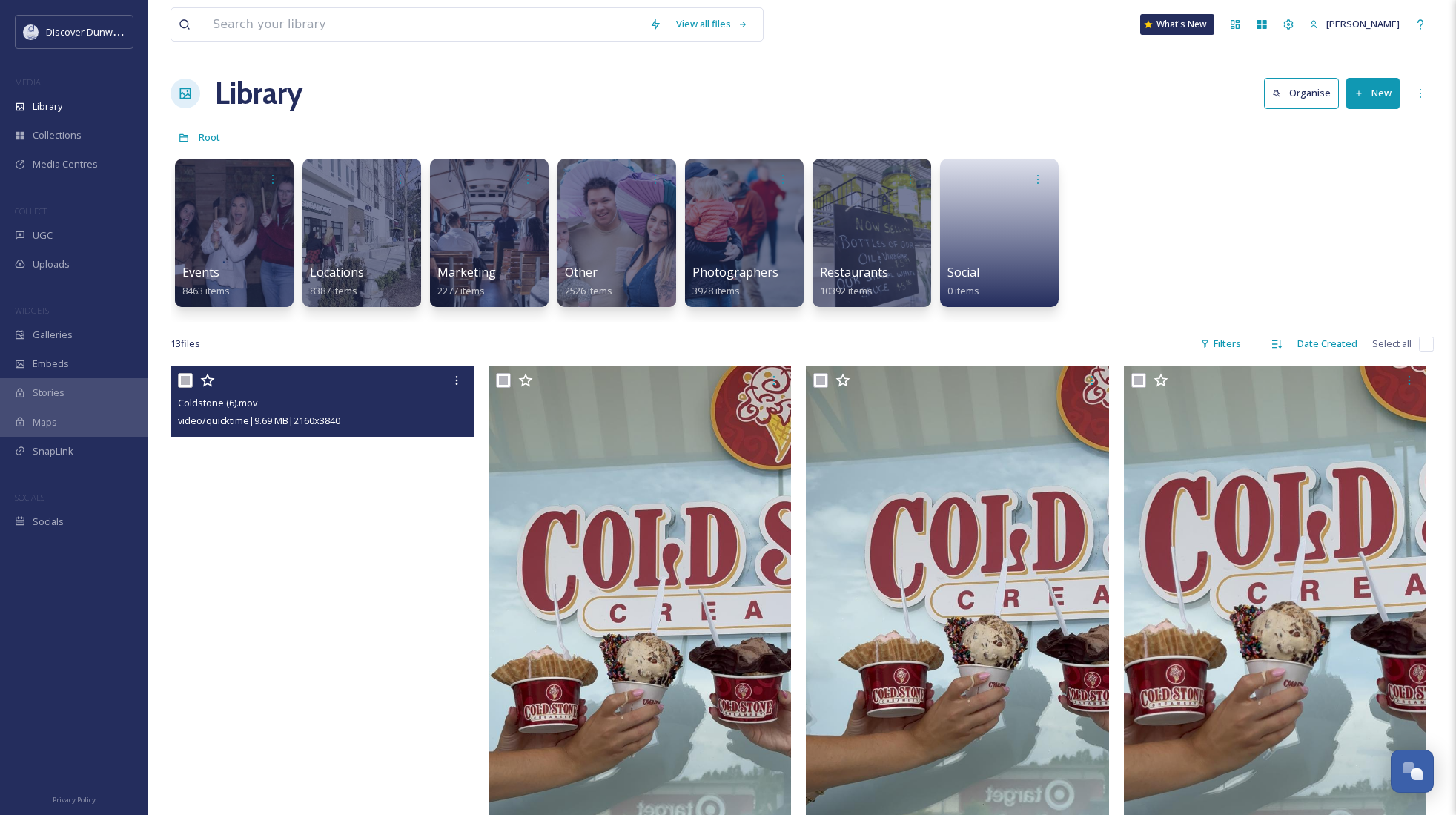
checkbox input "true"
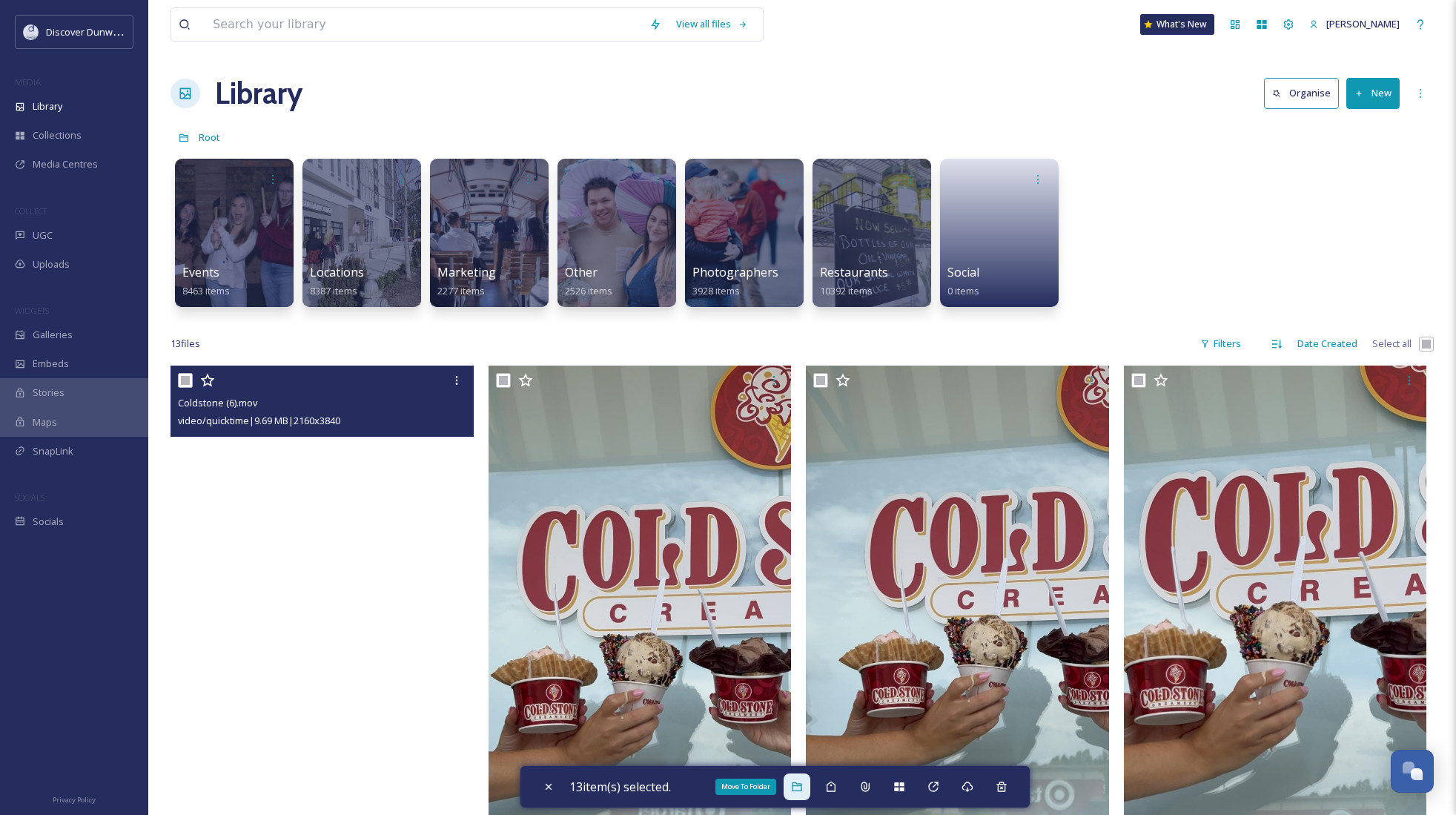
click at [803, 782] on icon at bounding box center [797, 786] width 12 height 12
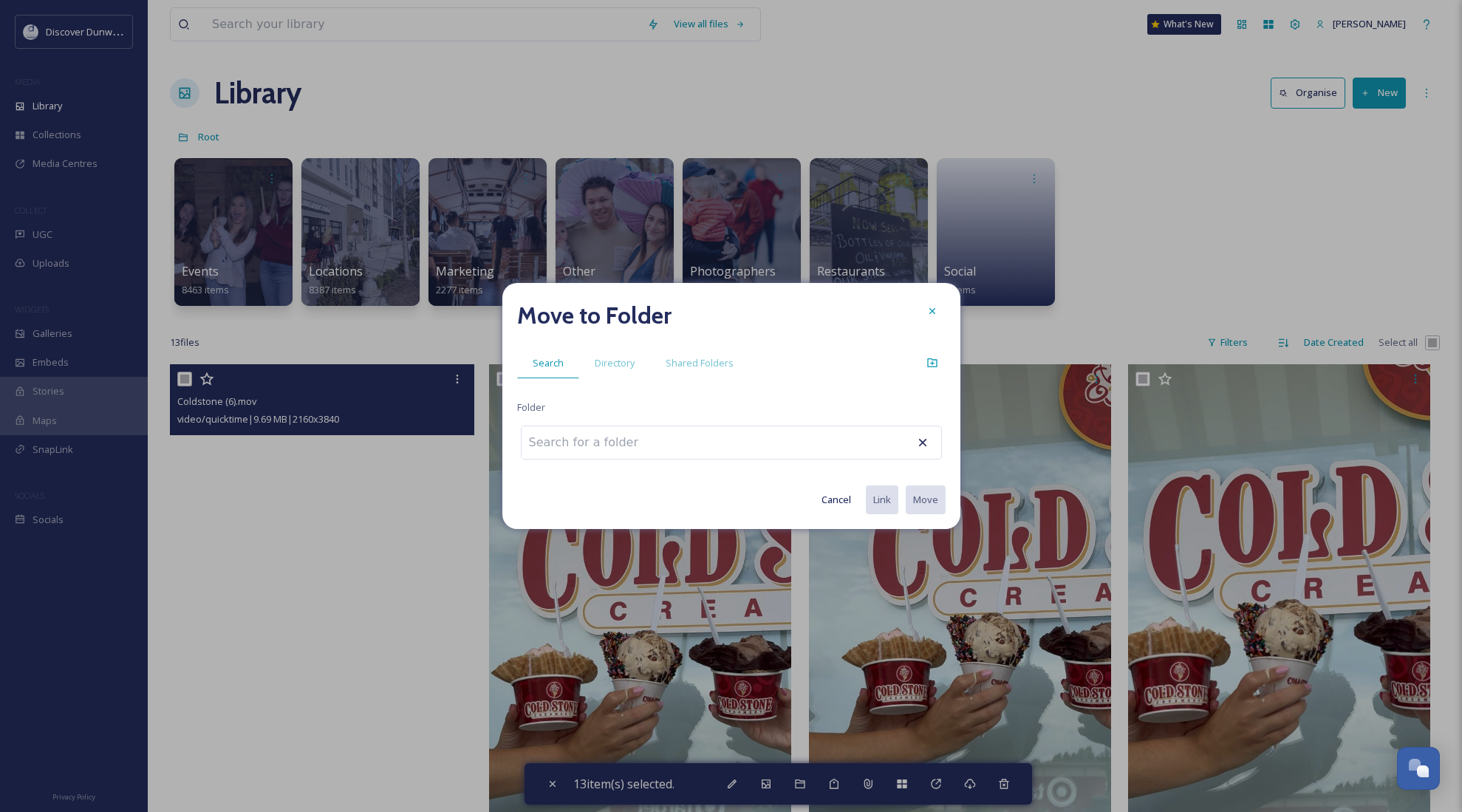
click at [599, 446] on input at bounding box center [603, 443] width 163 height 33
type input "coldst"
drag, startPoint x: 543, startPoint y: 438, endPoint x: 498, endPoint y: 437, distance: 45.0
click at [498, 437] on div "Move to Folder Search Directory Shared Folders Folder coldst No results Cancel …" at bounding box center [731, 406] width 1462 height 812
click at [941, 356] on div "Create a Folder" at bounding box center [932, 363] width 27 height 27
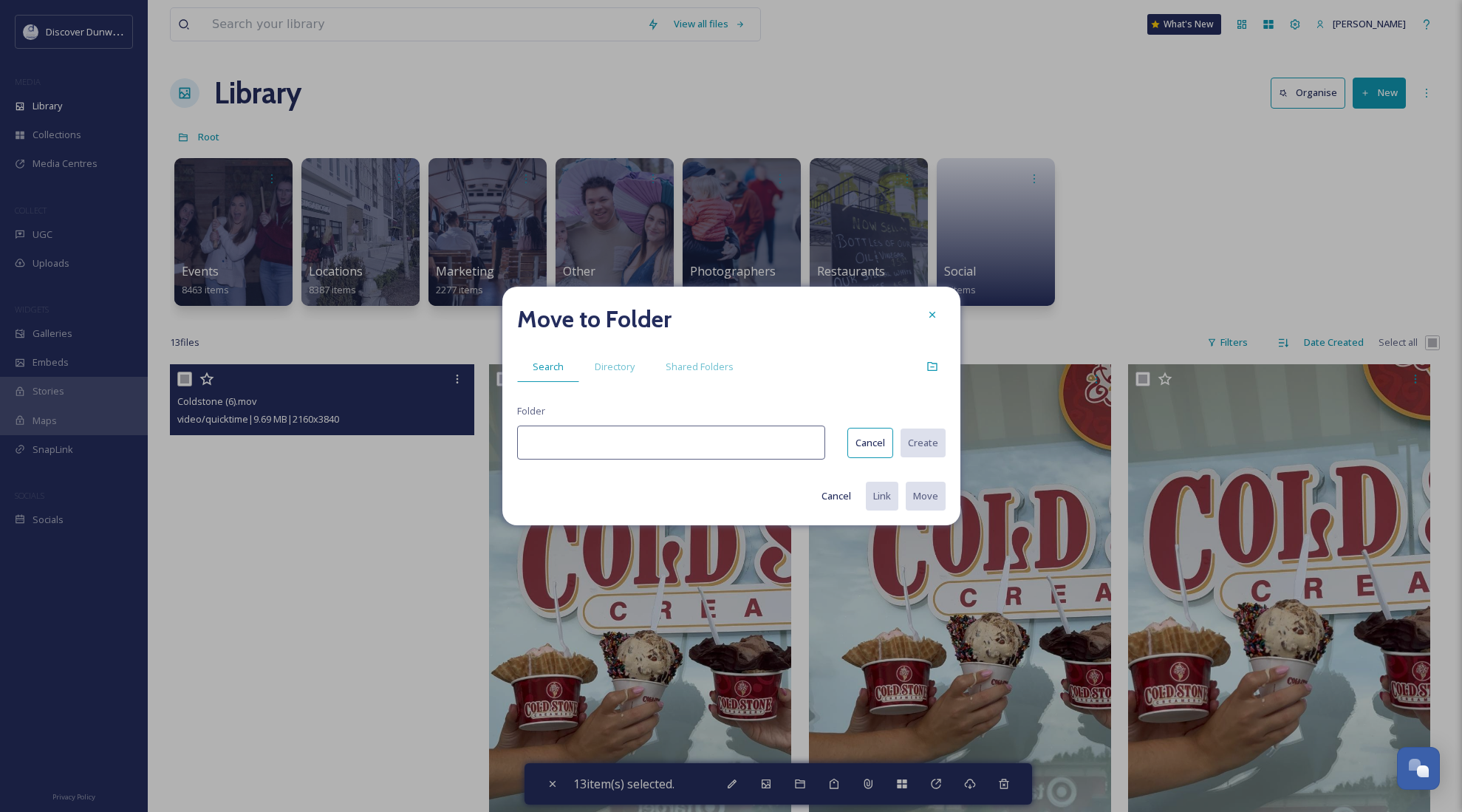
click at [780, 441] on input at bounding box center [671, 443] width 308 height 34
type input "Coldstone"
click at [941, 445] on button "Create" at bounding box center [922, 443] width 46 height 30
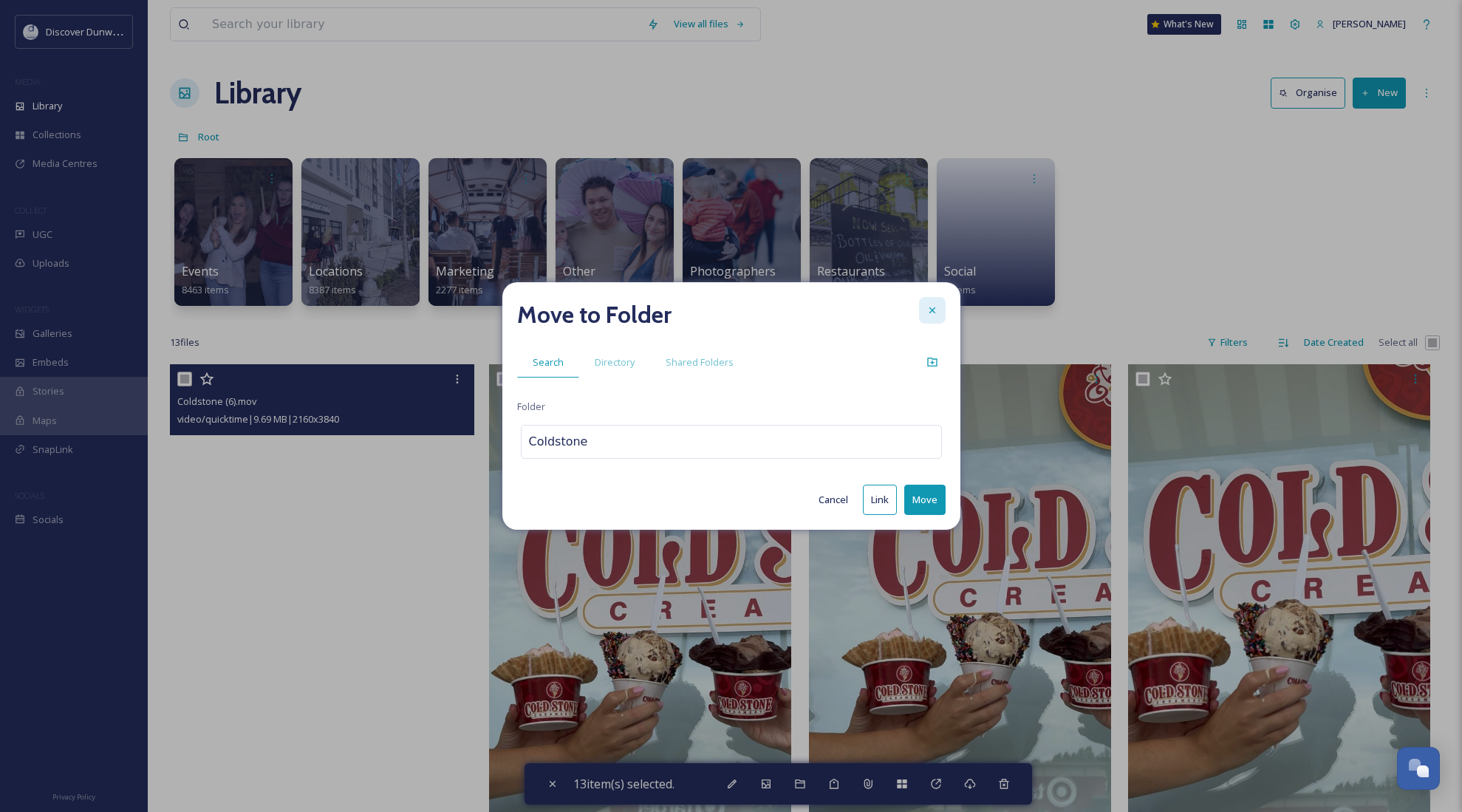
click at [932, 309] on icon at bounding box center [932, 310] width 12 height 12
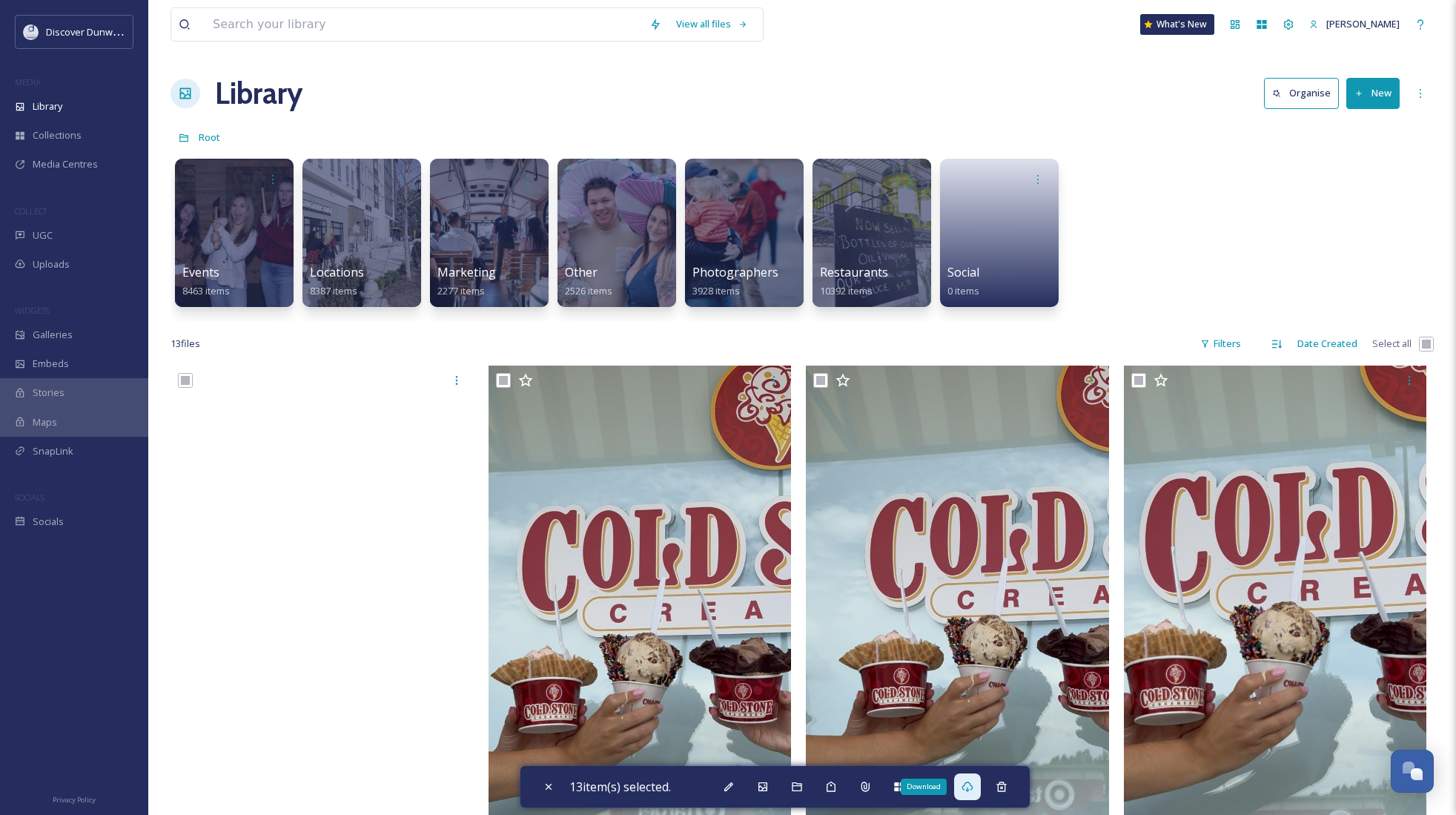
click at [972, 779] on div "Download" at bounding box center [968, 786] width 27 height 27
